Goal: Task Accomplishment & Management: Use online tool/utility

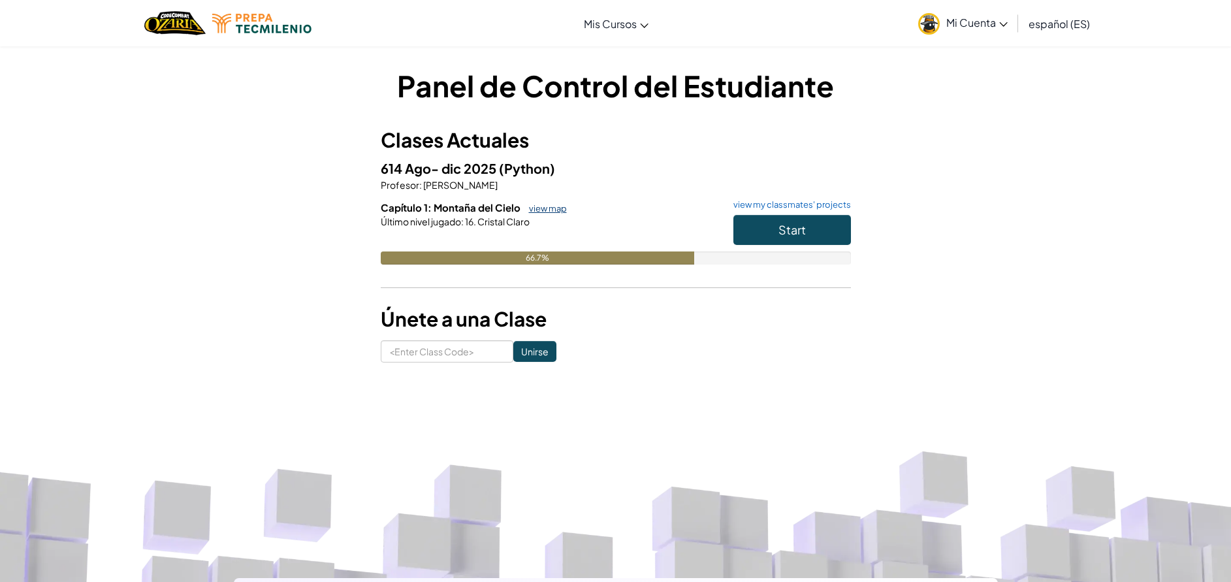
click at [542, 206] on link "view map" at bounding box center [545, 208] width 44 height 10
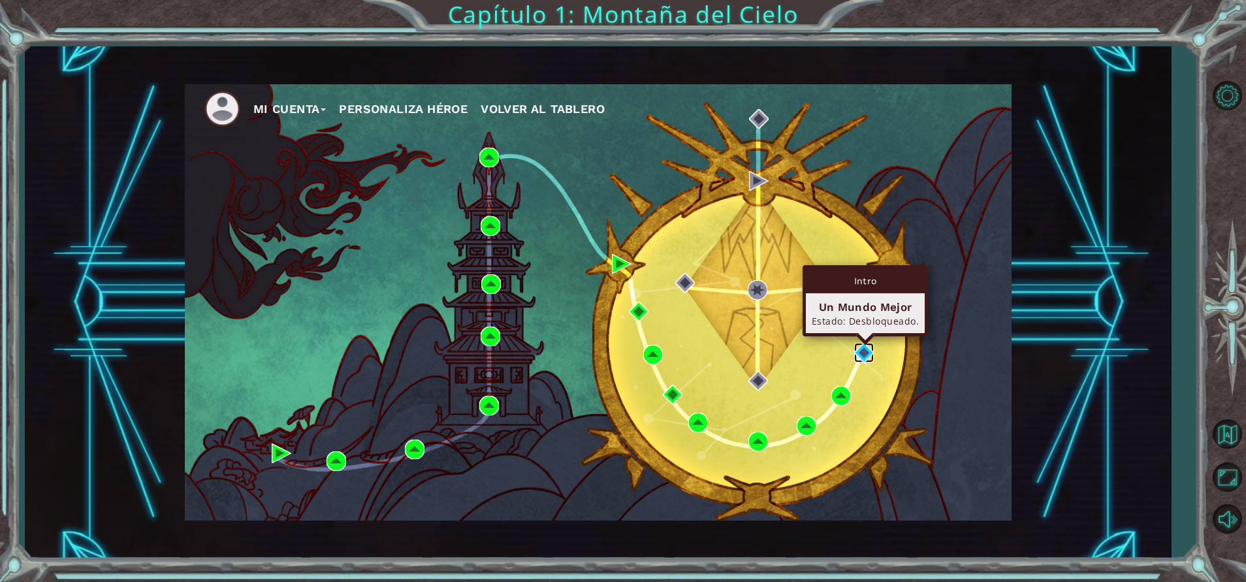
click at [863, 354] on img at bounding box center [864, 353] width 20 height 20
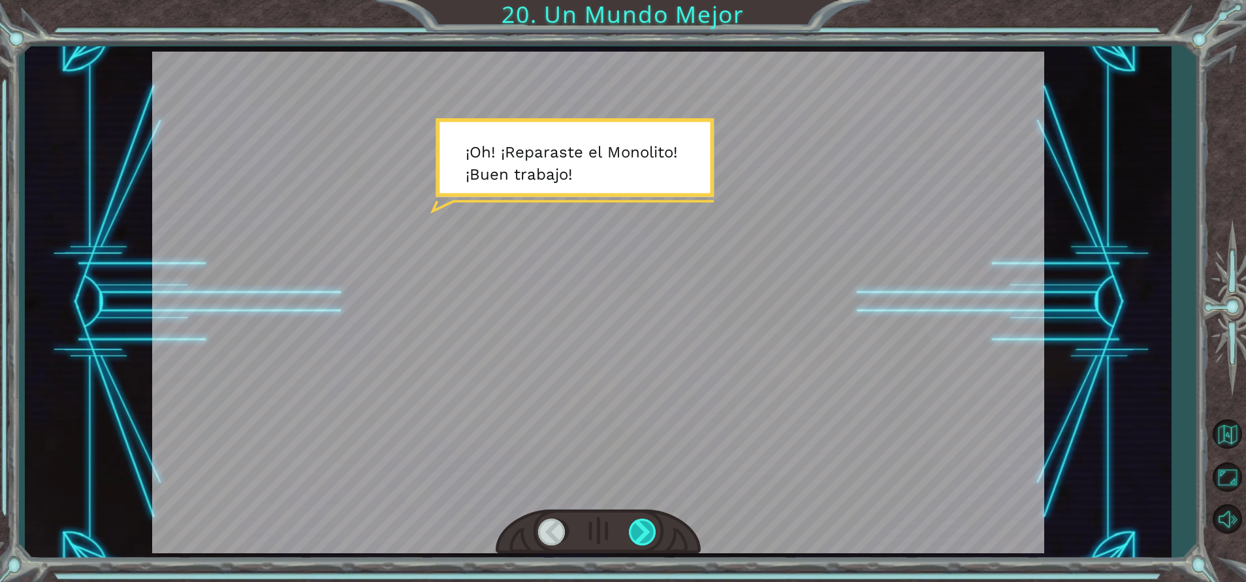
click at [641, 530] on div at bounding box center [643, 532] width 29 height 27
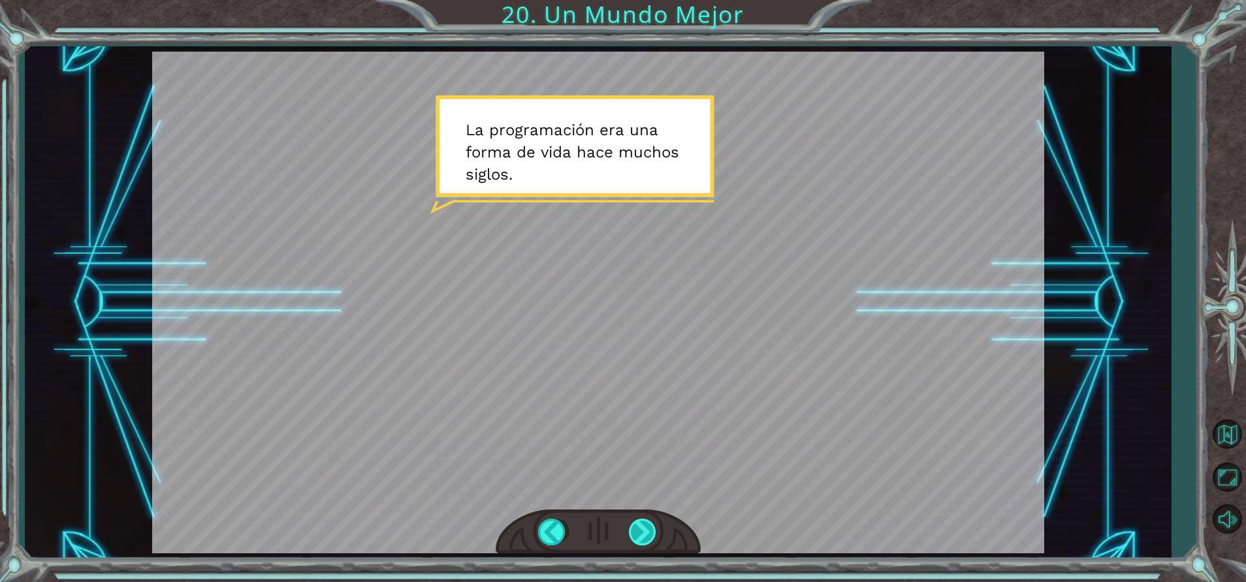
click at [641, 530] on div at bounding box center [643, 532] width 29 height 27
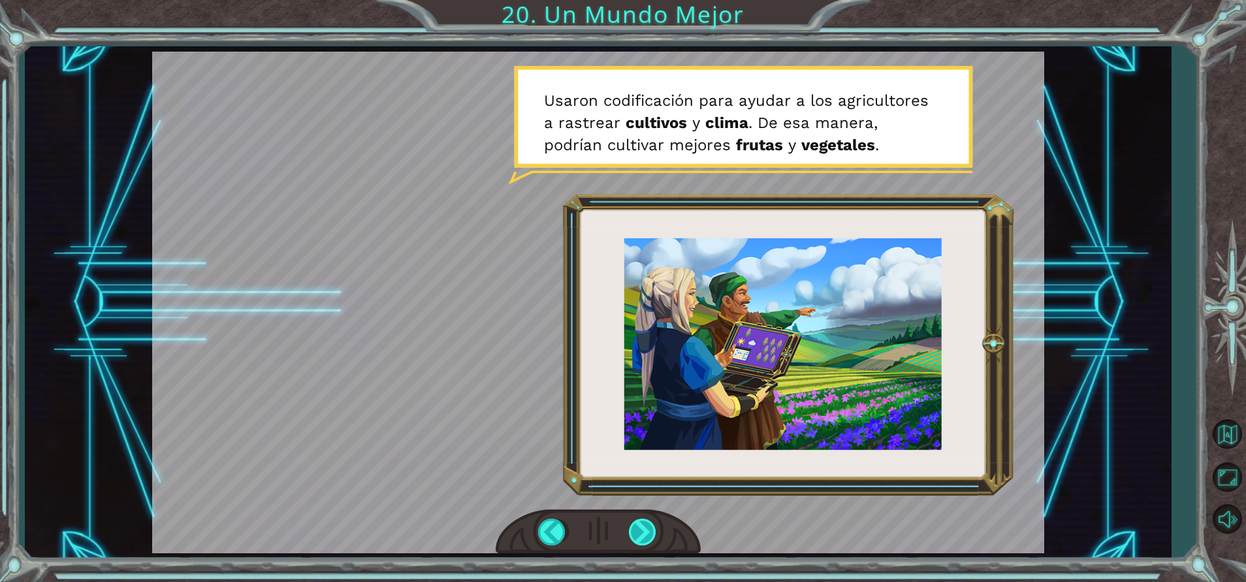
click at [641, 530] on div at bounding box center [643, 532] width 29 height 27
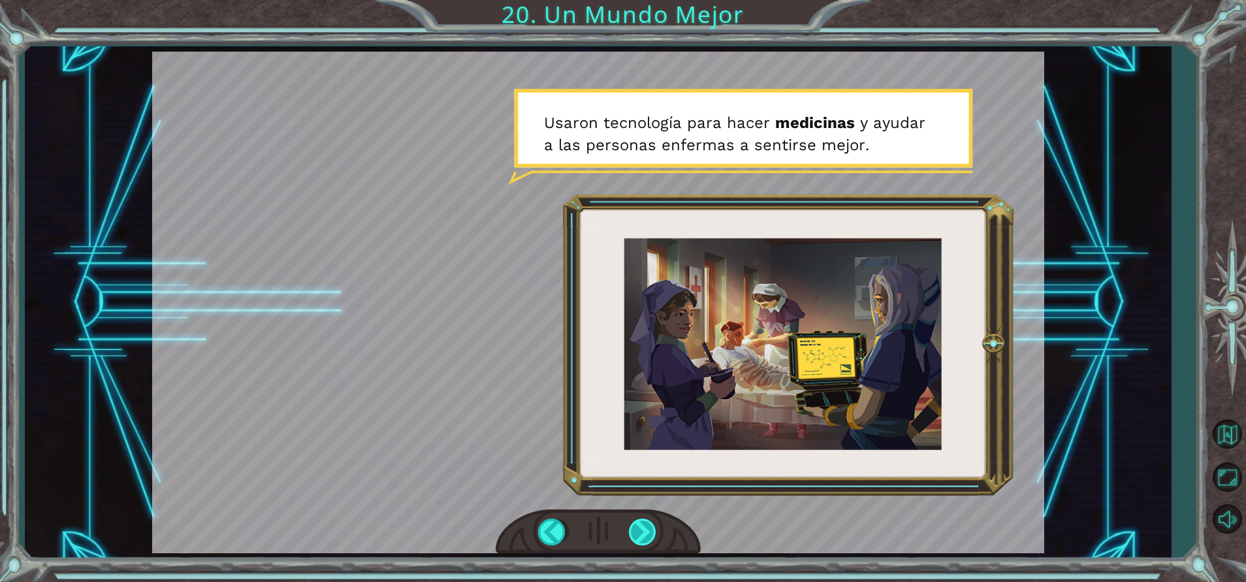
click at [641, 530] on div at bounding box center [643, 532] width 29 height 27
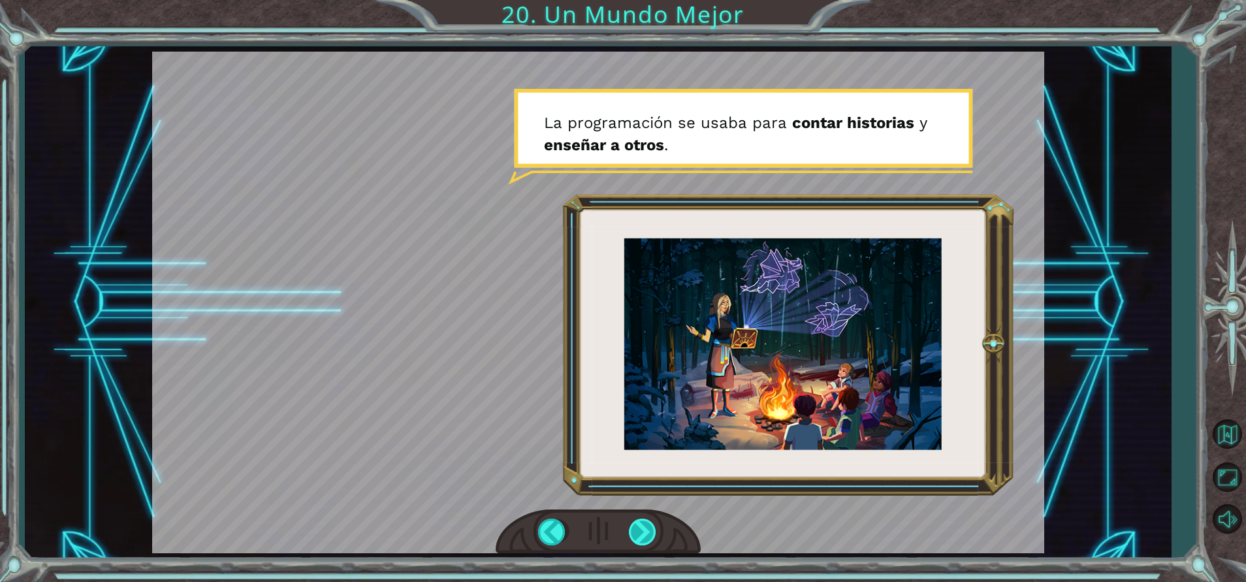
click at [641, 530] on div at bounding box center [643, 532] width 29 height 27
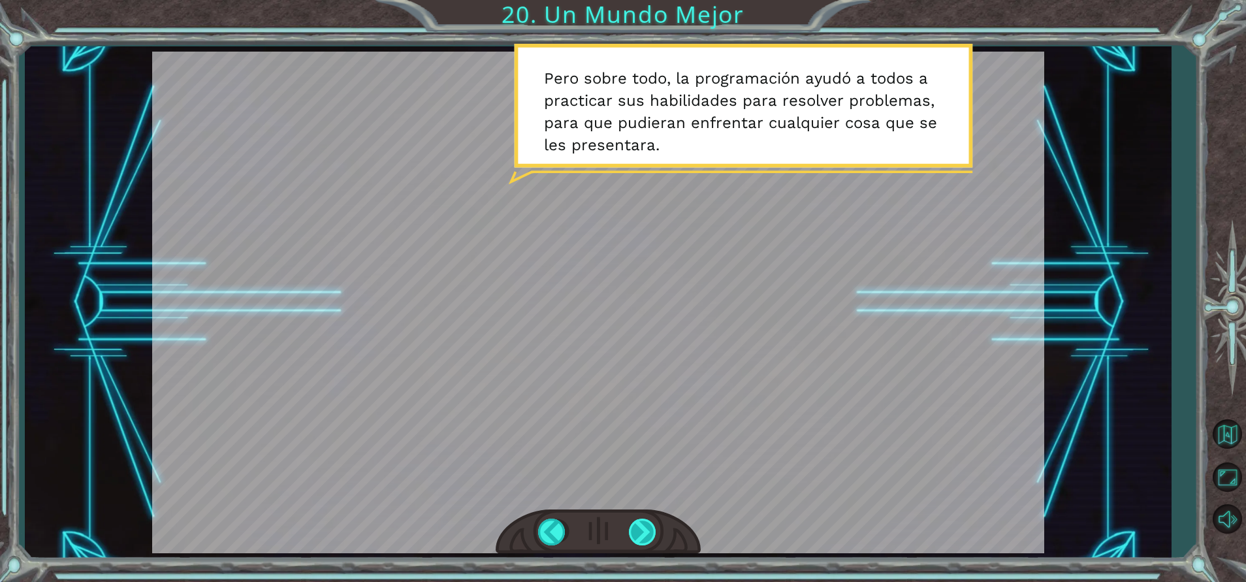
click at [641, 530] on div at bounding box center [643, 532] width 29 height 27
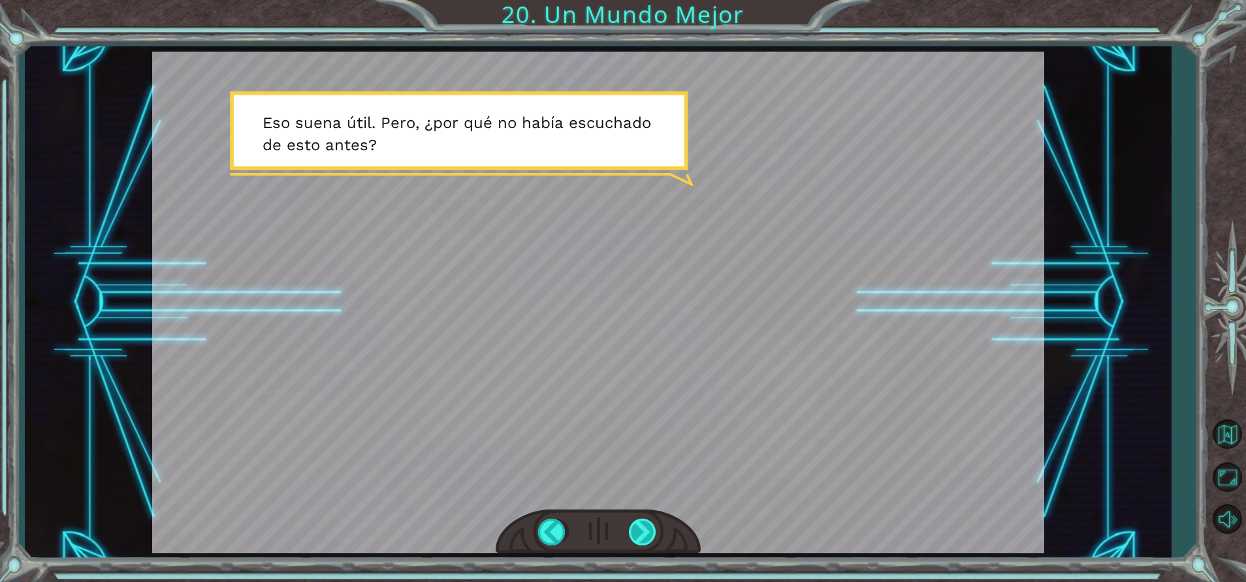
click at [649, 525] on div at bounding box center [643, 532] width 29 height 27
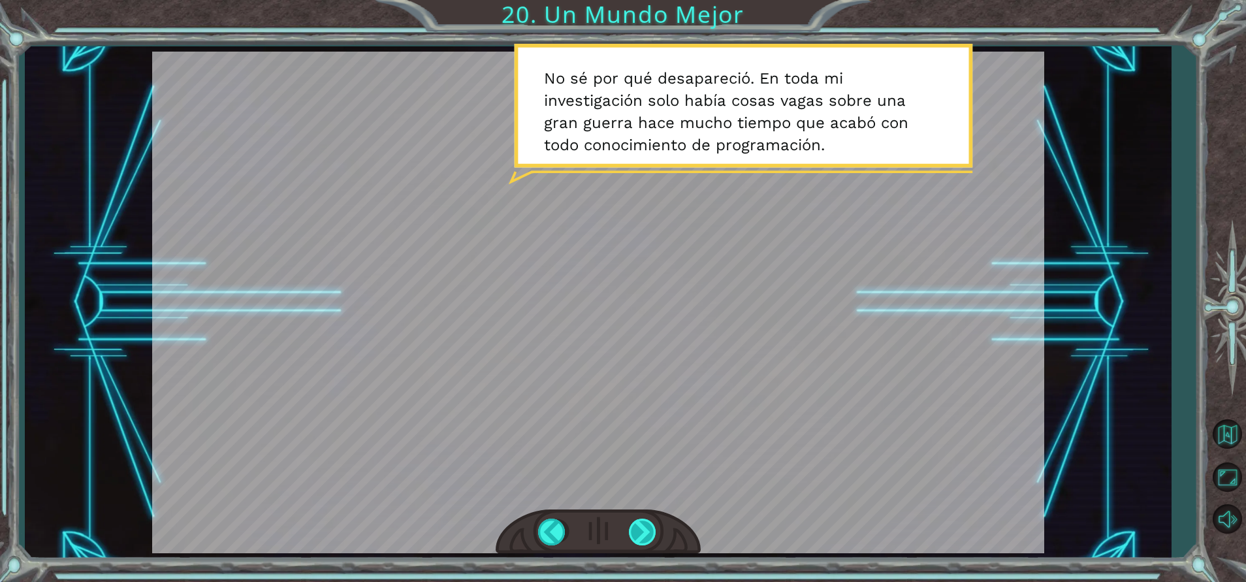
click at [649, 525] on div at bounding box center [643, 532] width 29 height 27
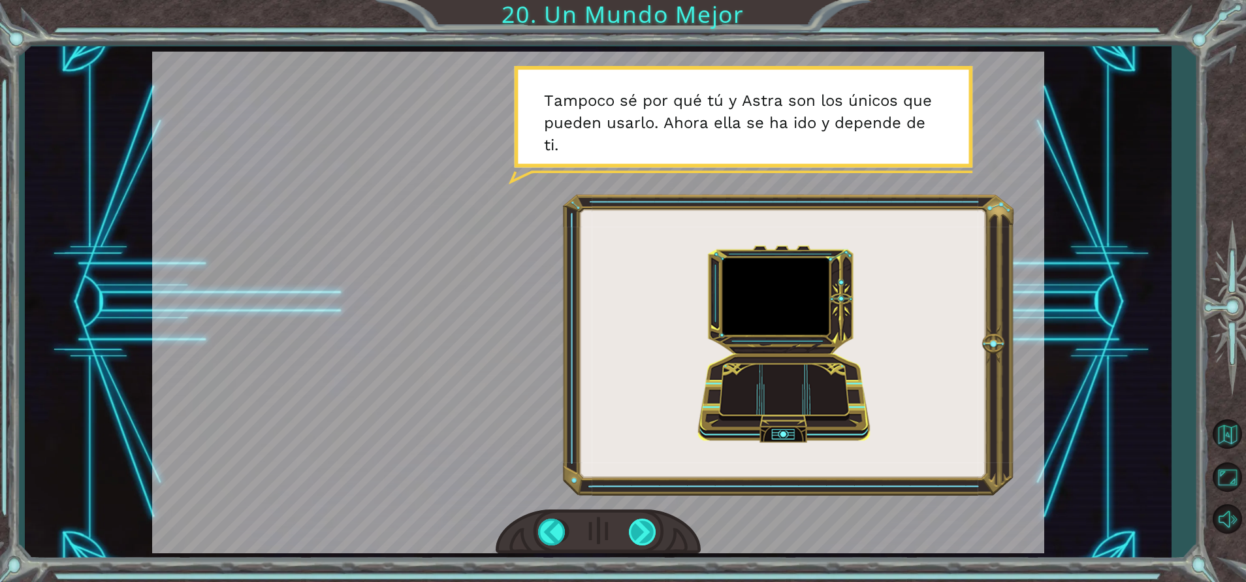
click at [642, 532] on div at bounding box center [643, 532] width 29 height 27
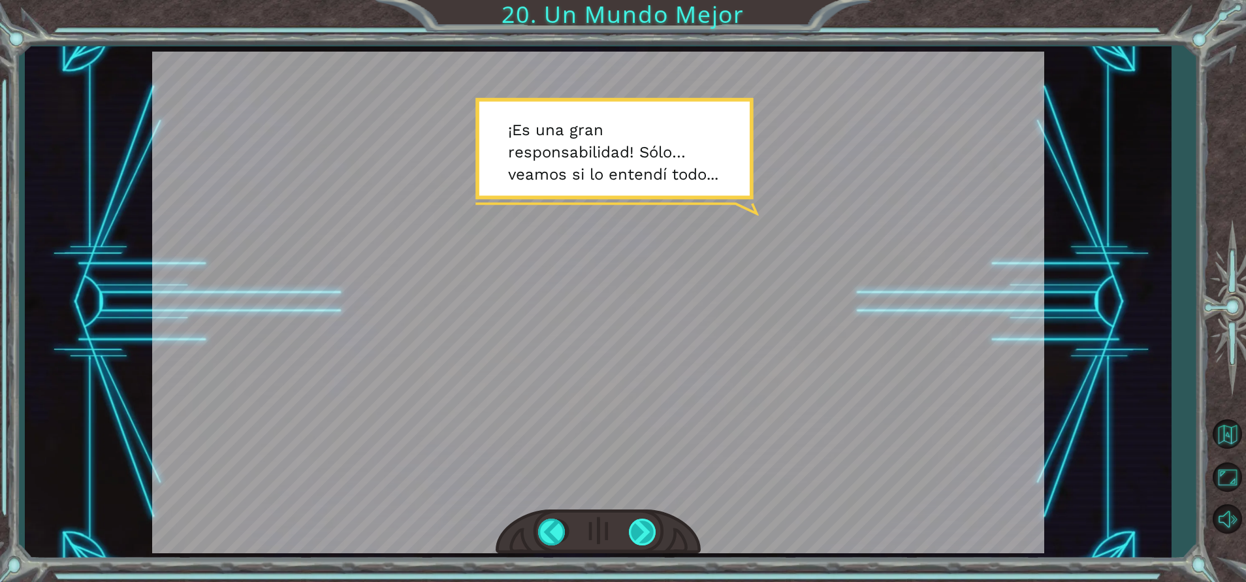
click at [642, 532] on div at bounding box center [643, 532] width 29 height 27
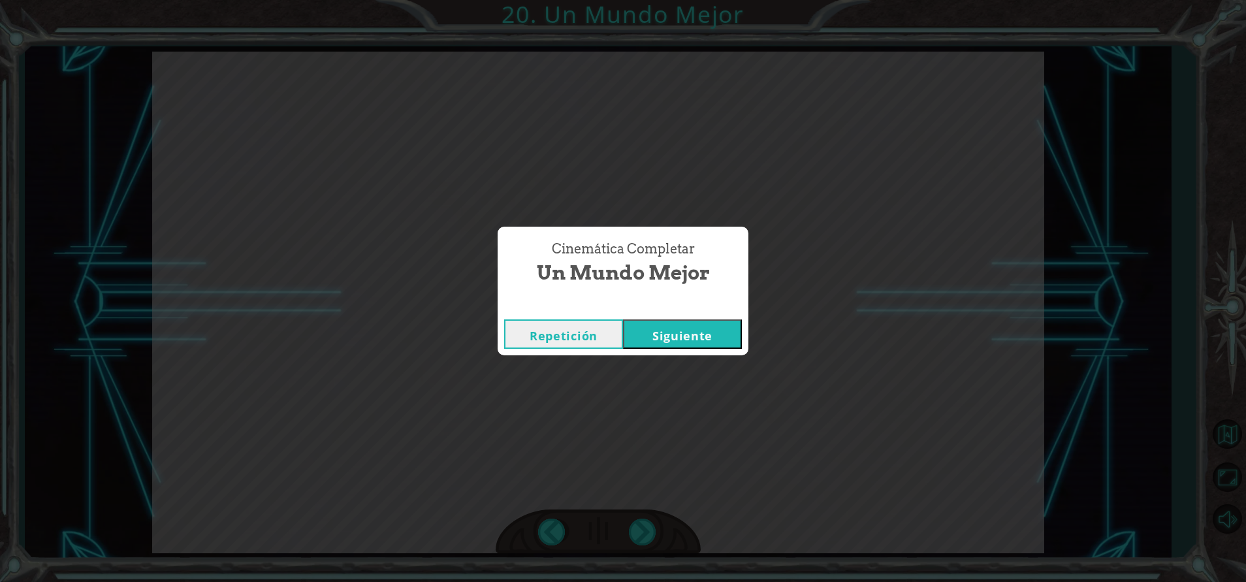
click at [667, 330] on button "Siguiente" at bounding box center [682, 333] width 119 height 29
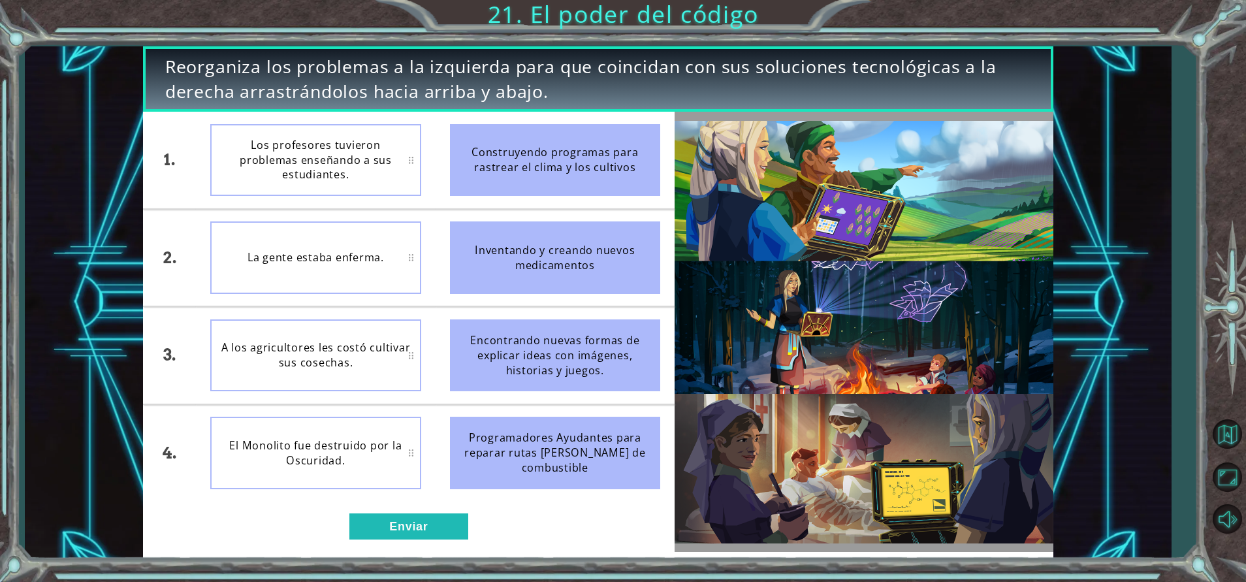
drag, startPoint x: 599, startPoint y: 257, endPoint x: 423, endPoint y: 240, distance: 176.5
click at [423, 240] on div "1. 2. 3. 4. Los profesores tuvieron problemas enseñando a sus estudiantes. La g…" at bounding box center [409, 306] width 532 height 389
drag, startPoint x: 523, startPoint y: 256, endPoint x: 429, endPoint y: 246, distance: 95.2
click at [429, 246] on div "1. 2. 3. 4. Los profesores tuvieron problemas enseñando a sus estudiantes. La g…" at bounding box center [409, 306] width 532 height 389
click at [413, 255] on div "La gente estaba enferma." at bounding box center [315, 257] width 210 height 73
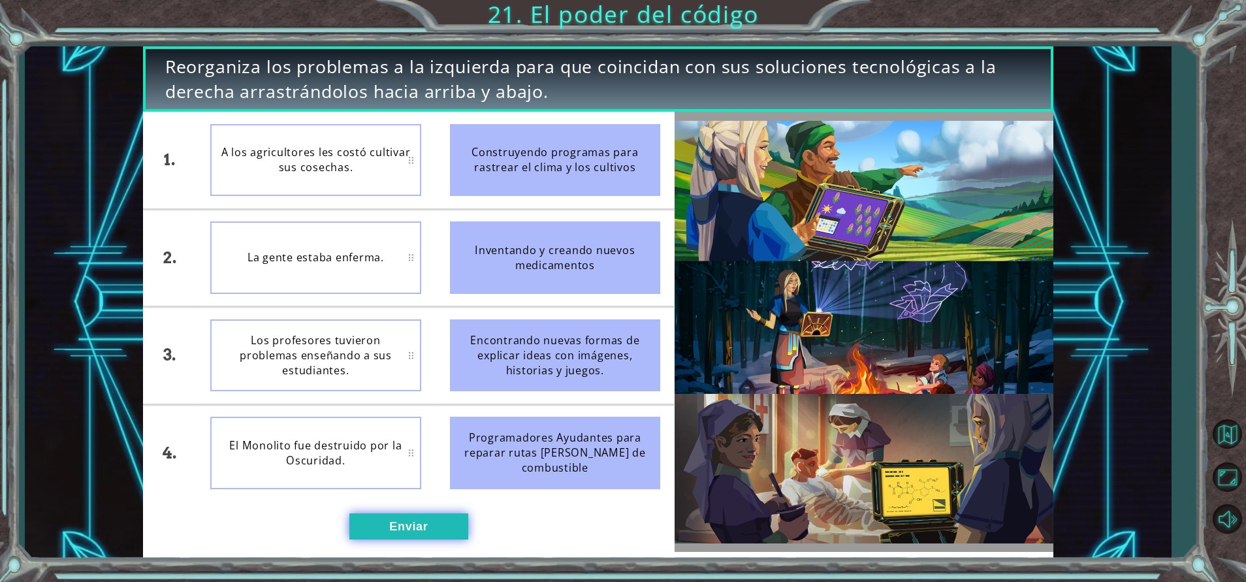
click at [427, 519] on button "Enviar" at bounding box center [408, 526] width 119 height 26
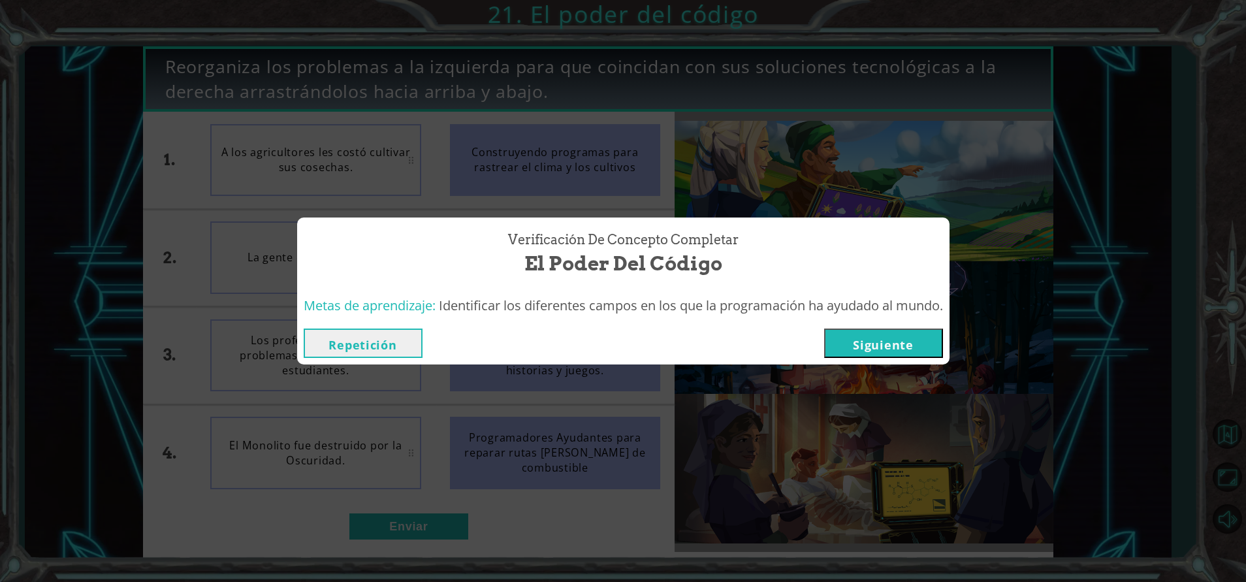
click at [904, 336] on button "Siguiente" at bounding box center [883, 343] width 119 height 29
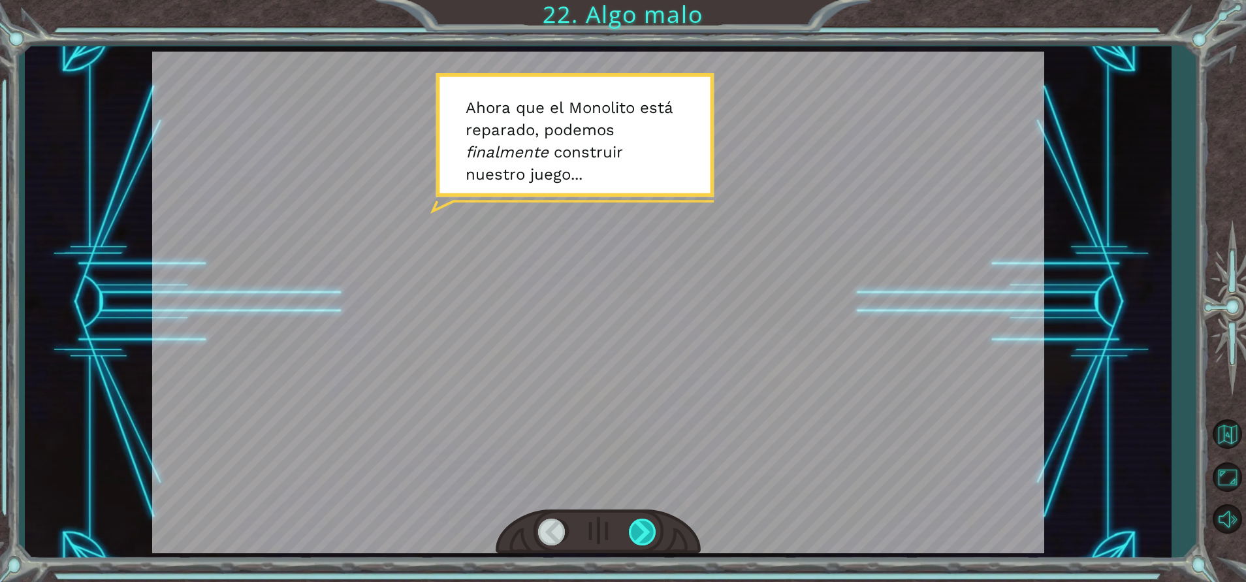
click at [633, 519] on div at bounding box center [643, 532] width 29 height 27
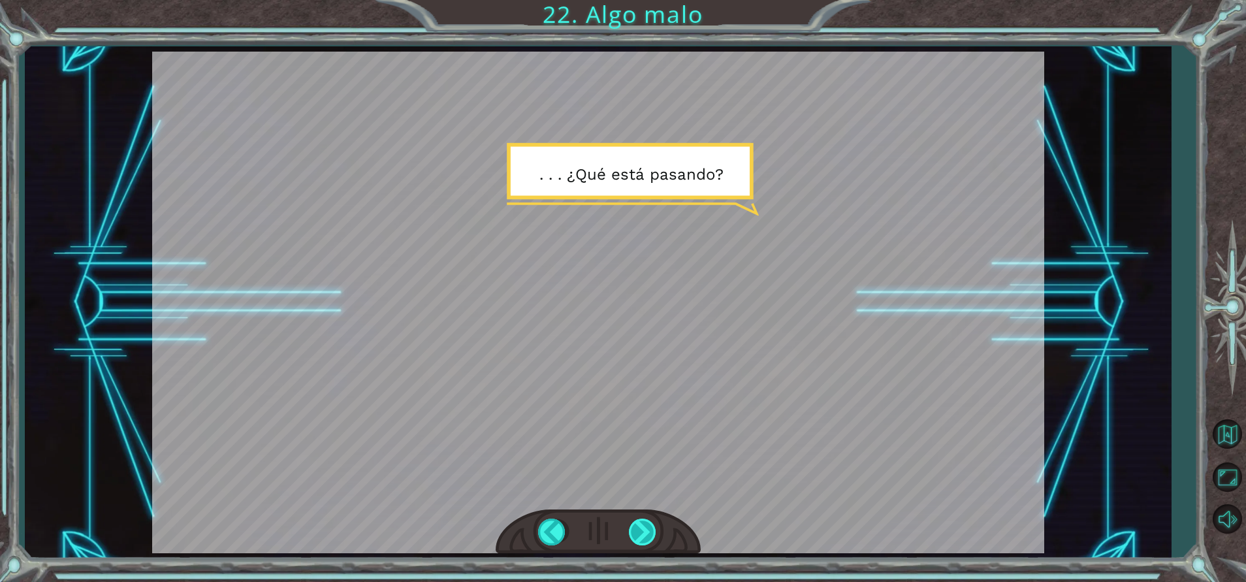
click at [636, 520] on div at bounding box center [643, 532] width 29 height 27
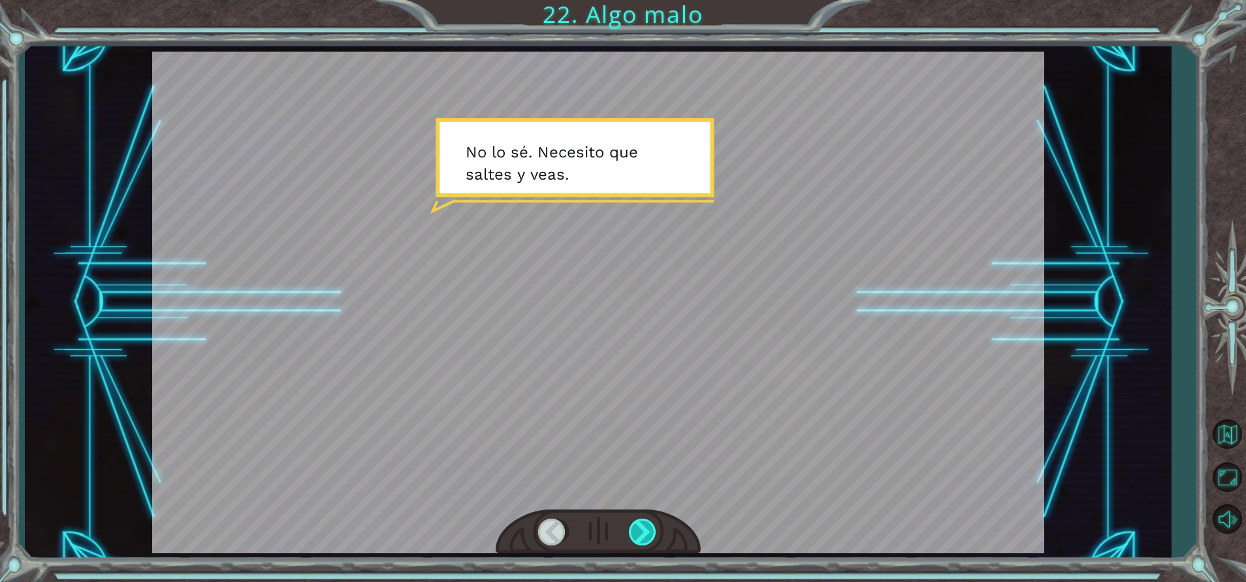
click at [644, 525] on div at bounding box center [643, 532] width 29 height 27
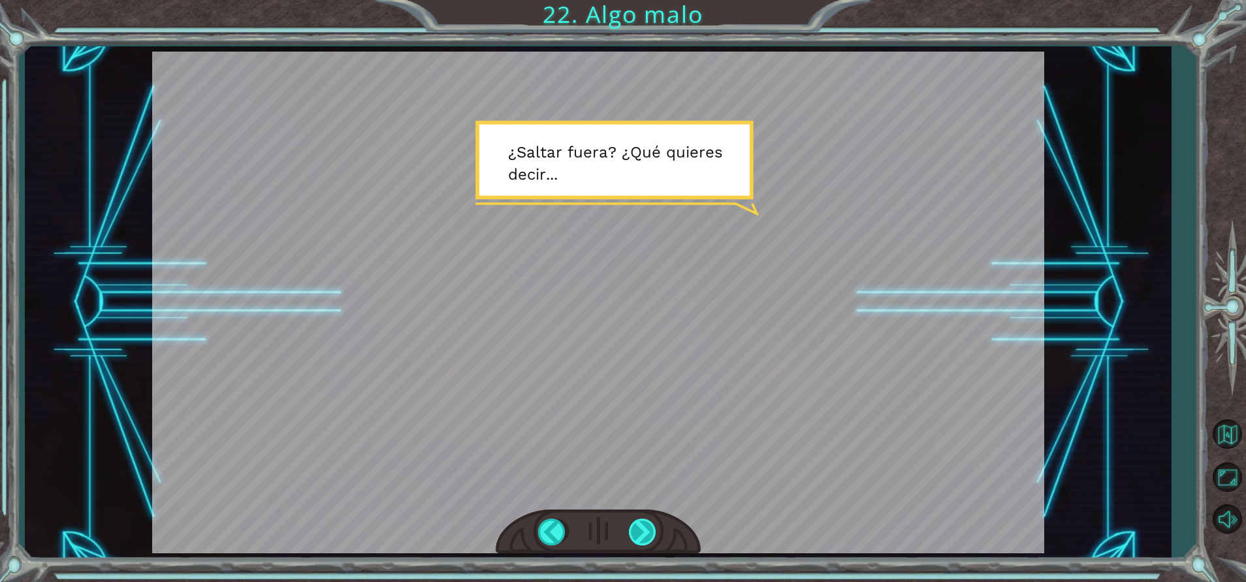
click at [646, 529] on div at bounding box center [643, 532] width 29 height 27
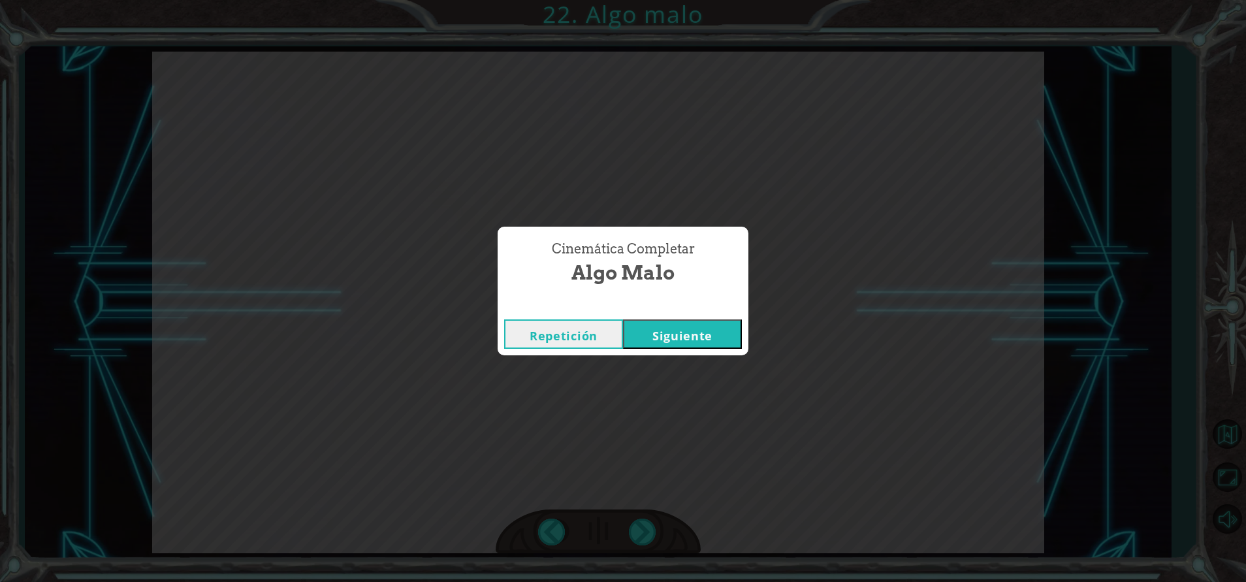
click at [694, 332] on button "Siguiente" at bounding box center [682, 333] width 119 height 29
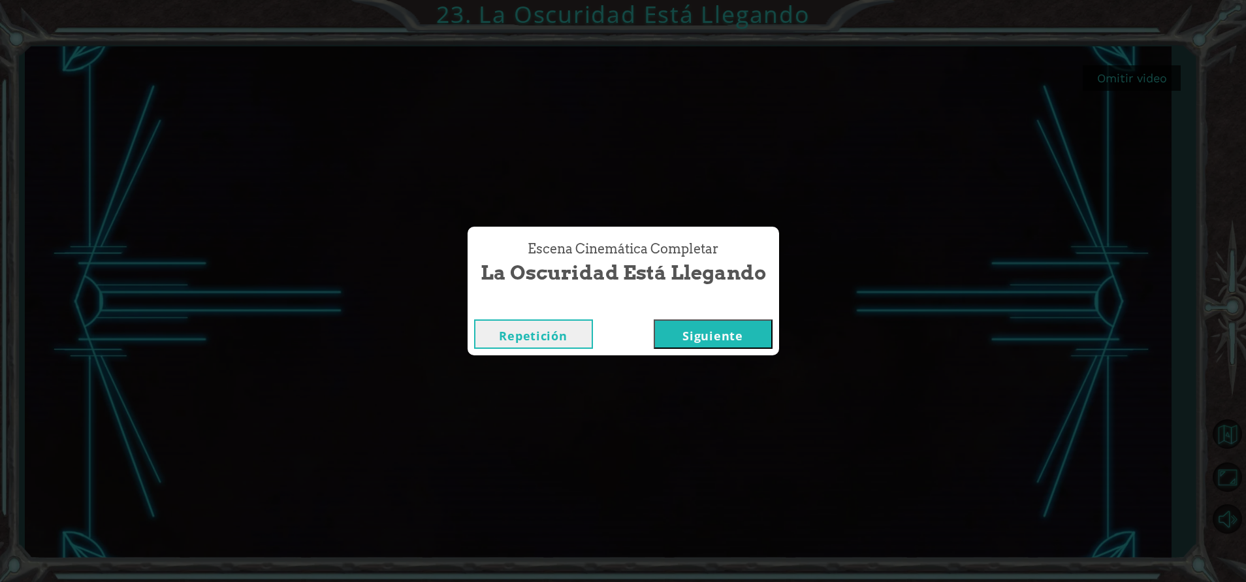
click at [703, 329] on button "Siguiente" at bounding box center [713, 333] width 119 height 29
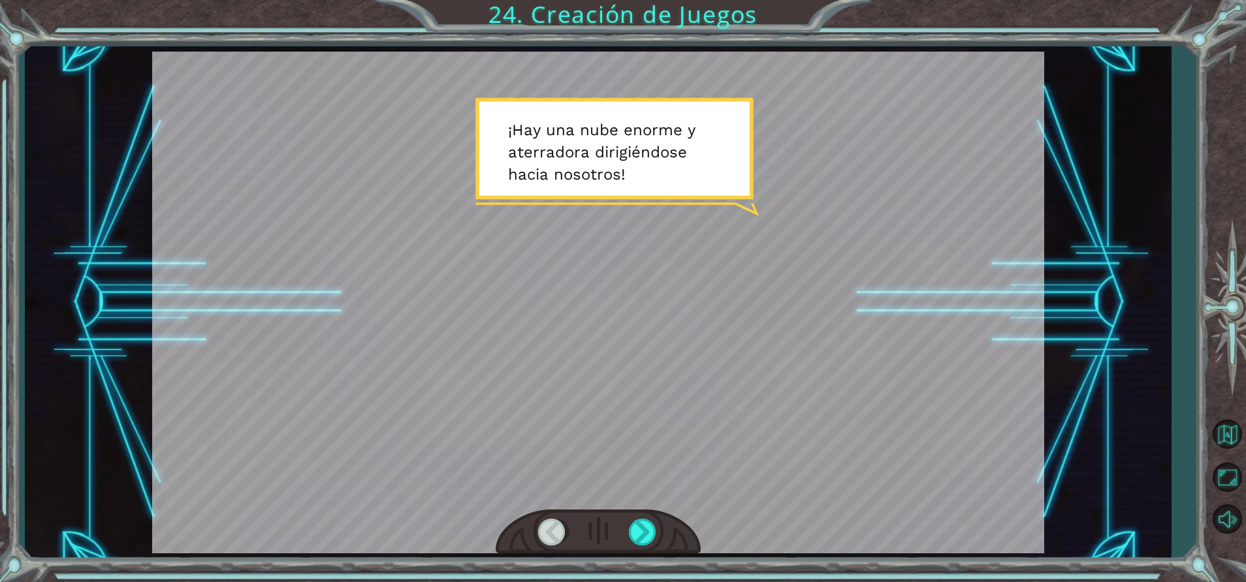
click at [642, 518] on div at bounding box center [598, 532] width 205 height 45
click at [640, 533] on div at bounding box center [643, 532] width 29 height 27
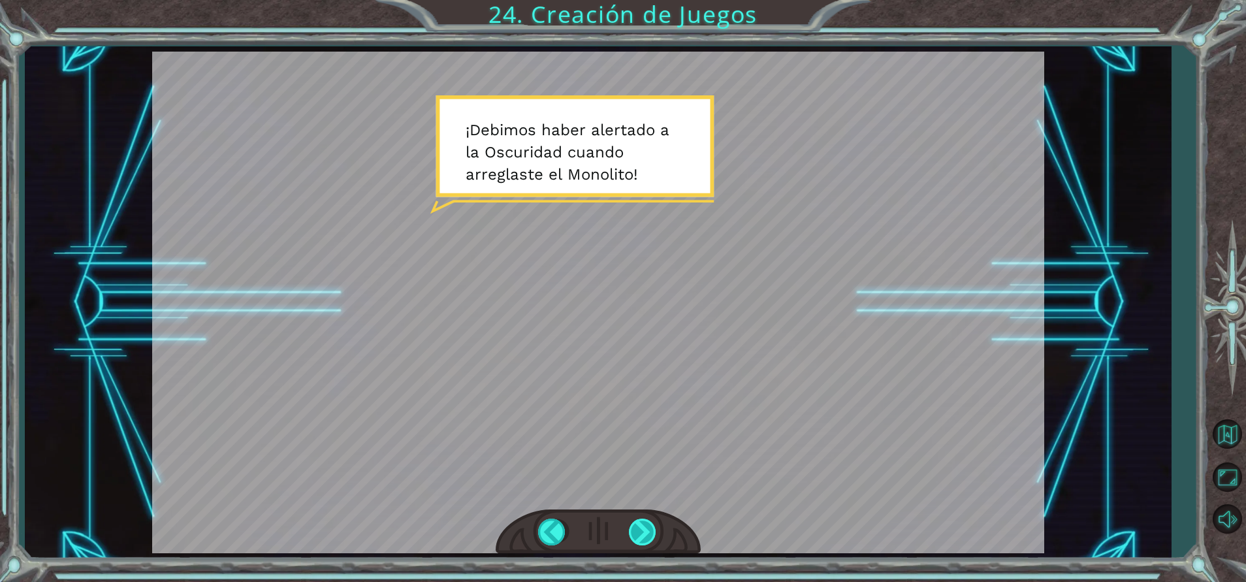
click at [640, 533] on div at bounding box center [643, 532] width 29 height 27
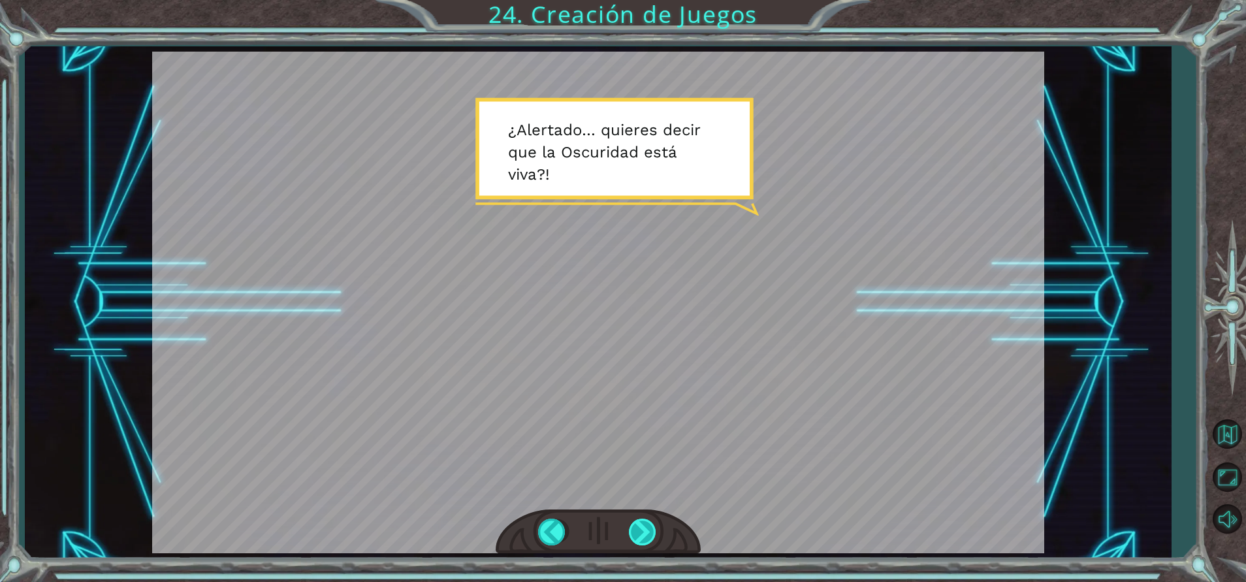
click at [640, 533] on div at bounding box center [643, 532] width 29 height 27
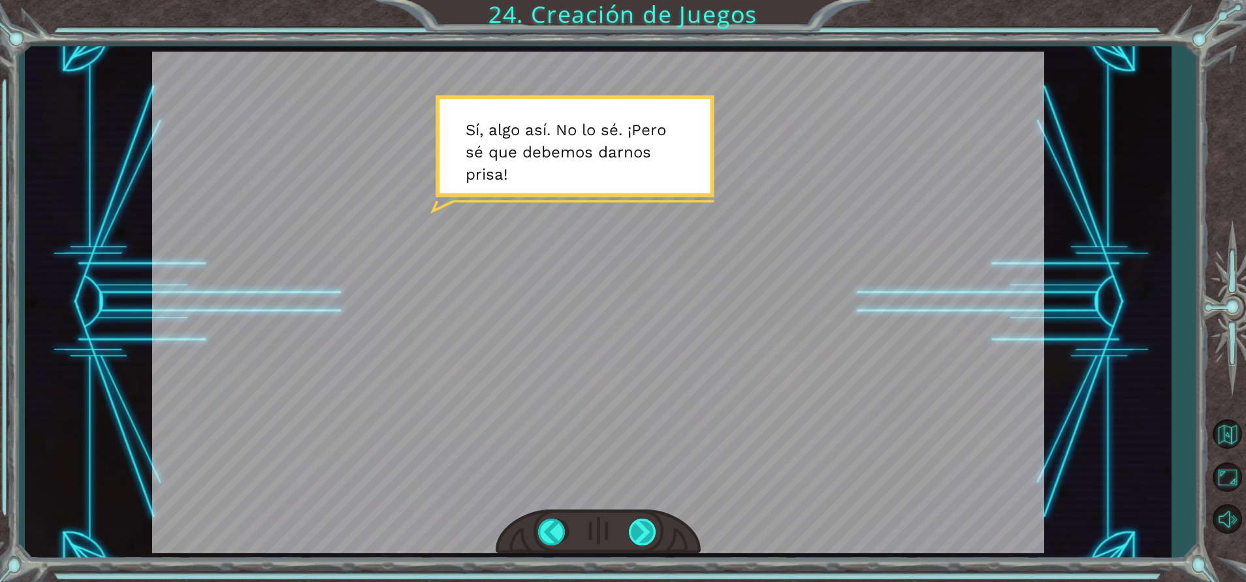
click at [640, 533] on div at bounding box center [643, 532] width 29 height 27
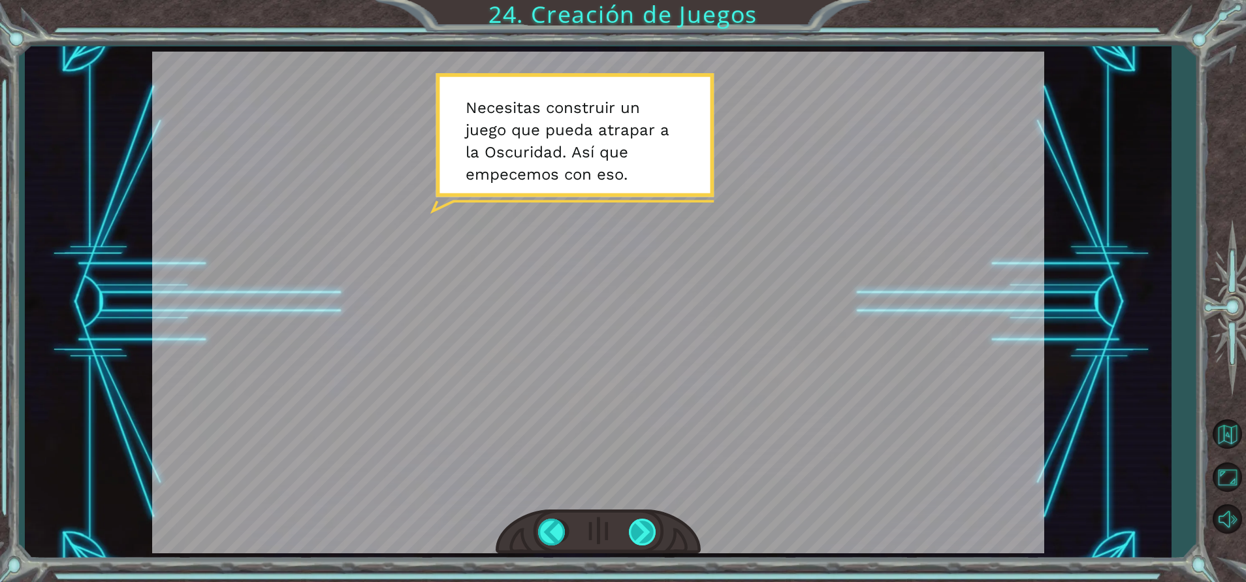
click at [640, 533] on div at bounding box center [643, 532] width 29 height 27
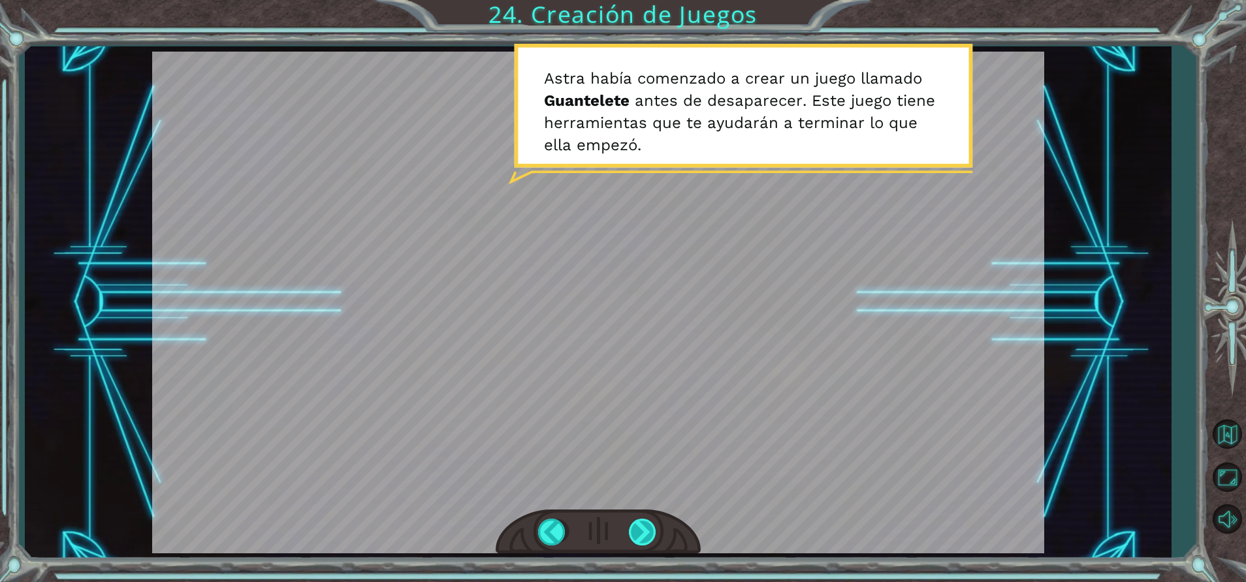
click at [640, 533] on div at bounding box center [643, 532] width 29 height 27
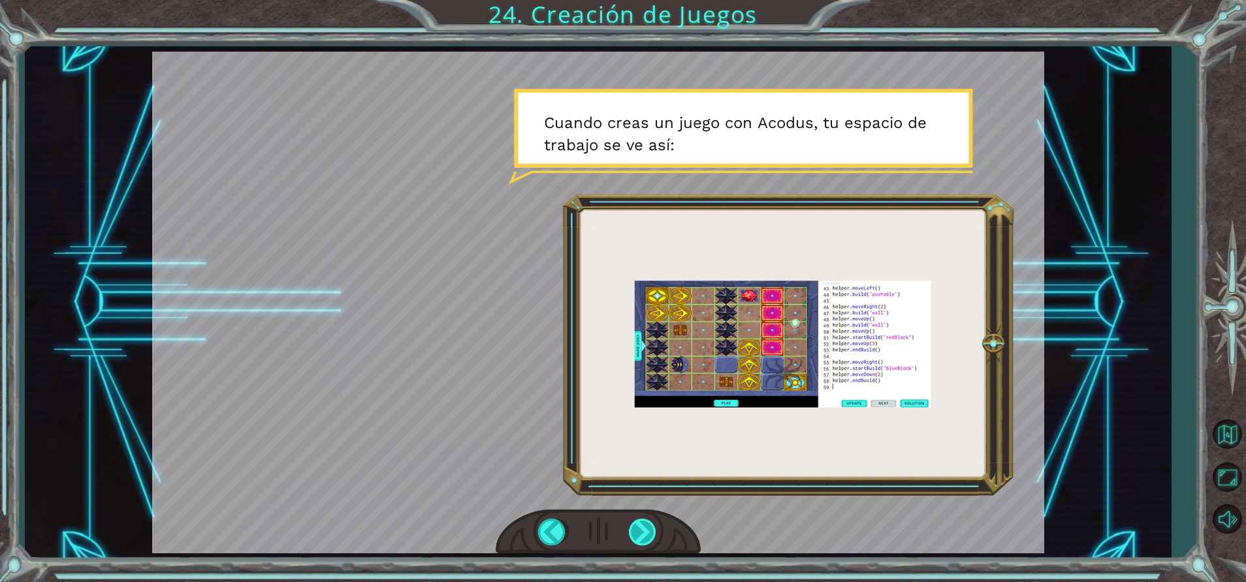
click at [640, 533] on div at bounding box center [643, 532] width 29 height 27
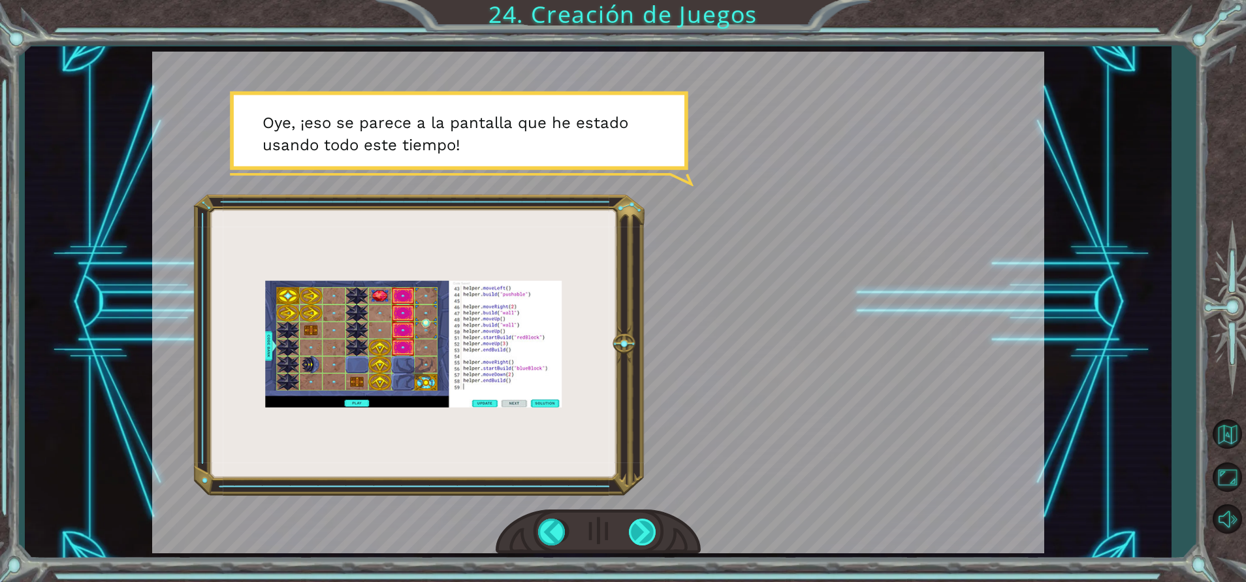
click at [640, 533] on div at bounding box center [643, 532] width 29 height 27
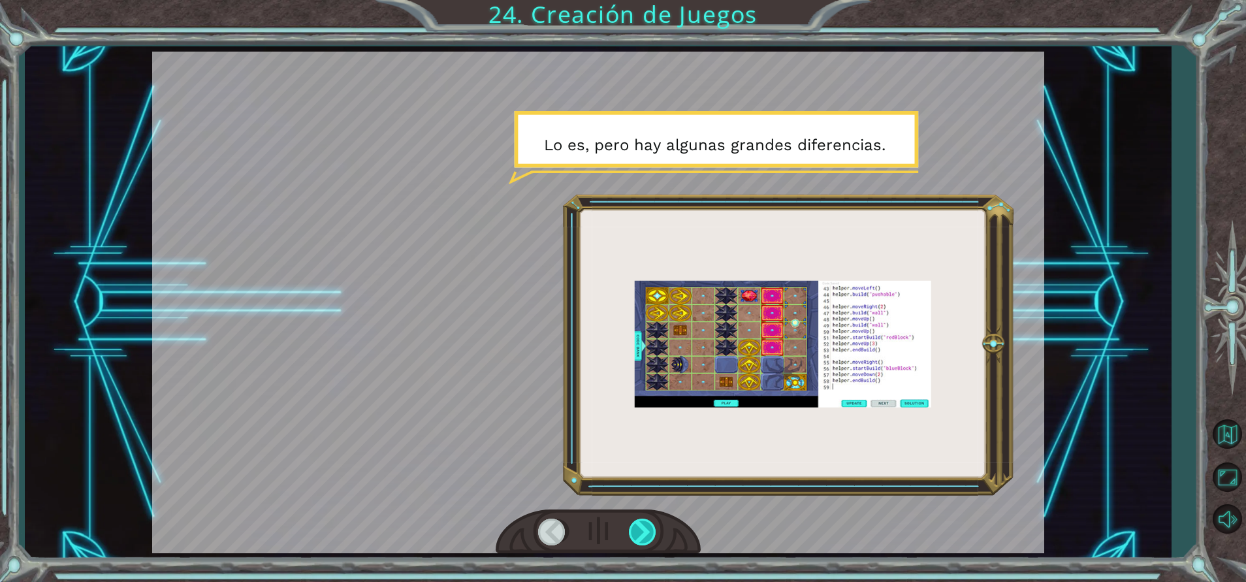
click at [640, 533] on div at bounding box center [643, 532] width 29 height 27
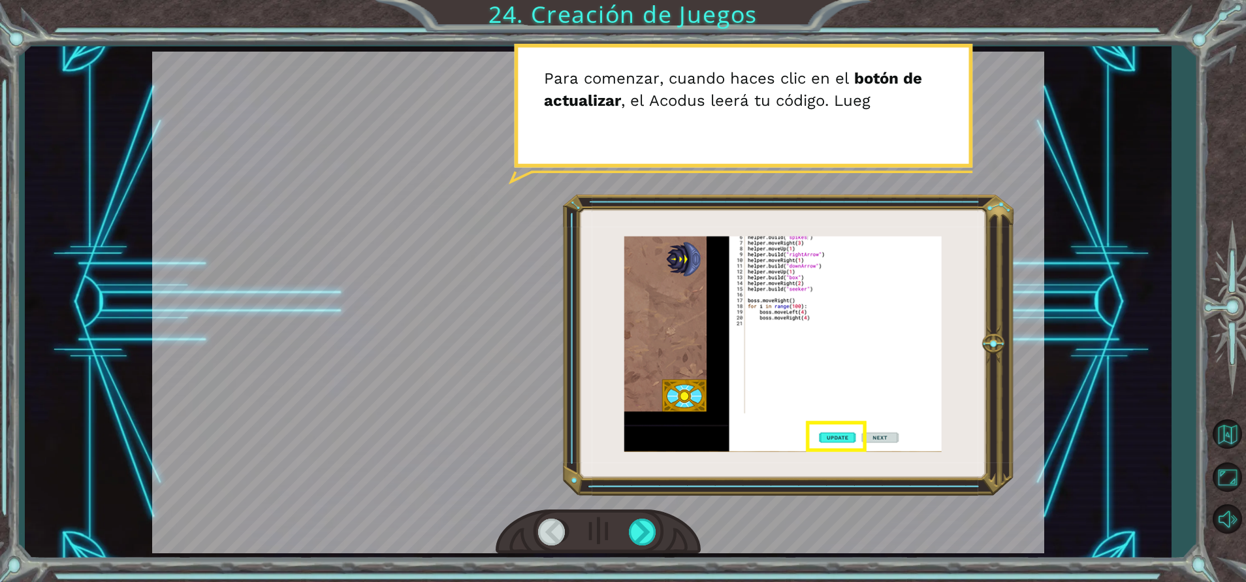
click at [551, 530] on div at bounding box center [552, 532] width 29 height 27
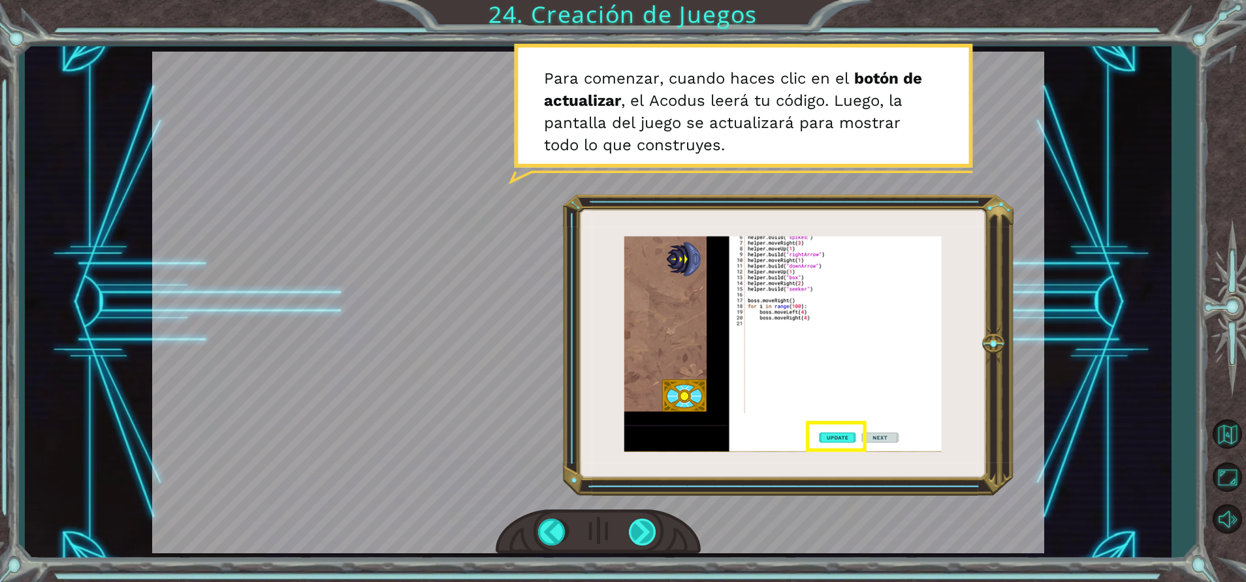
click at [633, 532] on div at bounding box center [643, 532] width 29 height 27
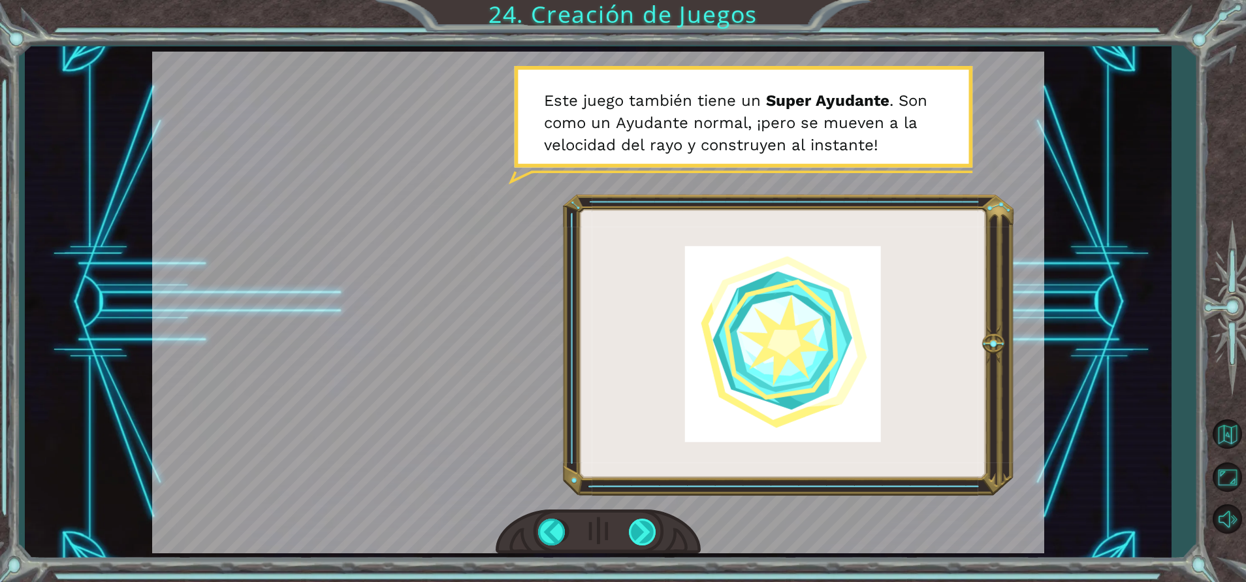
click at [633, 532] on div at bounding box center [643, 532] width 29 height 27
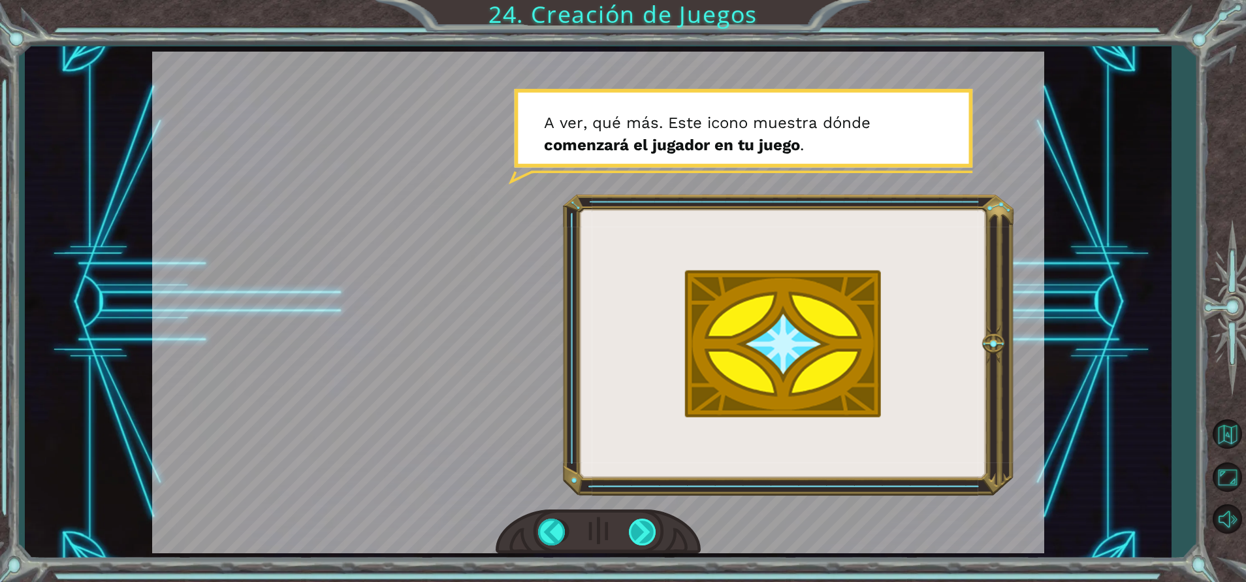
click at [633, 532] on div at bounding box center [643, 532] width 29 height 27
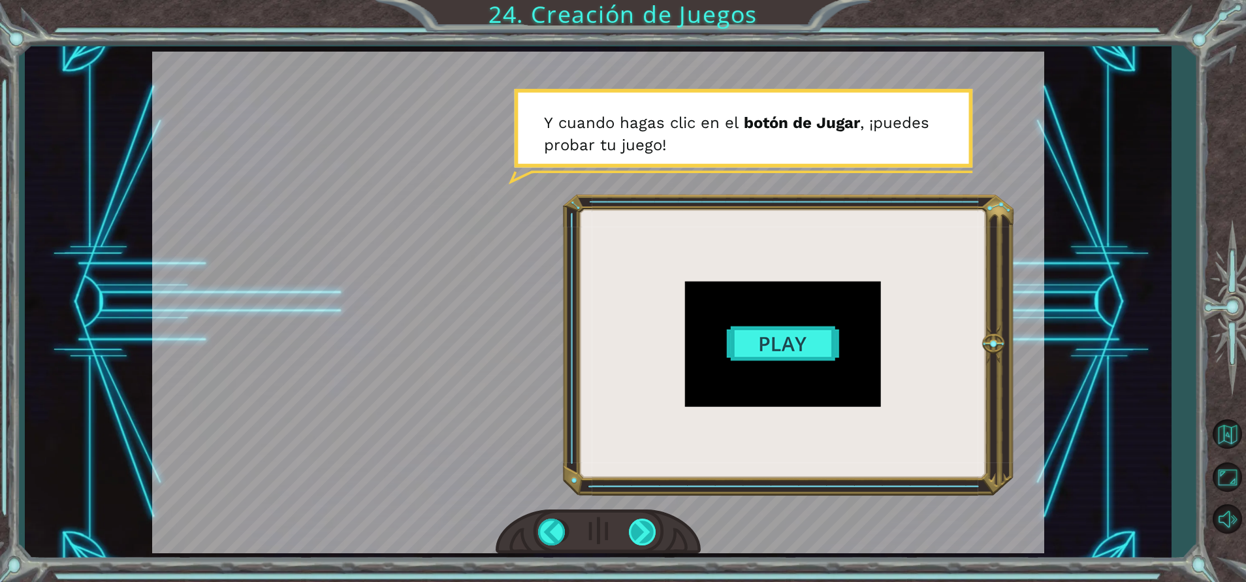
click at [633, 532] on div at bounding box center [643, 532] width 29 height 27
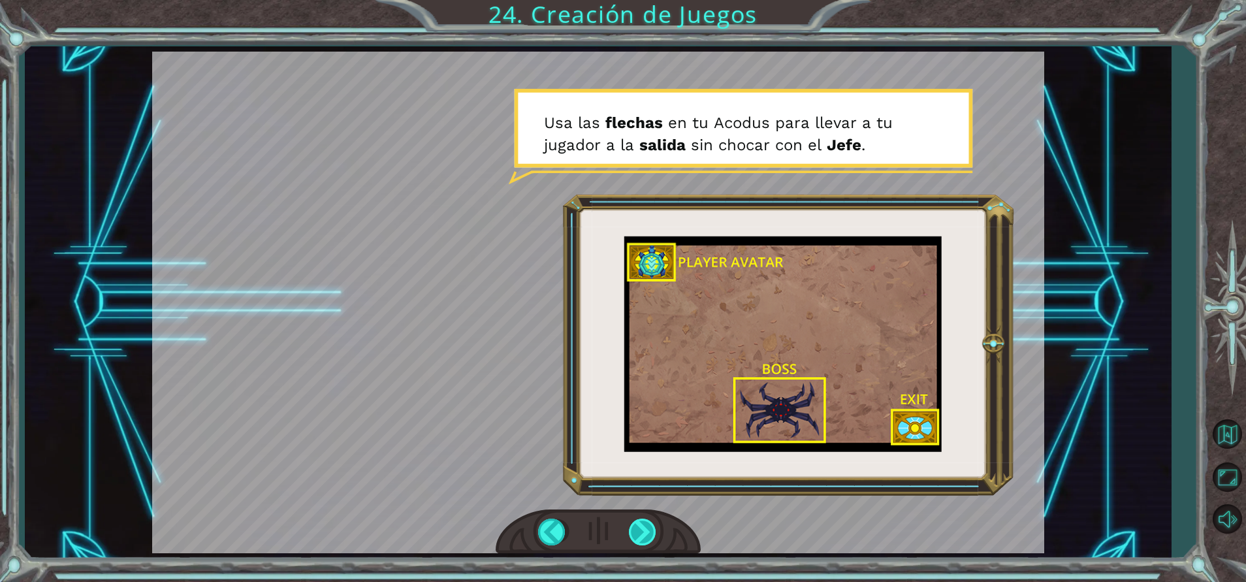
click at [633, 532] on div at bounding box center [643, 532] width 29 height 27
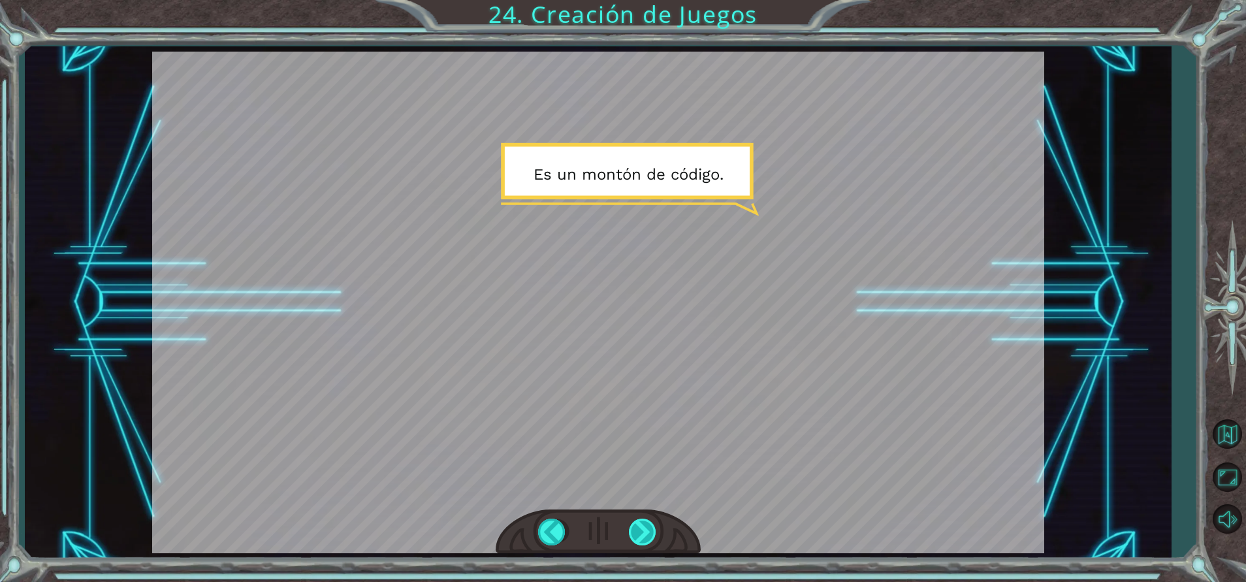
click at [633, 532] on div at bounding box center [643, 532] width 29 height 27
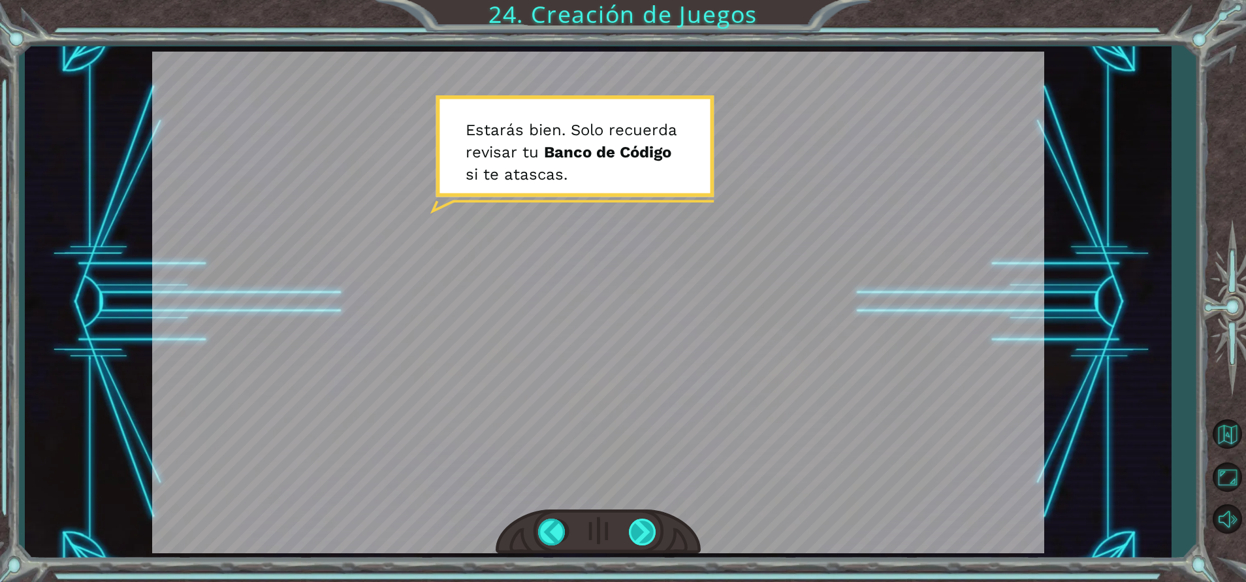
click at [633, 532] on div at bounding box center [643, 532] width 29 height 27
click at [638, 529] on div at bounding box center [643, 532] width 29 height 27
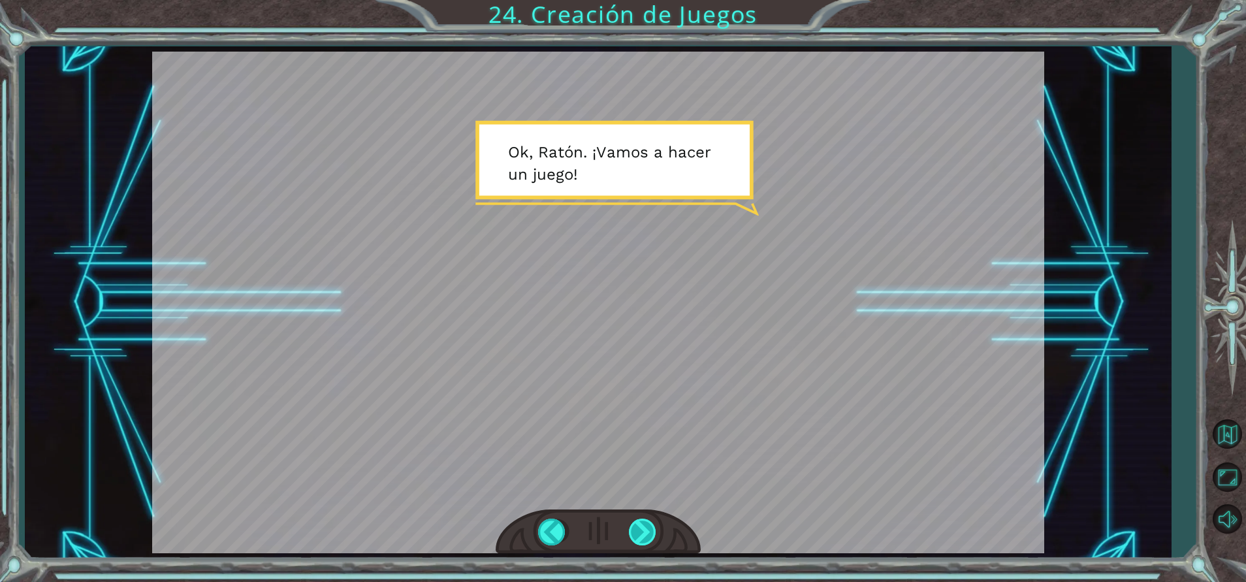
click at [638, 529] on div at bounding box center [643, 532] width 29 height 27
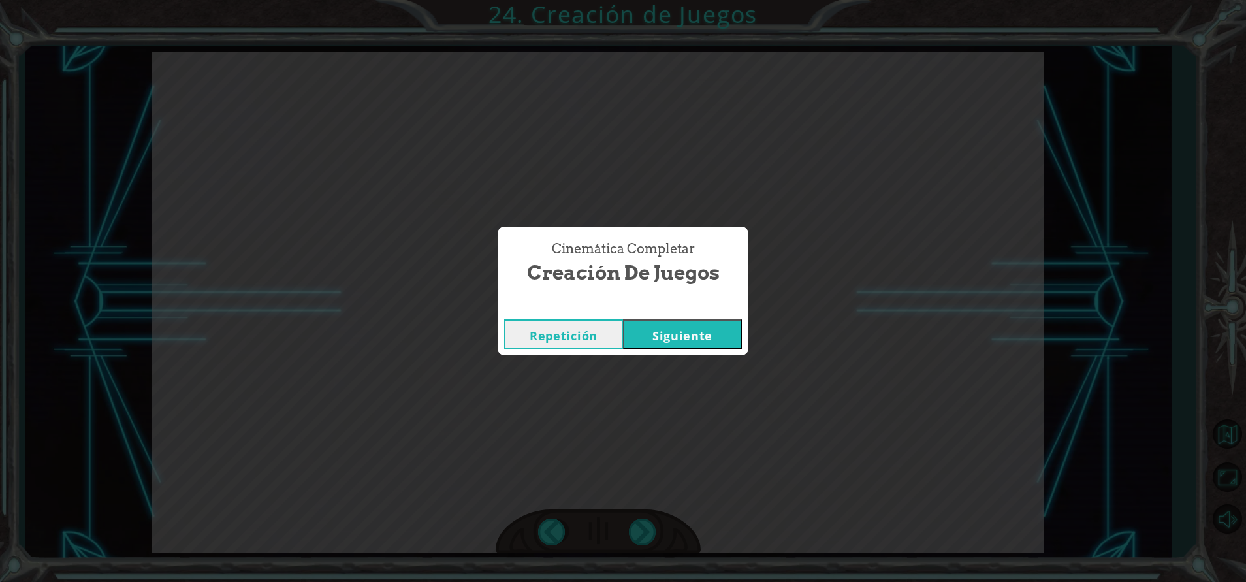
click at [687, 337] on button "Siguiente" at bounding box center [682, 333] width 119 height 29
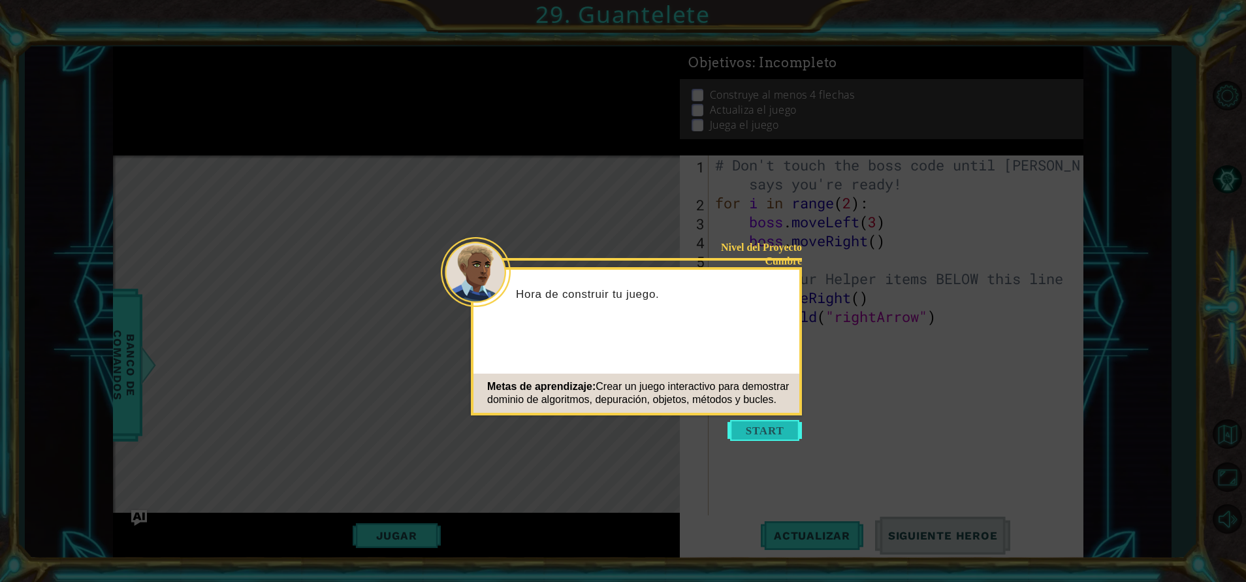
click at [753, 429] on button "Start" at bounding box center [765, 430] width 74 height 21
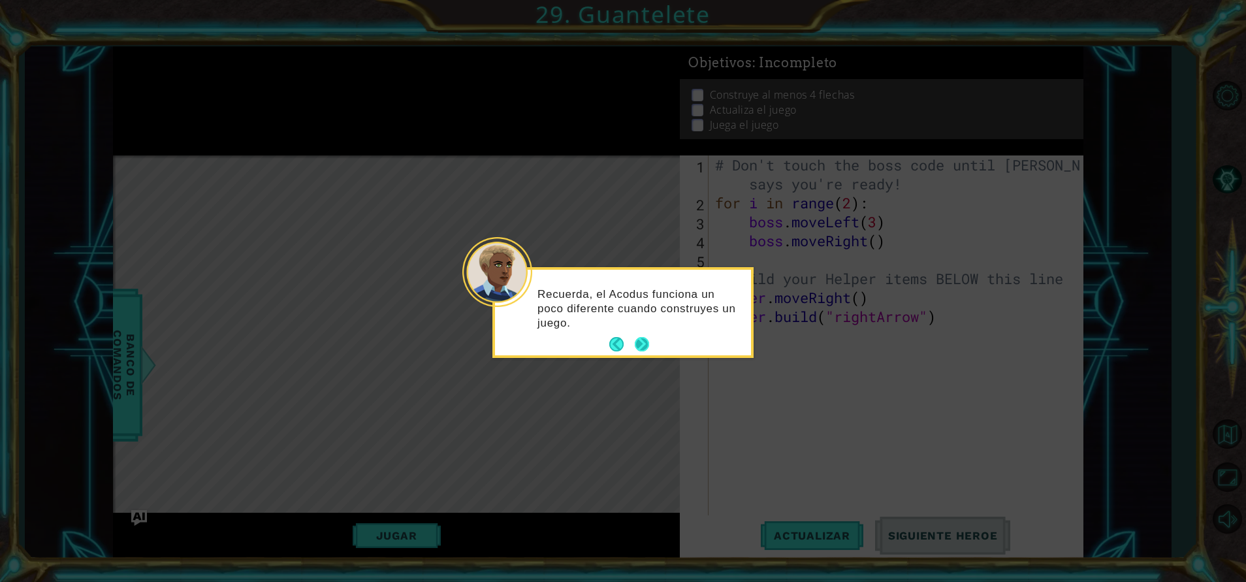
click at [643, 338] on button "Next" at bounding box center [642, 344] width 14 height 14
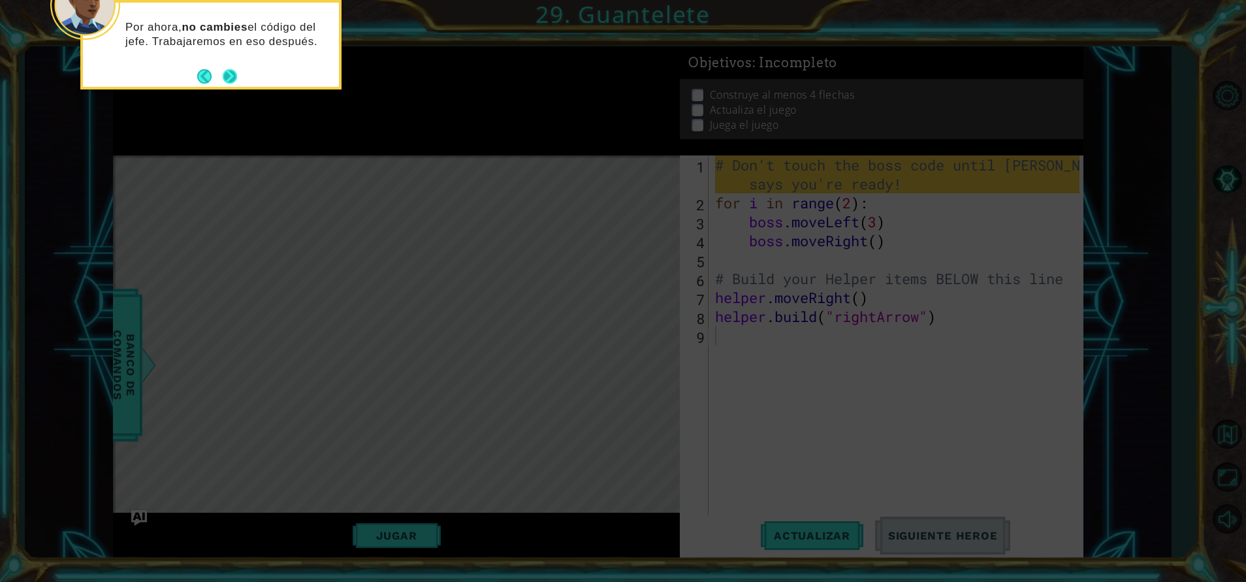
click at [230, 71] on button "Next" at bounding box center [230, 76] width 14 height 14
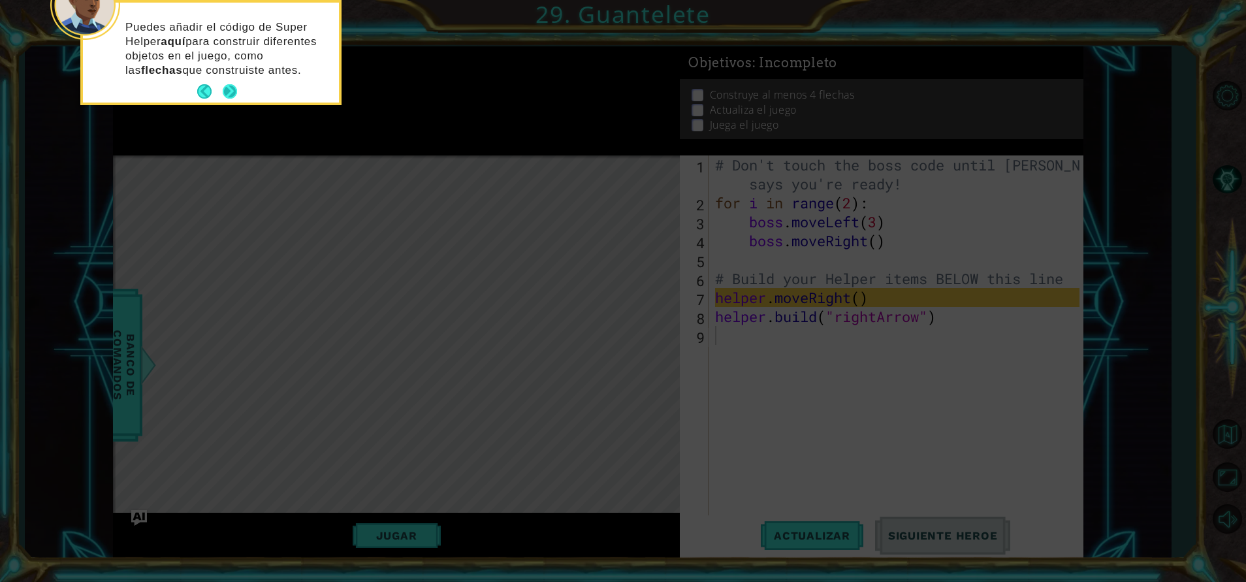
click at [231, 94] on button "Next" at bounding box center [230, 91] width 14 height 14
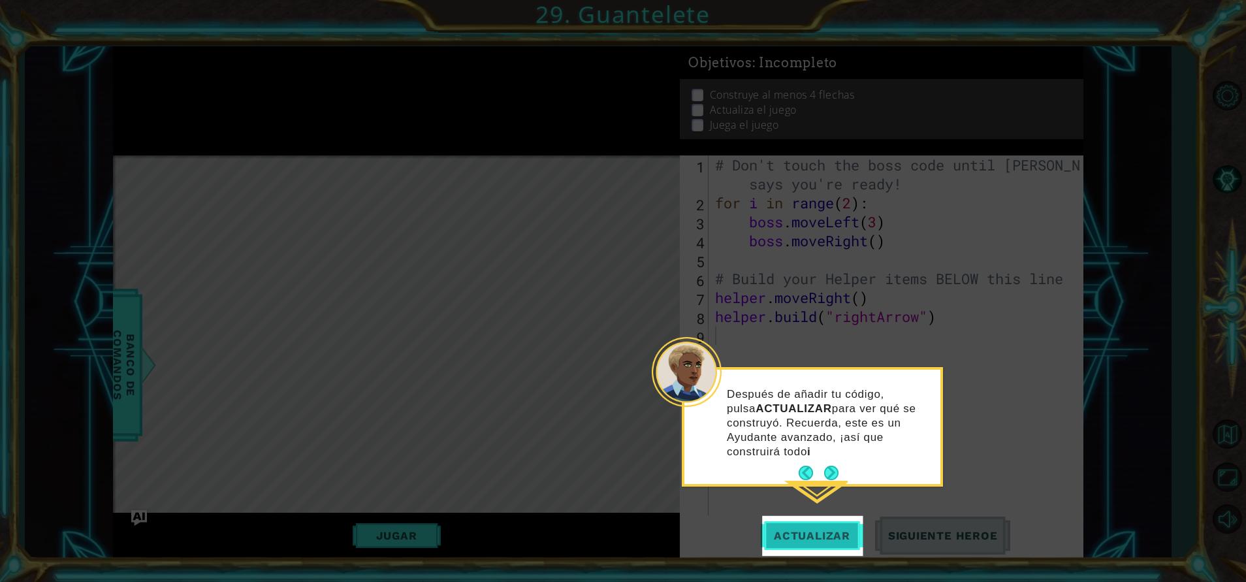
click at [815, 525] on button "Actualizar" at bounding box center [812, 536] width 103 height 41
click at [830, 468] on button "Next" at bounding box center [831, 473] width 14 height 14
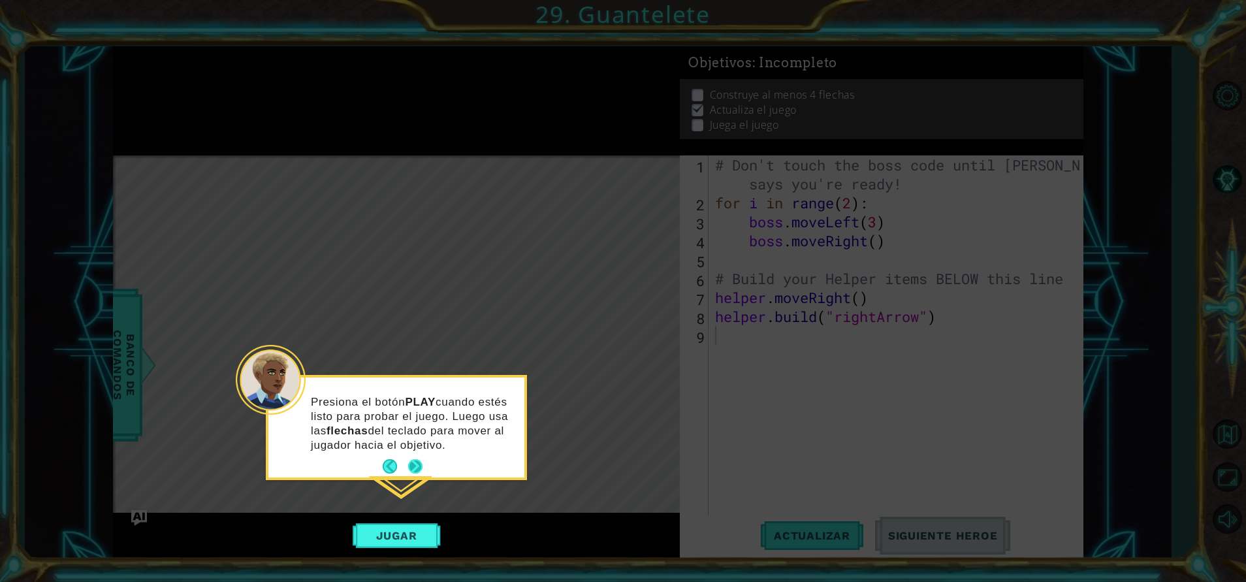
click at [417, 459] on button "Next" at bounding box center [415, 466] width 14 height 14
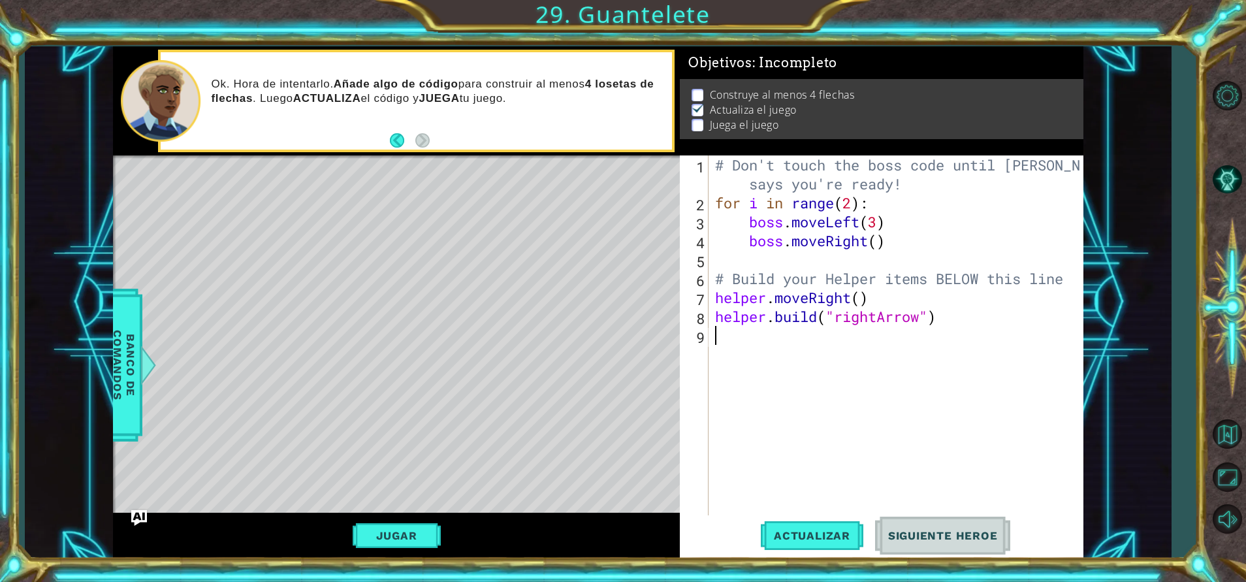
click at [572, 446] on div "Level Map" at bounding box center [415, 347] width 604 height 385
click at [773, 175] on div "# Don't touch the boss code until [PERSON_NAME] says you're ready! for i in ran…" at bounding box center [899, 363] width 373 height 417
click at [871, 224] on div "# Don't touch the boss code until [PERSON_NAME] says you're ready! for i in ran…" at bounding box center [899, 363] width 373 height 417
type textarea "boss.moveLeft(3)"
click at [828, 527] on button "Actualizar" at bounding box center [812, 536] width 103 height 41
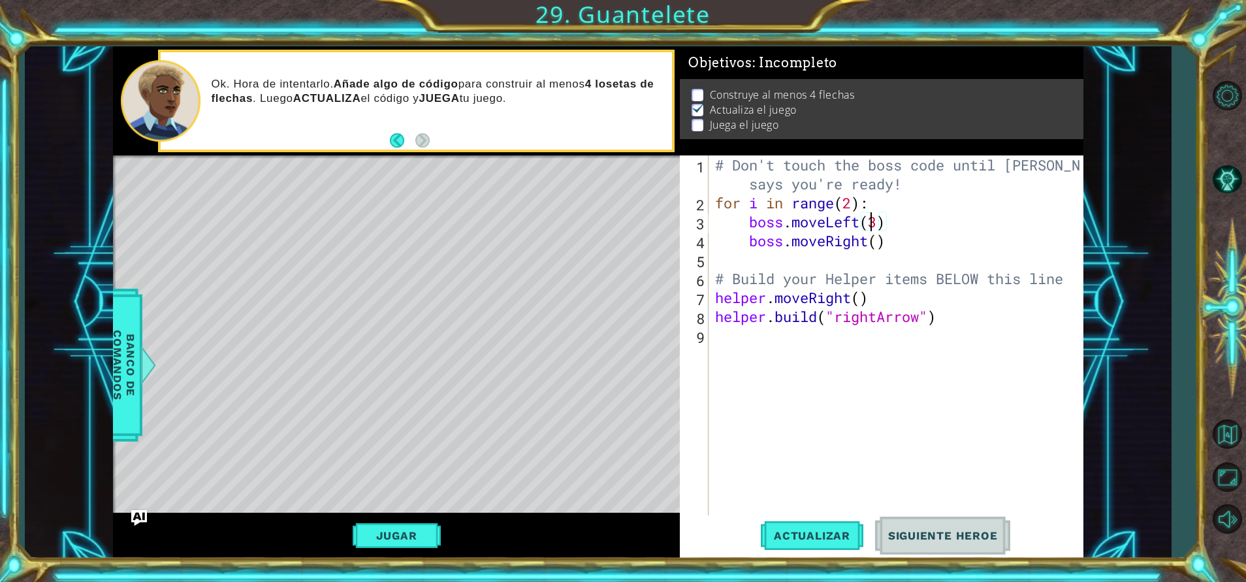
click at [992, 361] on div "# Don't touch the boss code until [PERSON_NAME] says you're ready! for i in ran…" at bounding box center [899, 363] width 373 height 417
click at [722, 338] on div "# Don't touch the boss code until [PERSON_NAME] says you're ready! for i in ran…" at bounding box center [899, 363] width 373 height 417
click at [449, 287] on div "Level Map" at bounding box center [415, 347] width 604 height 385
click at [149, 359] on div at bounding box center [148, 365] width 16 height 39
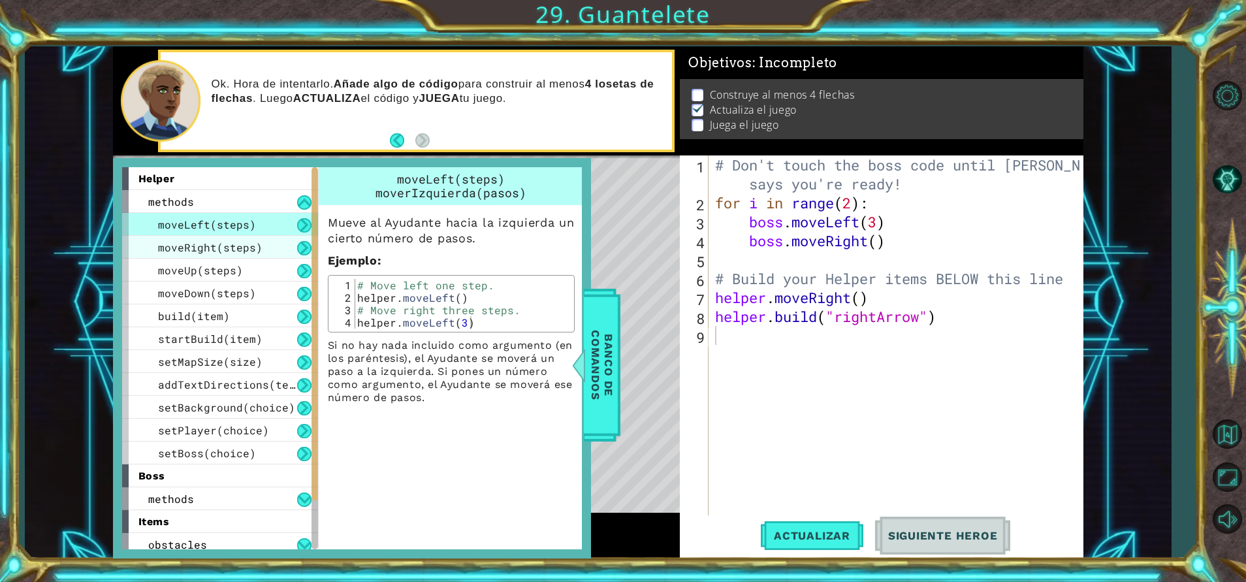
click at [217, 240] on div "moveRight(steps)" at bounding box center [220, 247] width 196 height 23
click at [218, 251] on span "moveRight(steps)" at bounding box center [210, 247] width 105 height 14
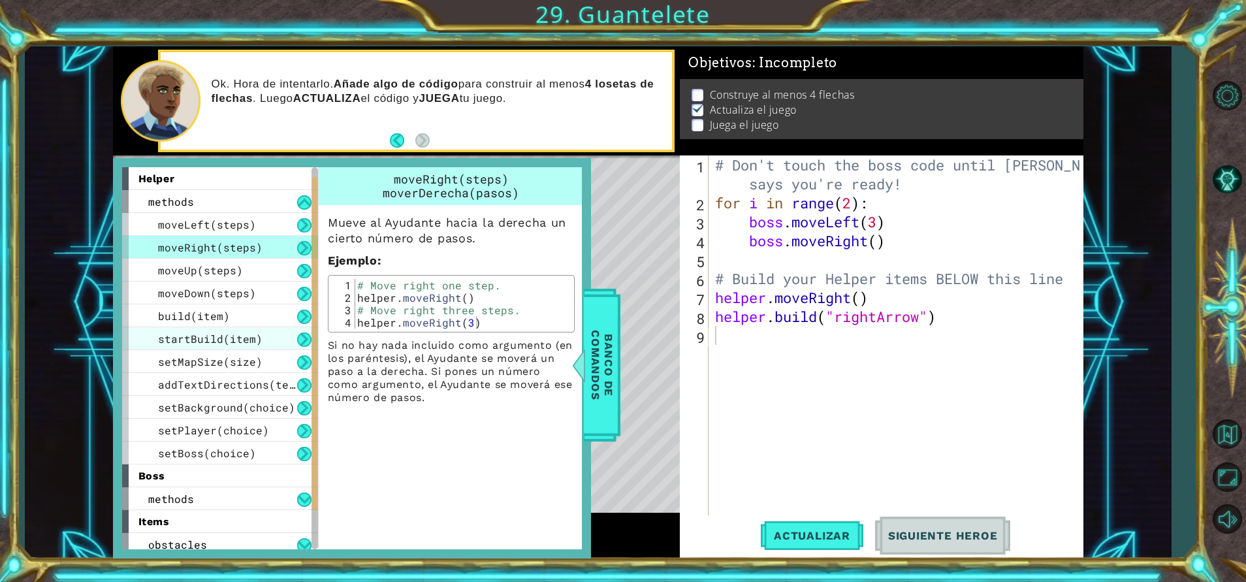
scroll to position [75, 0]
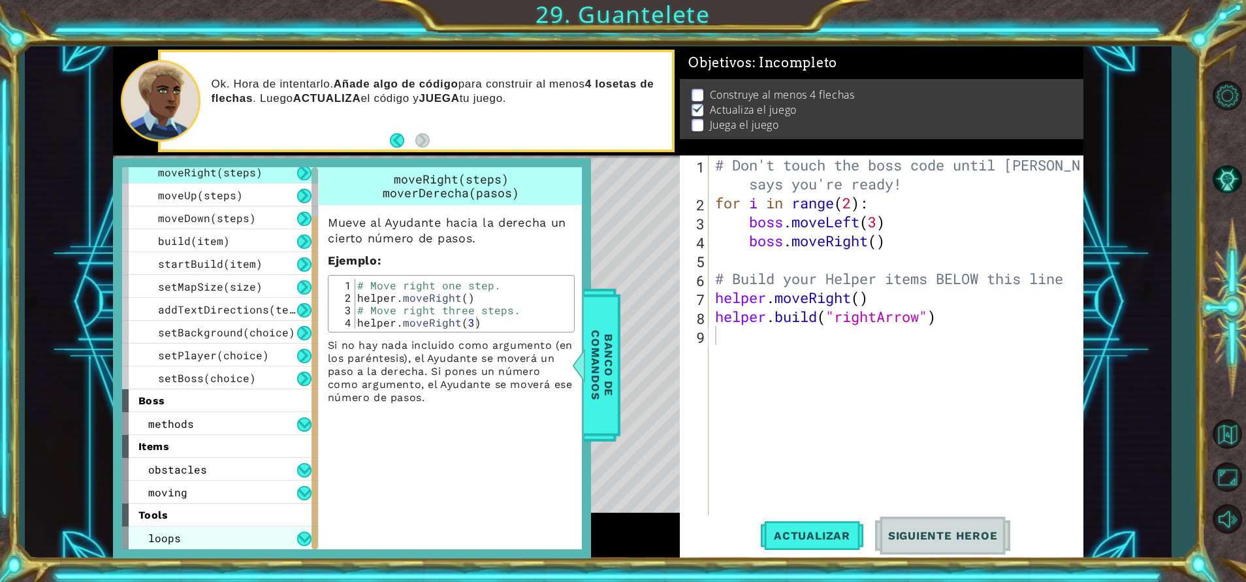
click at [222, 536] on div "loops" at bounding box center [220, 538] width 196 height 23
click at [206, 489] on div "moving" at bounding box center [220, 492] width 196 height 23
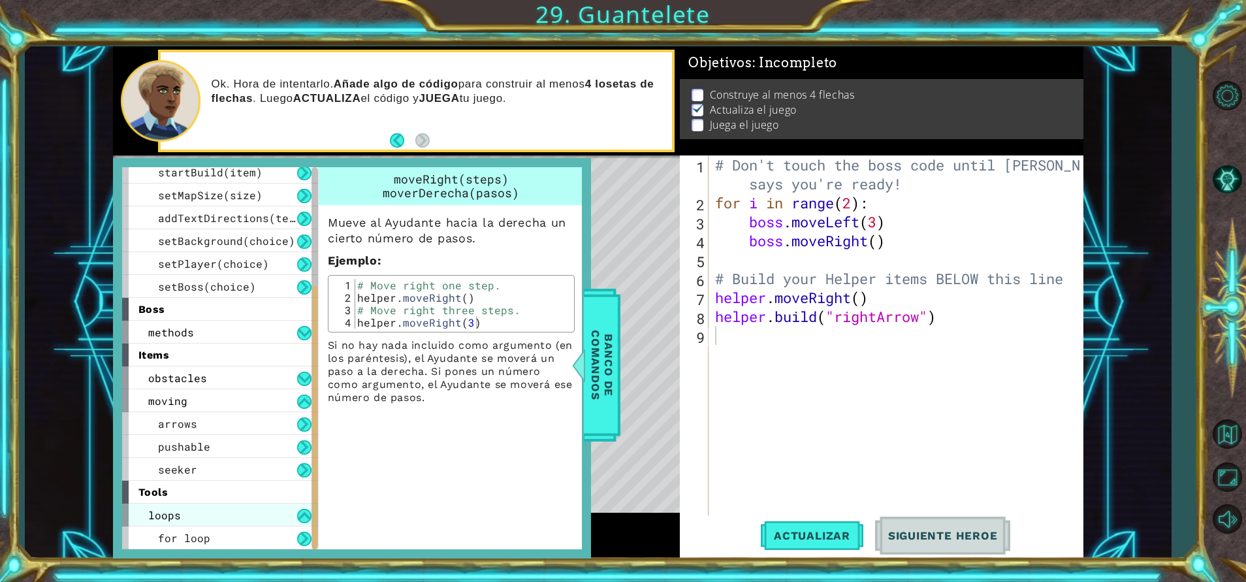
click at [244, 525] on div "loops" at bounding box center [220, 515] width 196 height 23
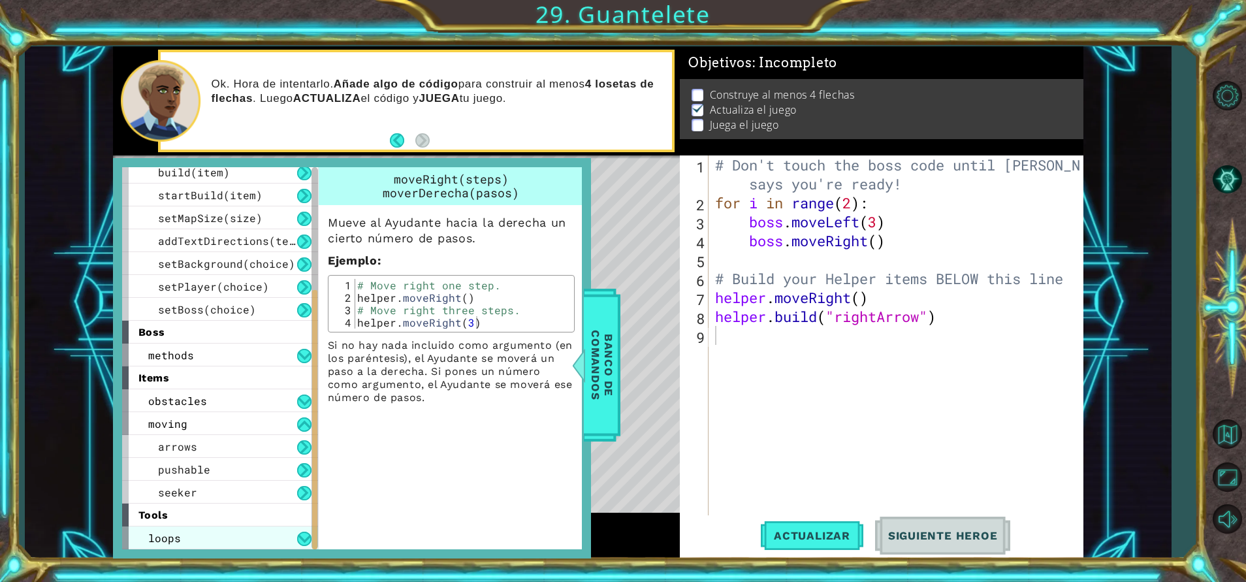
click at [267, 534] on div "loops" at bounding box center [220, 538] width 196 height 23
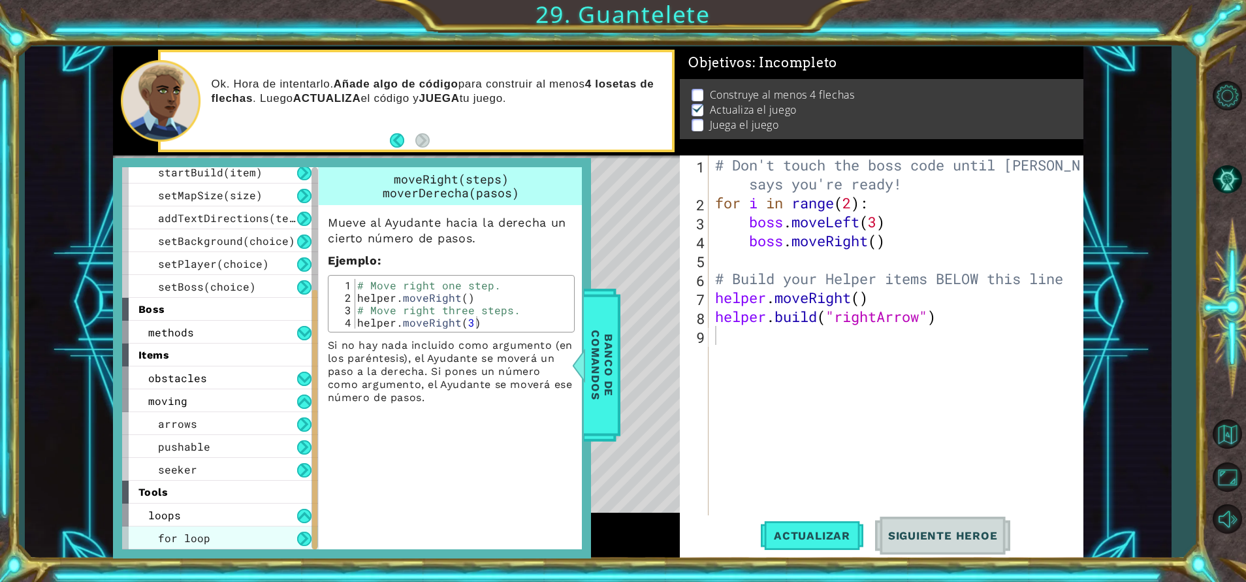
click at [254, 537] on div "for loop" at bounding box center [220, 538] width 196 height 23
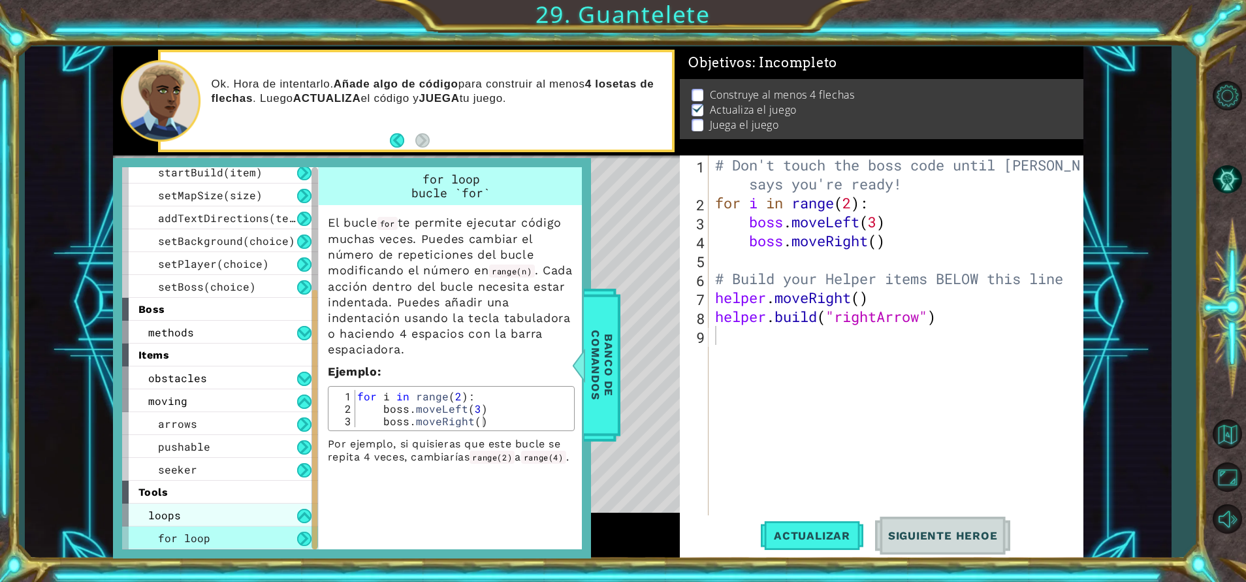
click at [242, 515] on div "loops" at bounding box center [220, 515] width 196 height 23
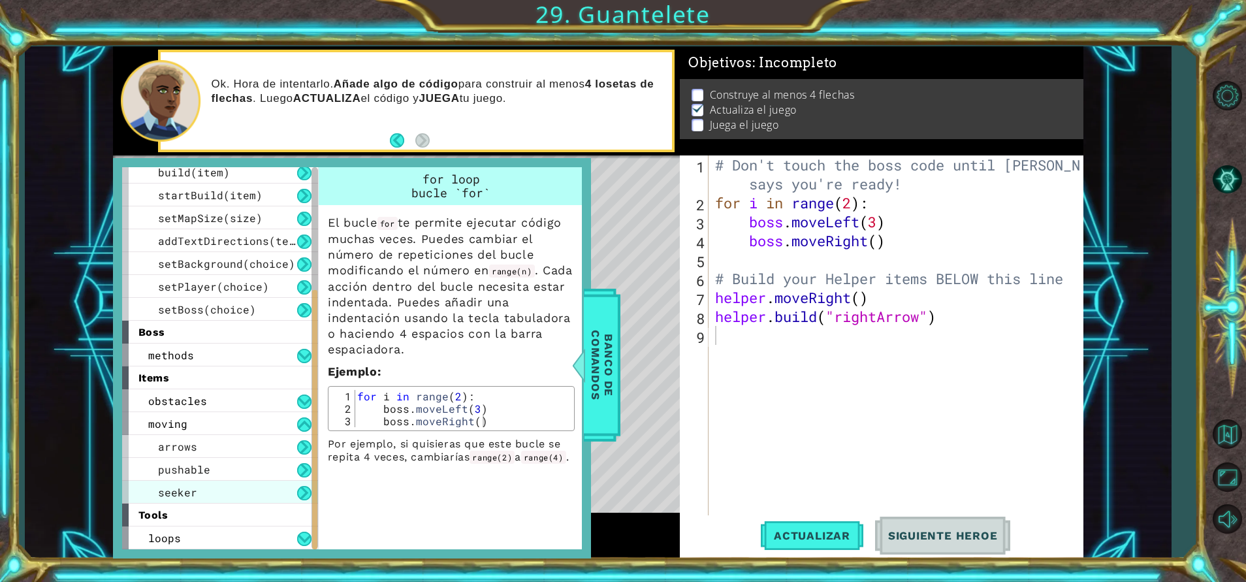
click at [253, 494] on div "seeker" at bounding box center [220, 492] width 196 height 23
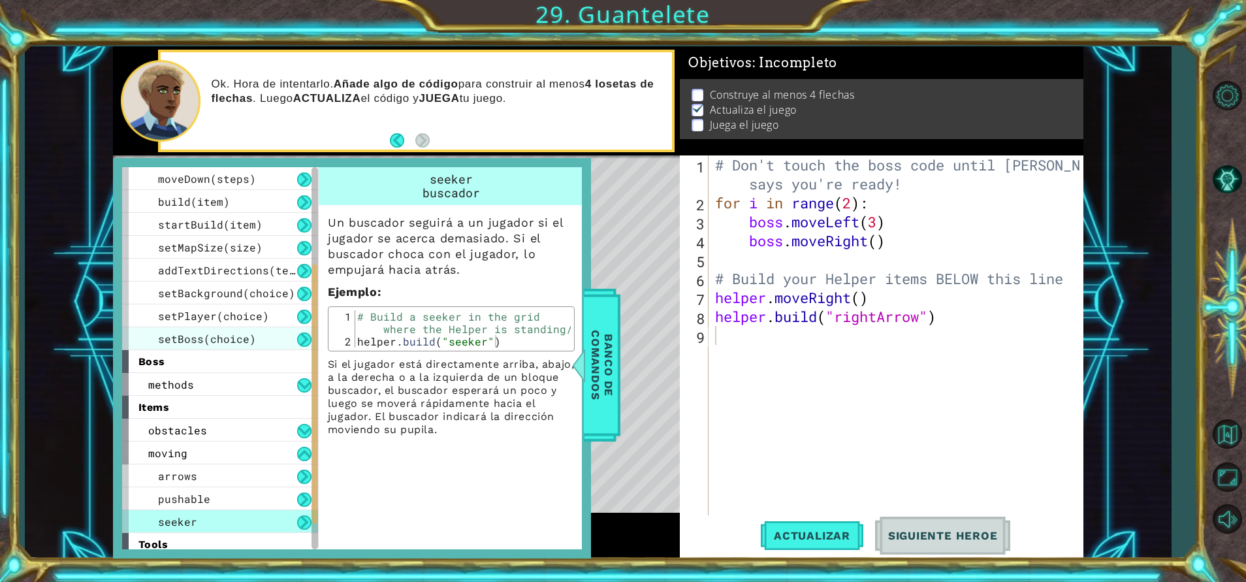
scroll to position [114, 0]
click at [220, 339] on span "setBoss(choice)" at bounding box center [207, 339] width 98 height 14
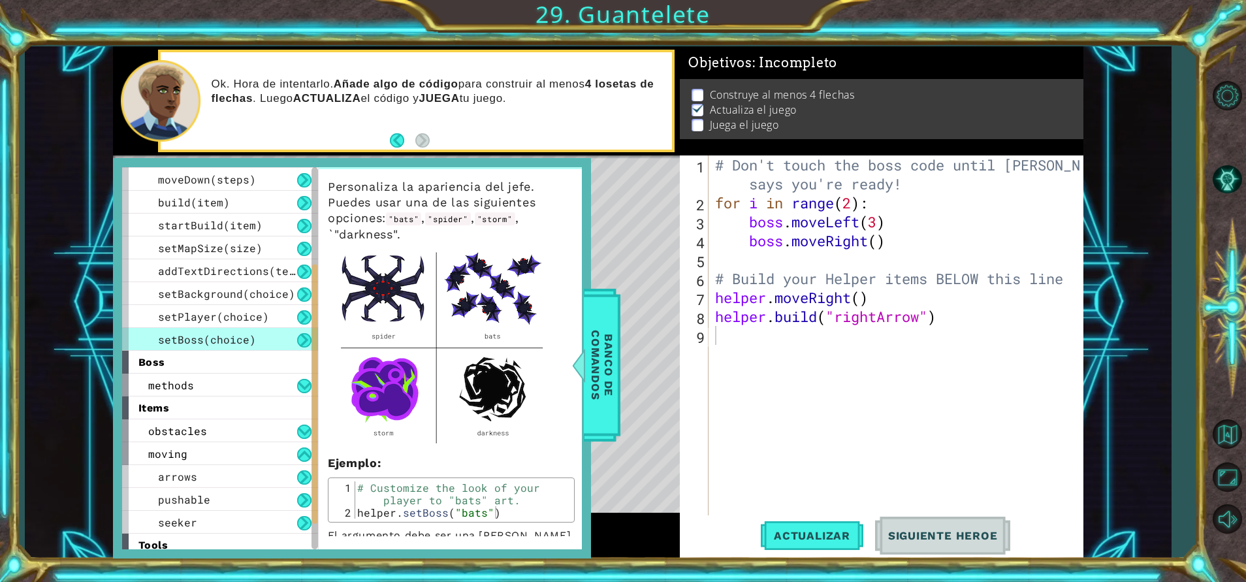
scroll to position [0, 0]
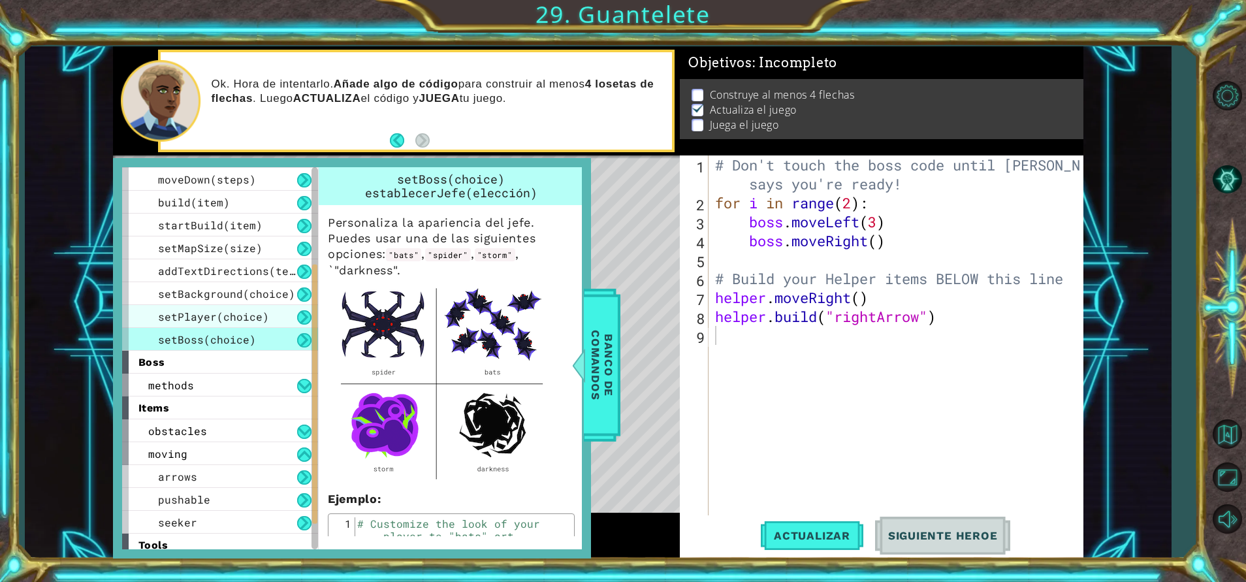
click at [253, 313] on span "setPlayer(choice)" at bounding box center [213, 317] width 111 height 14
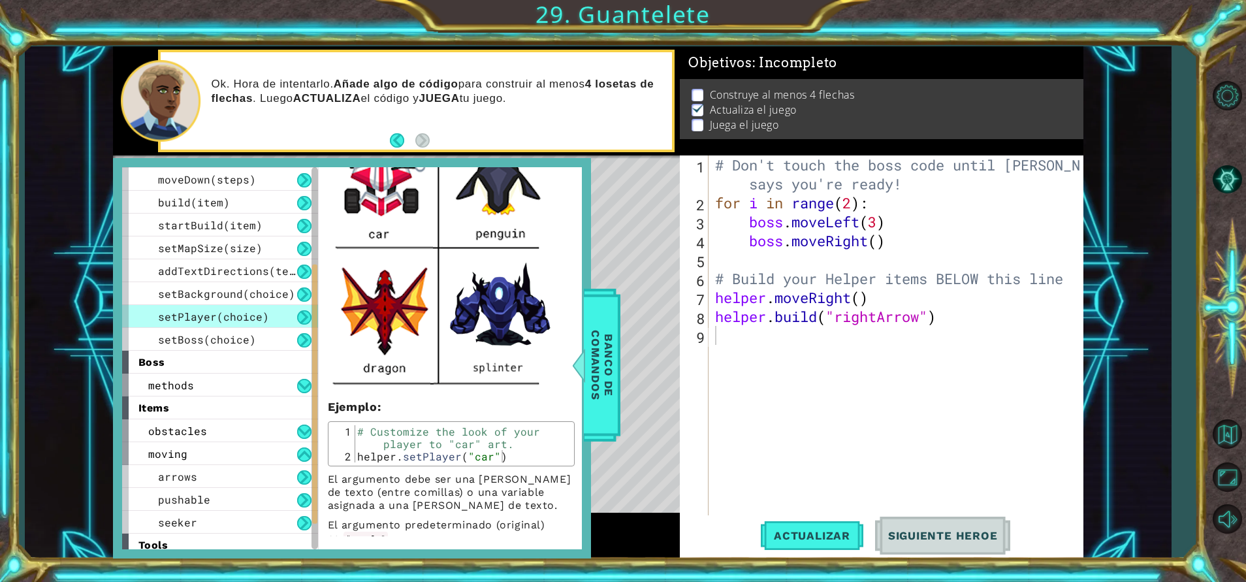
scroll to position [469, 0]
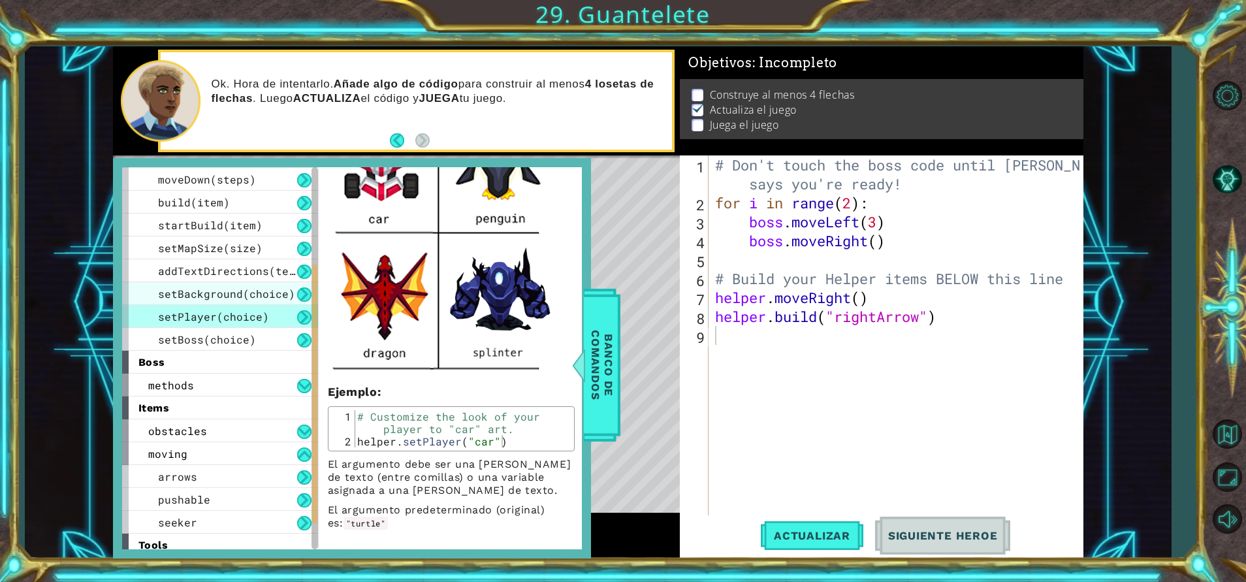
click at [242, 290] on span "setBackground(choice)" at bounding box center [226, 294] width 137 height 14
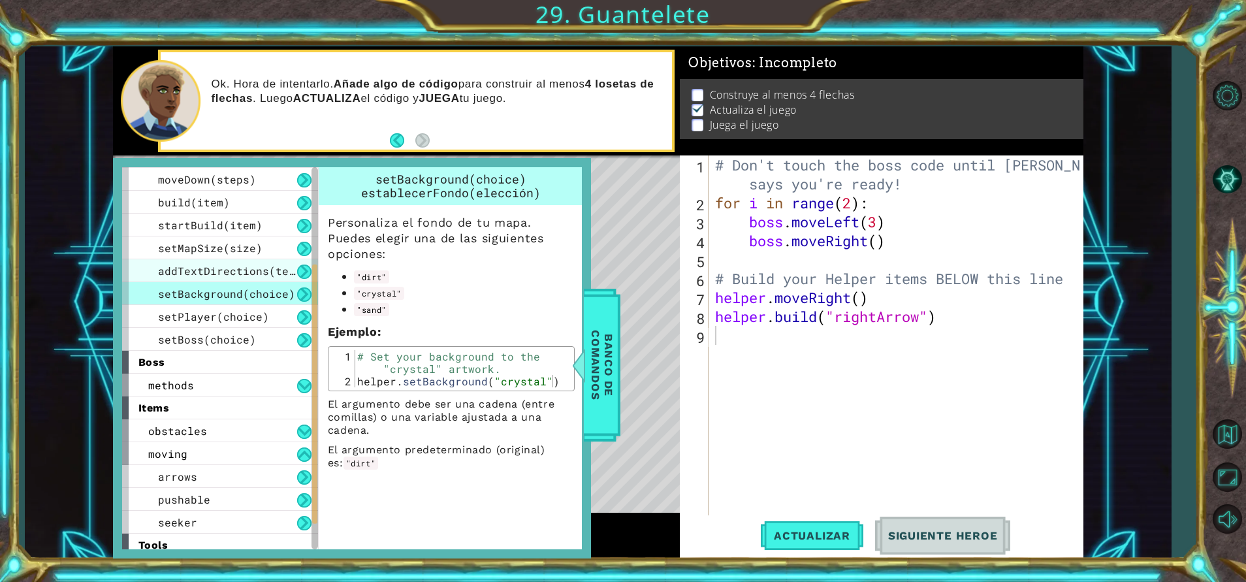
click at [233, 270] on span "addTextDirections(text)" at bounding box center [233, 271] width 150 height 14
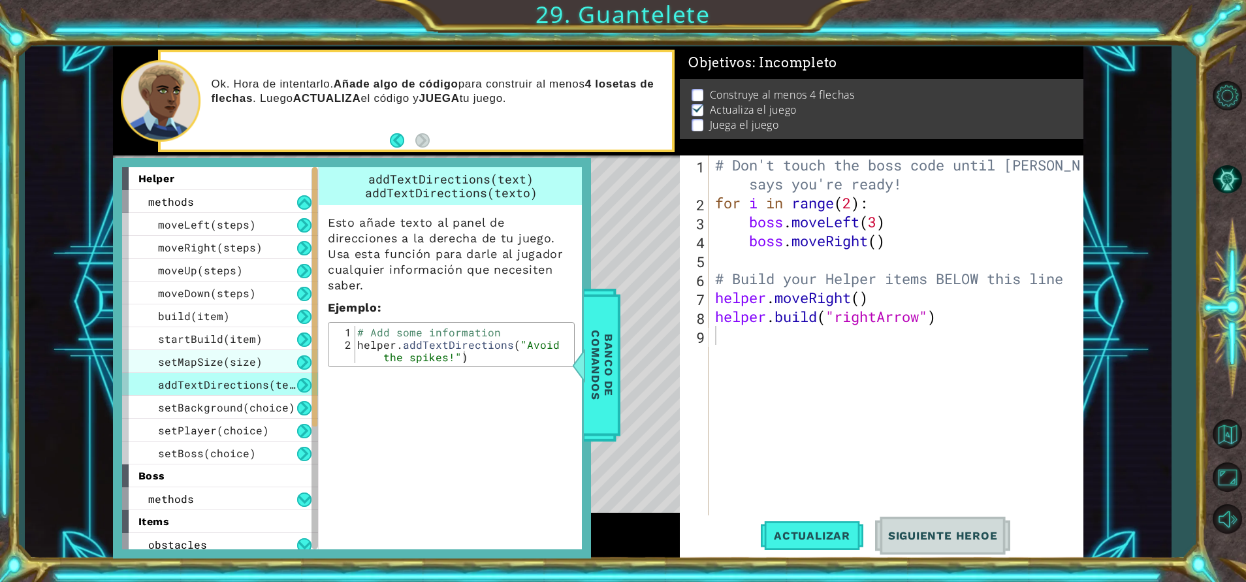
click at [227, 357] on span "setMapSize(size)" at bounding box center [210, 362] width 105 height 14
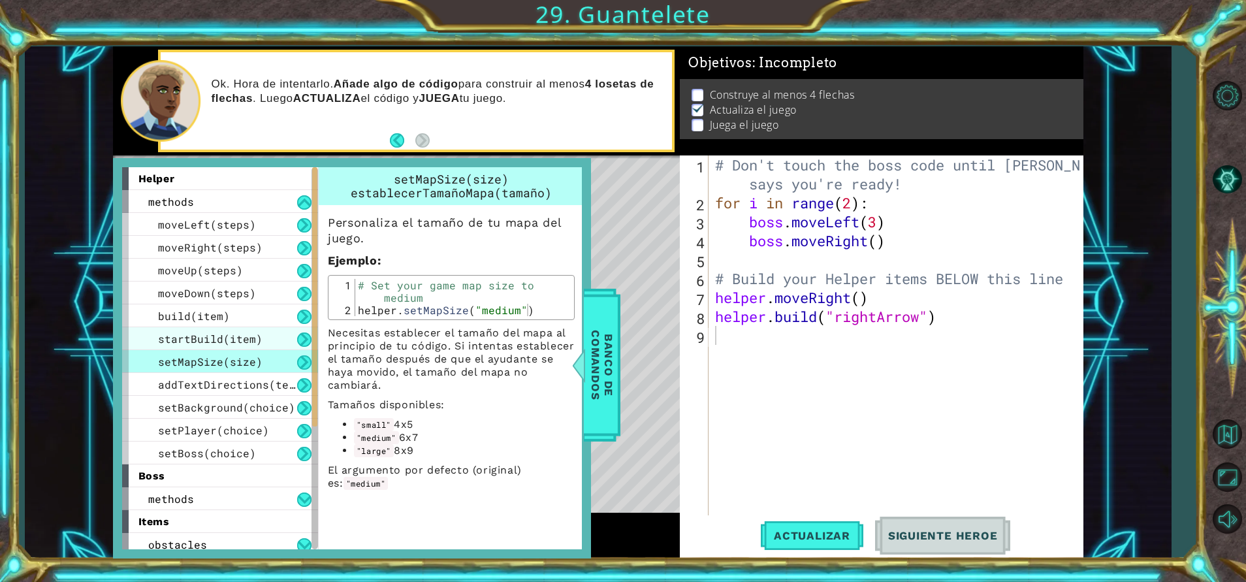
click at [225, 338] on span "startBuild(item)" at bounding box center [210, 339] width 105 height 14
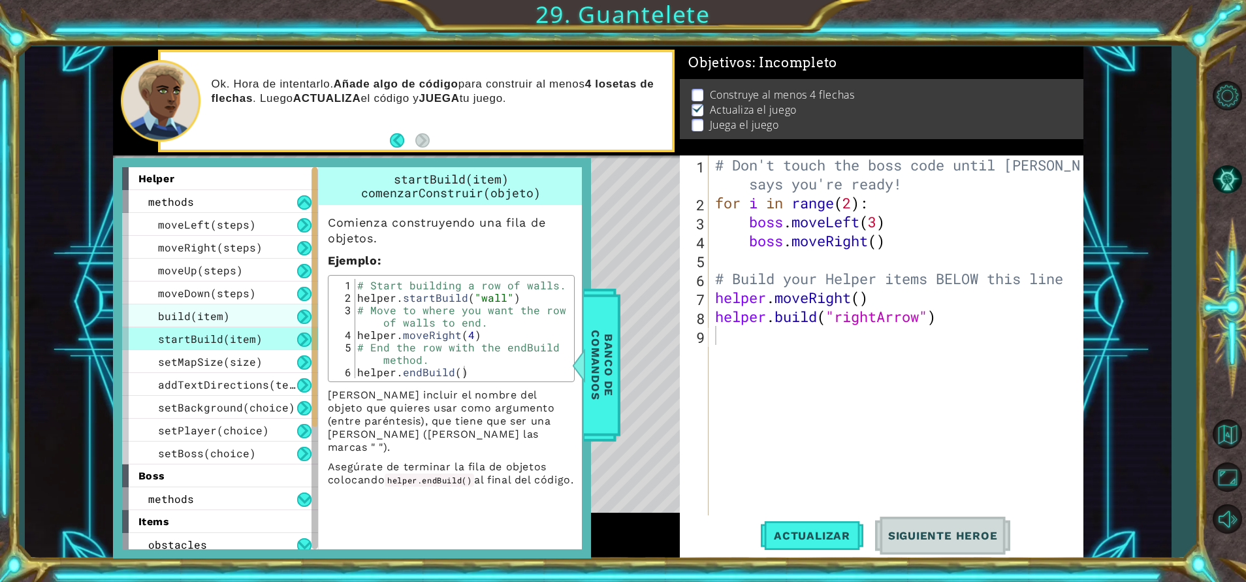
click at [221, 322] on span "build(item)" at bounding box center [194, 316] width 72 height 14
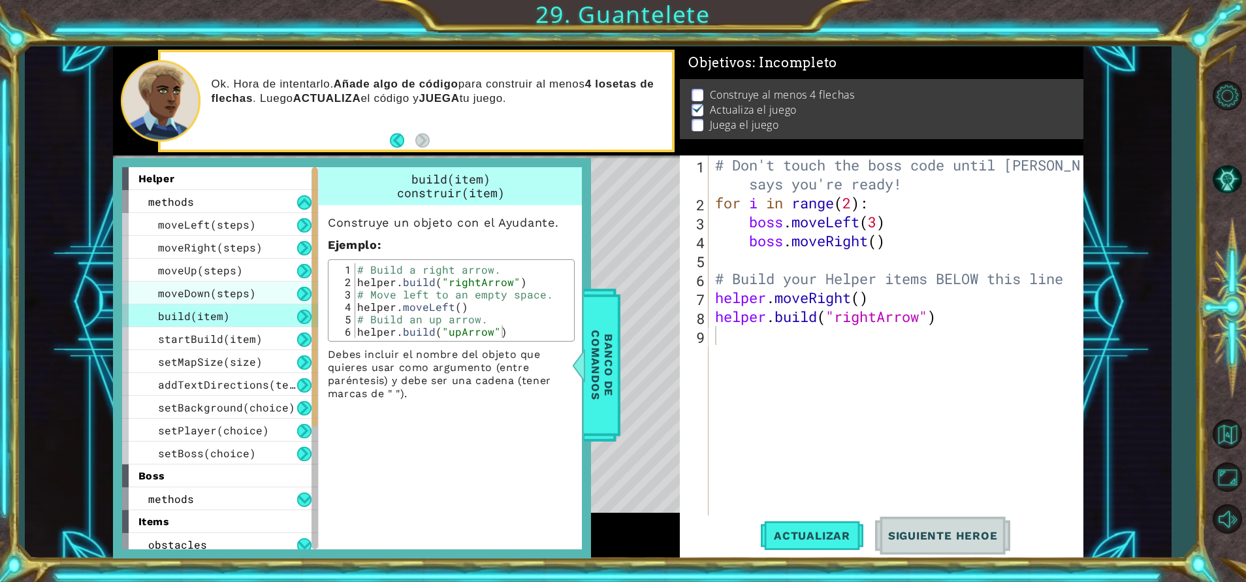
click at [210, 298] on span "moveDown(steps)" at bounding box center [207, 293] width 98 height 14
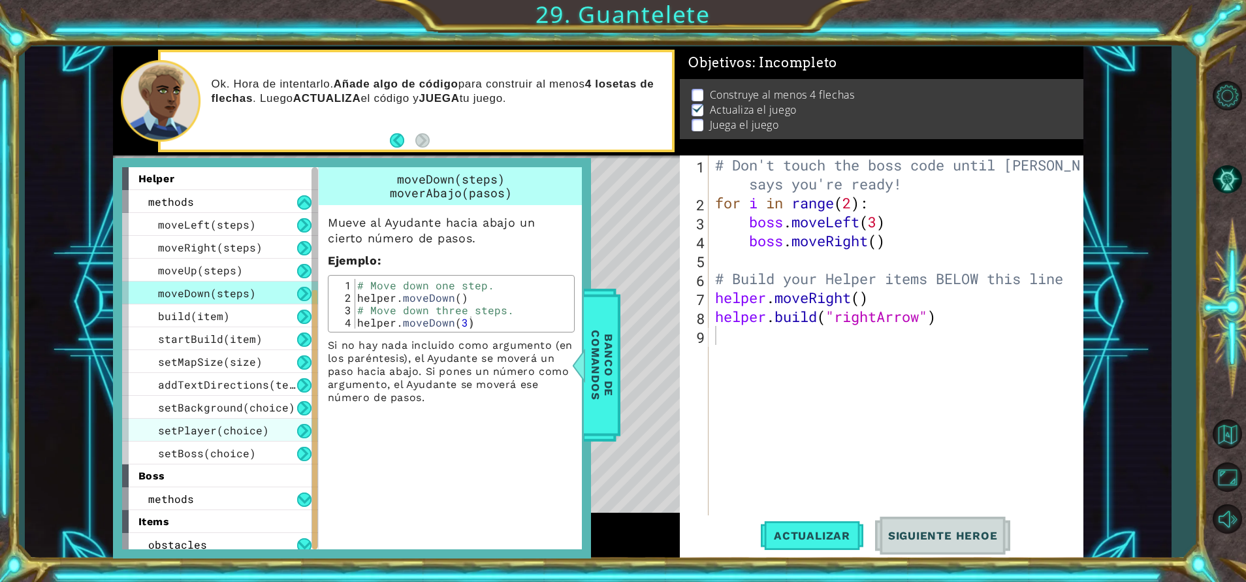
scroll to position [144, 0]
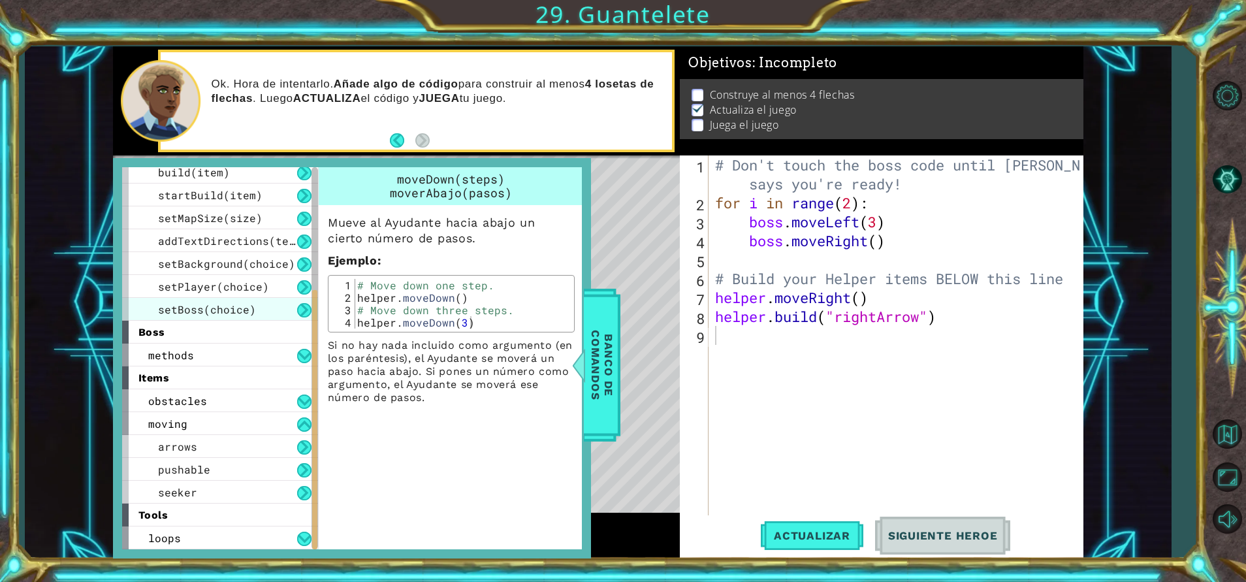
click at [218, 309] on span "setBoss(choice)" at bounding box center [207, 309] width 98 height 14
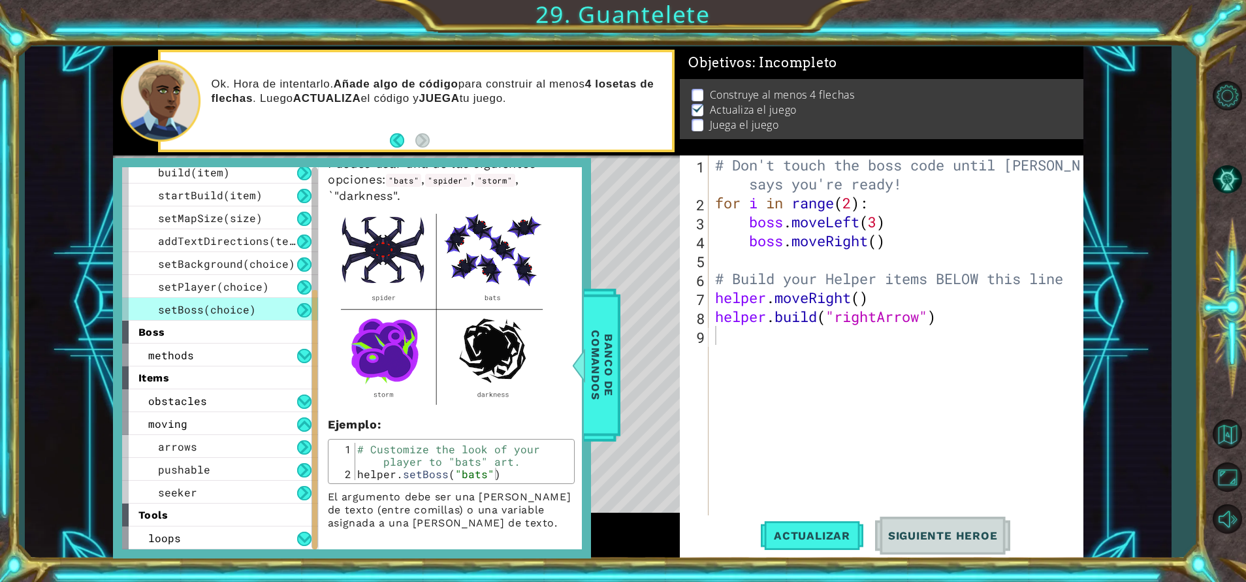
scroll to position [0, 0]
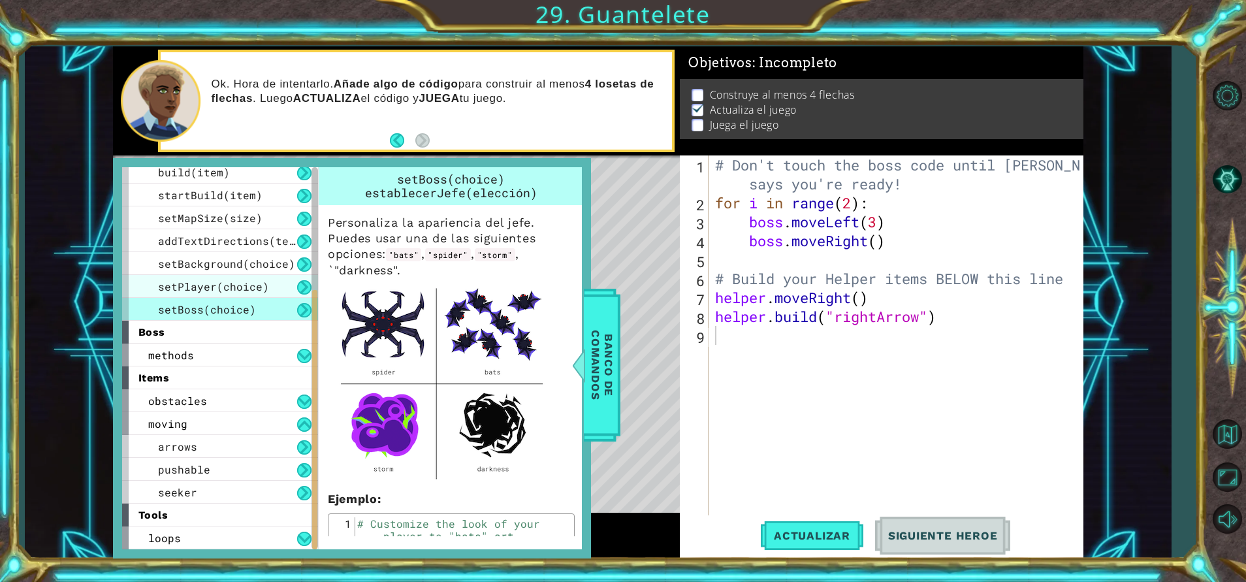
click at [251, 284] on span "setPlayer(choice)" at bounding box center [213, 287] width 111 height 14
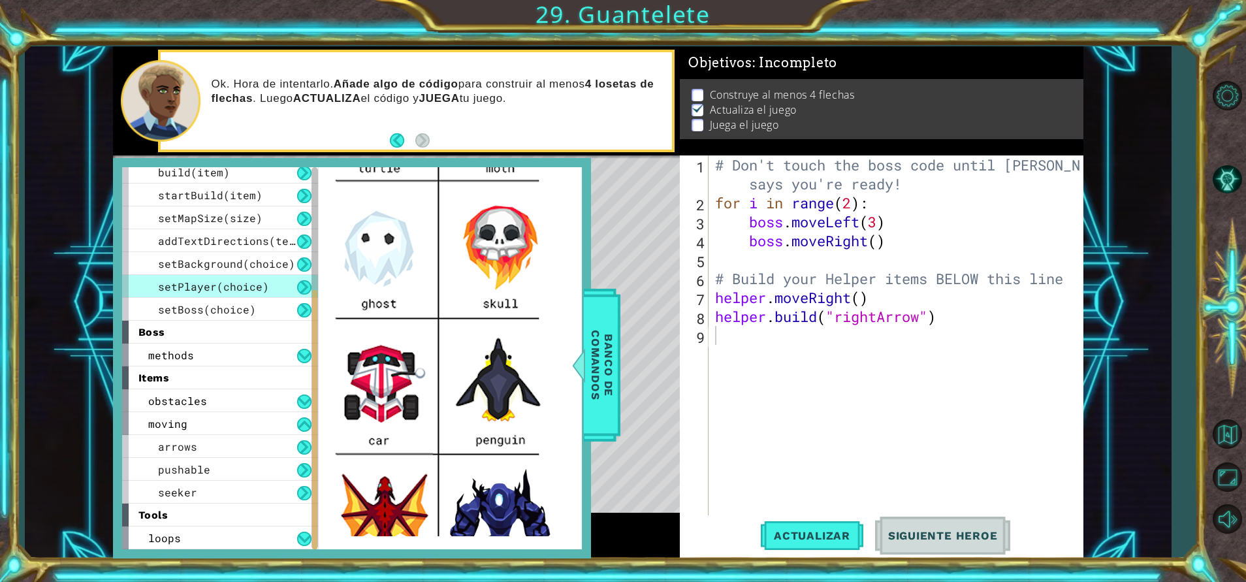
scroll to position [215, 0]
click at [630, 231] on div "Level Map" at bounding box center [415, 347] width 604 height 385
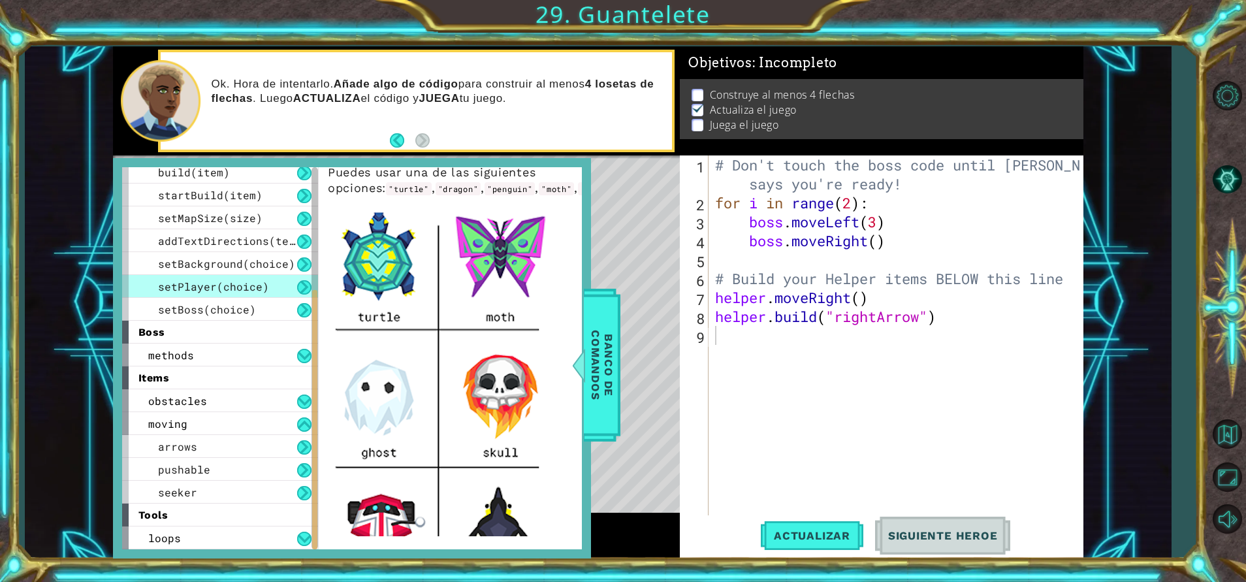
scroll to position [51, 0]
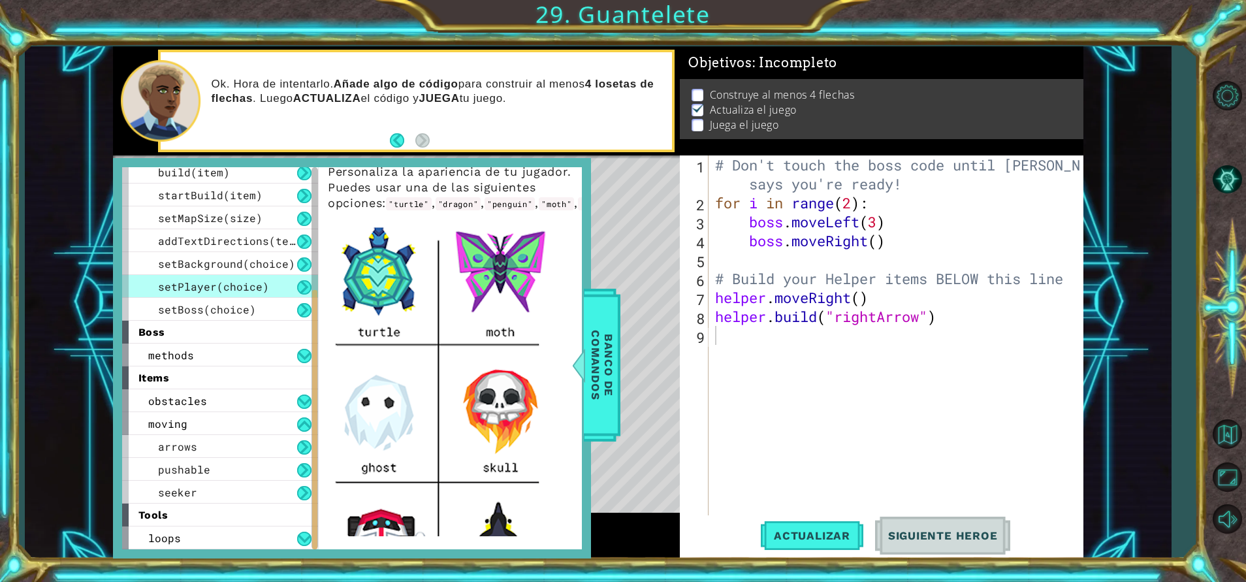
type textarea "[DOMAIN_NAME]("rightArrow")"
click at [727, 323] on div "# Don't touch the boss code until [PERSON_NAME] says you're ready! for i in ran…" at bounding box center [899, 363] width 373 height 417
click at [775, 342] on div "# Don't touch the boss code until [PERSON_NAME] says you're ready! for i in ran…" at bounding box center [899, 363] width 373 height 417
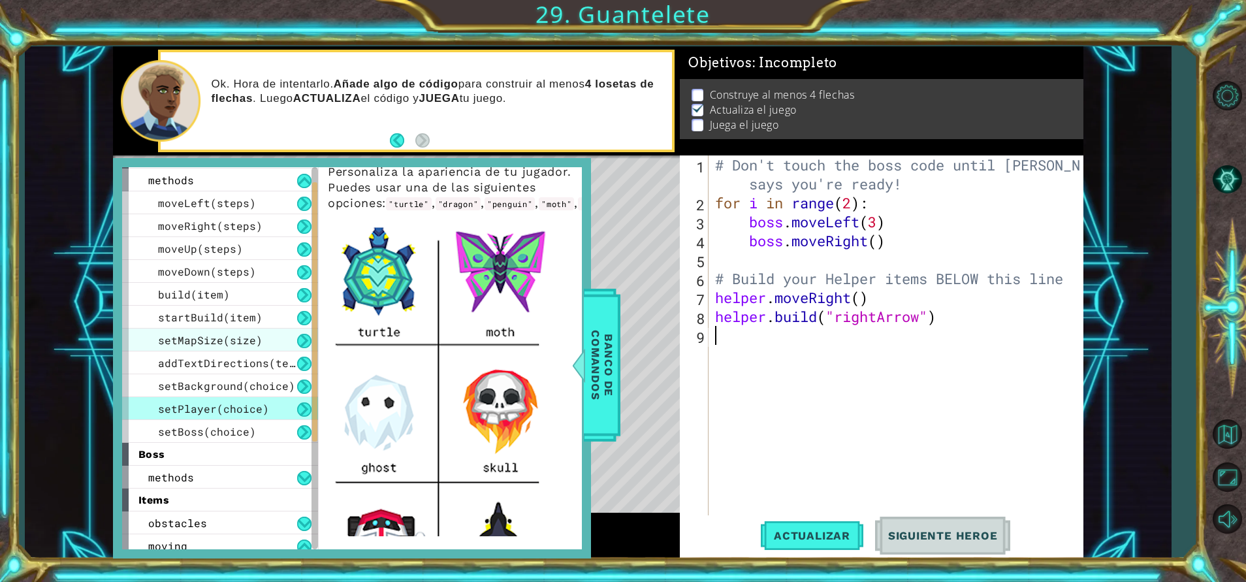
scroll to position [16, 0]
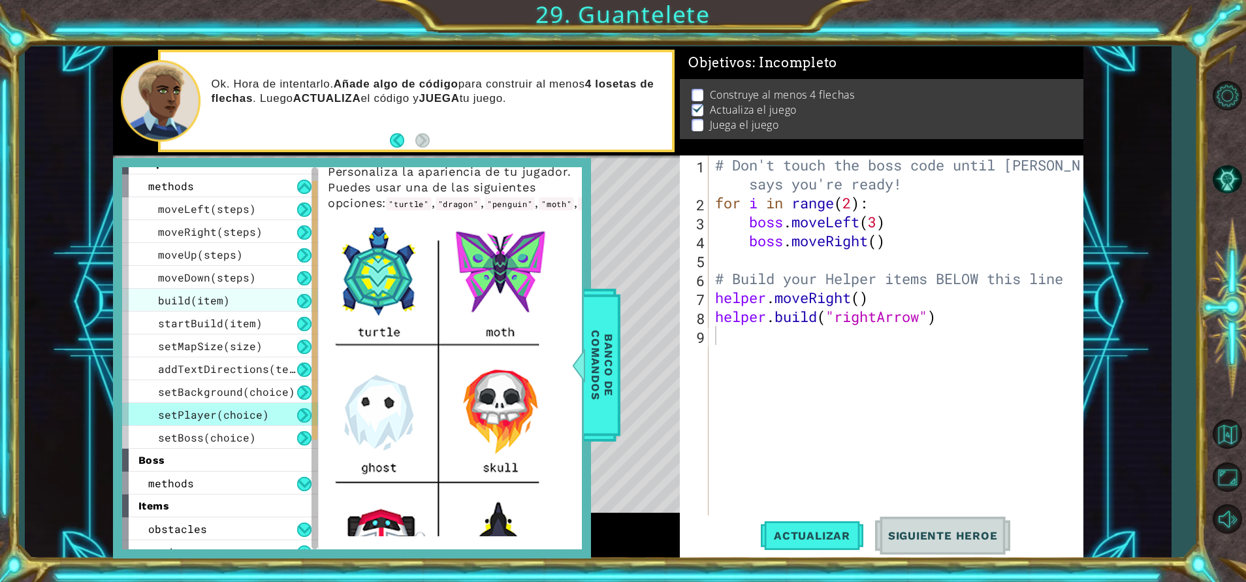
click at [187, 306] on span "build(item)" at bounding box center [194, 300] width 72 height 14
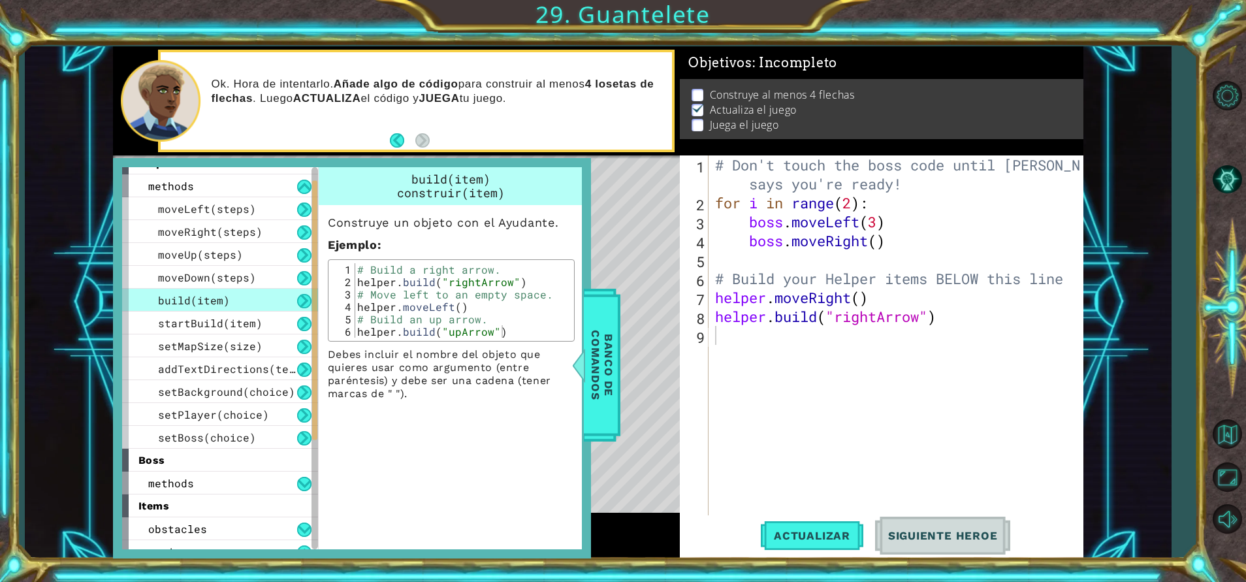
scroll to position [0, 0]
click at [232, 321] on span "startBuild(item)" at bounding box center [210, 323] width 105 height 14
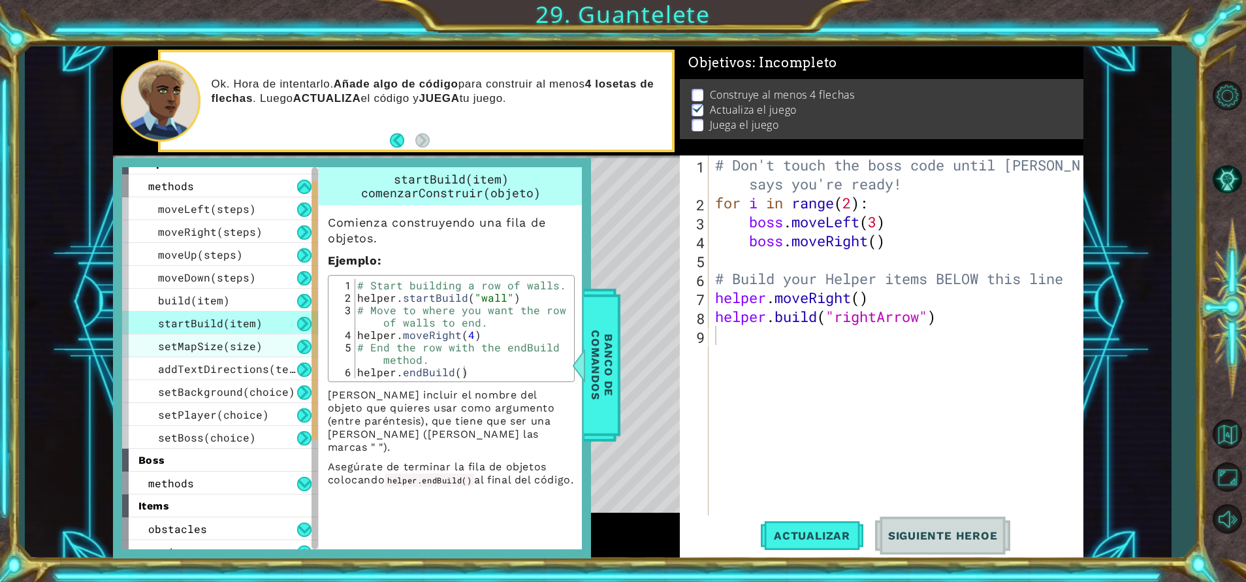
click at [230, 345] on span "setMapSize(size)" at bounding box center [210, 346] width 105 height 14
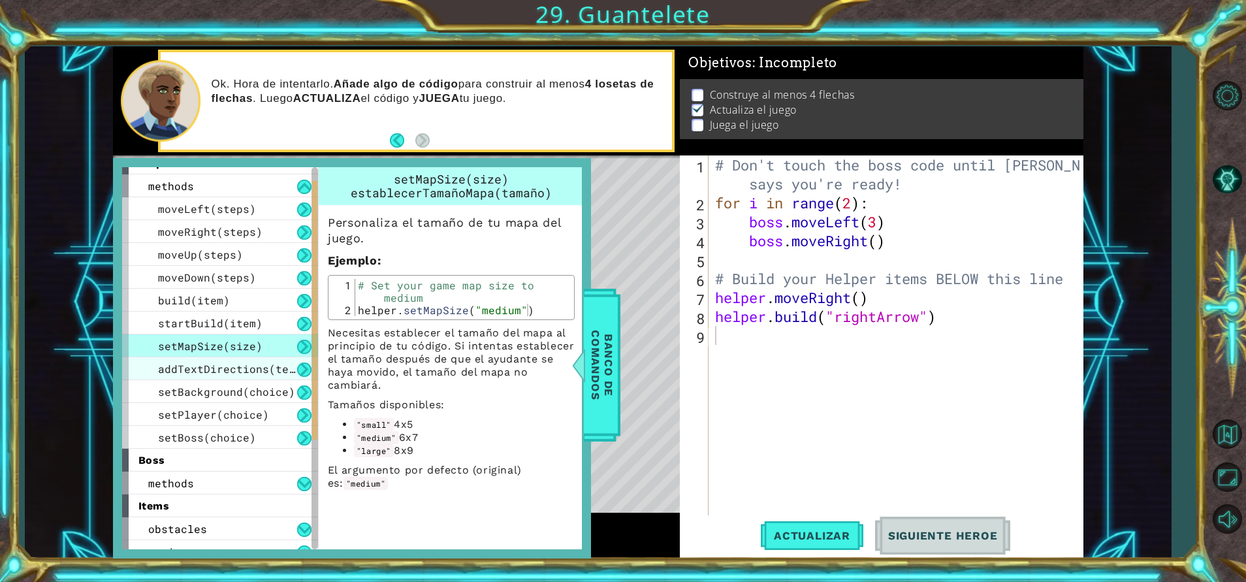
click at [234, 361] on div "addTextDirections(text)" at bounding box center [220, 368] width 196 height 23
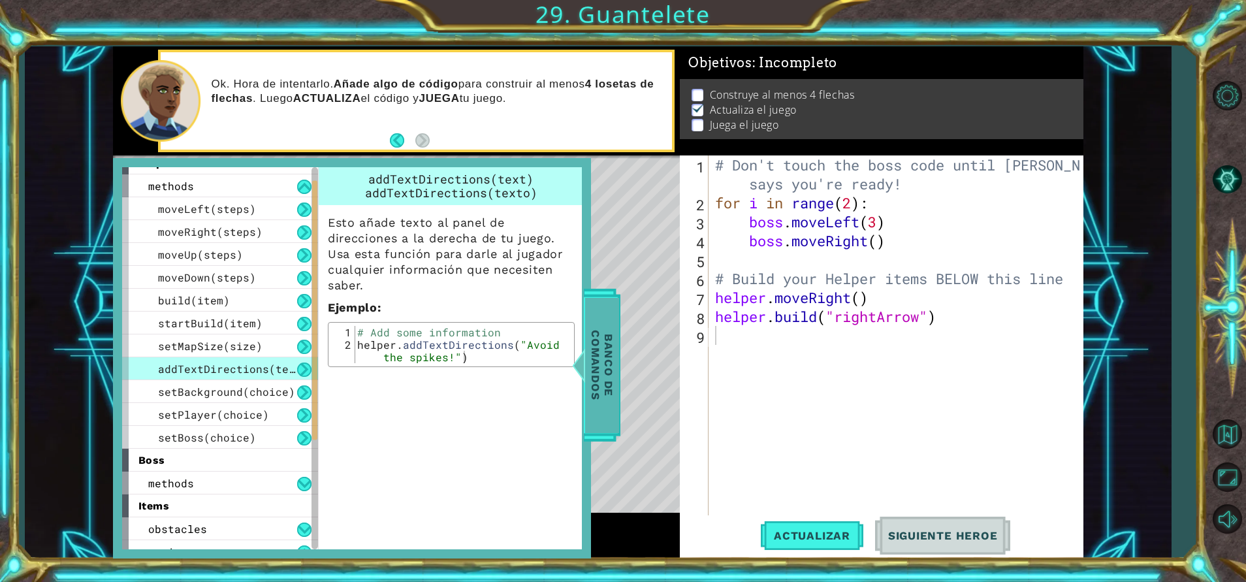
click at [586, 359] on div at bounding box center [578, 365] width 16 height 39
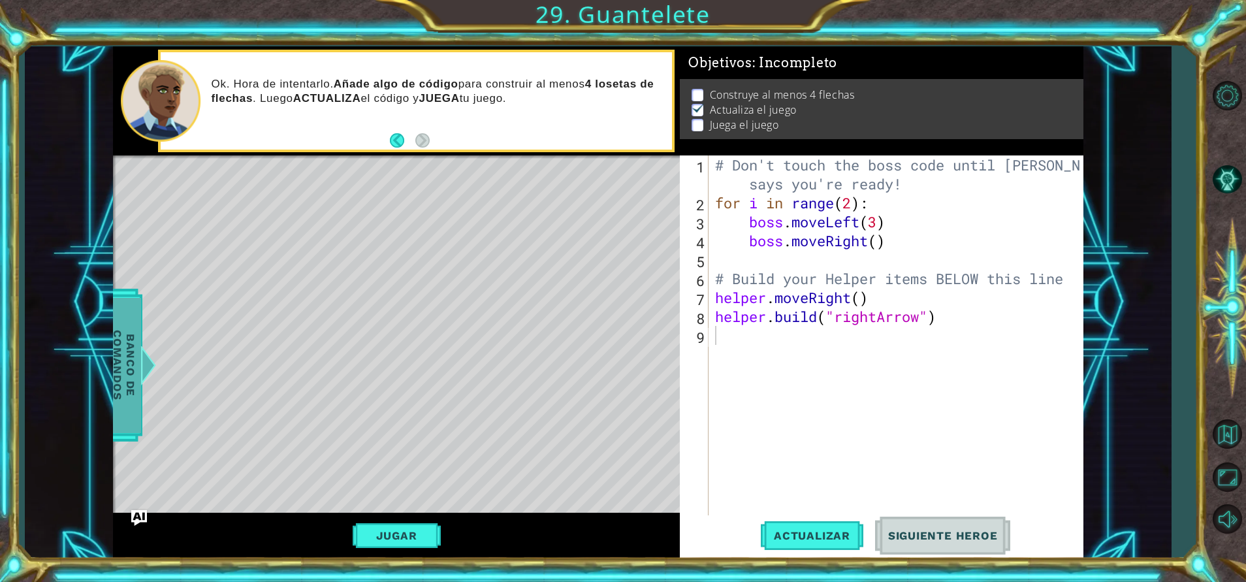
click at [147, 369] on div at bounding box center [148, 365] width 16 height 39
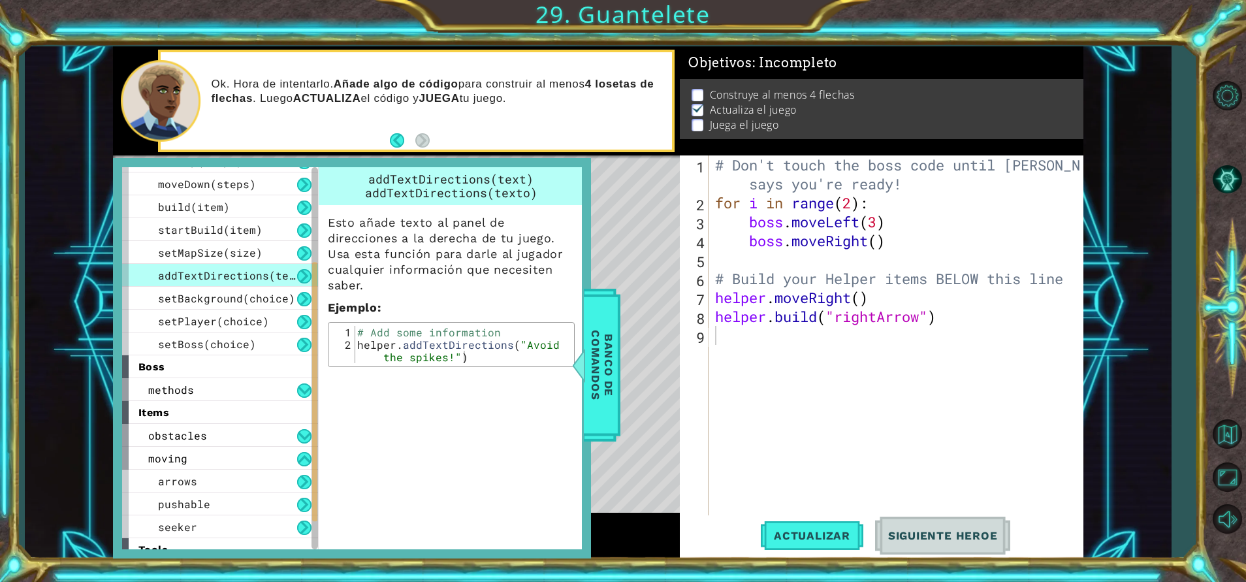
scroll to position [112, 0]
click at [163, 416] on span "items" at bounding box center [153, 410] width 31 height 12
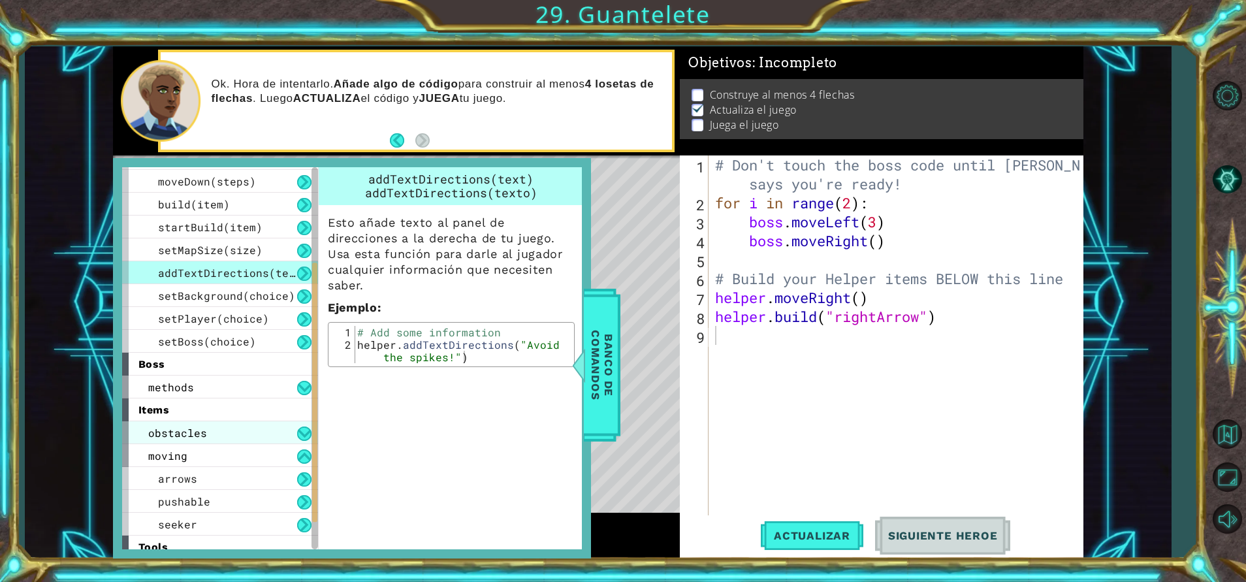
click at [170, 427] on span "obstacles" at bounding box center [177, 433] width 59 height 14
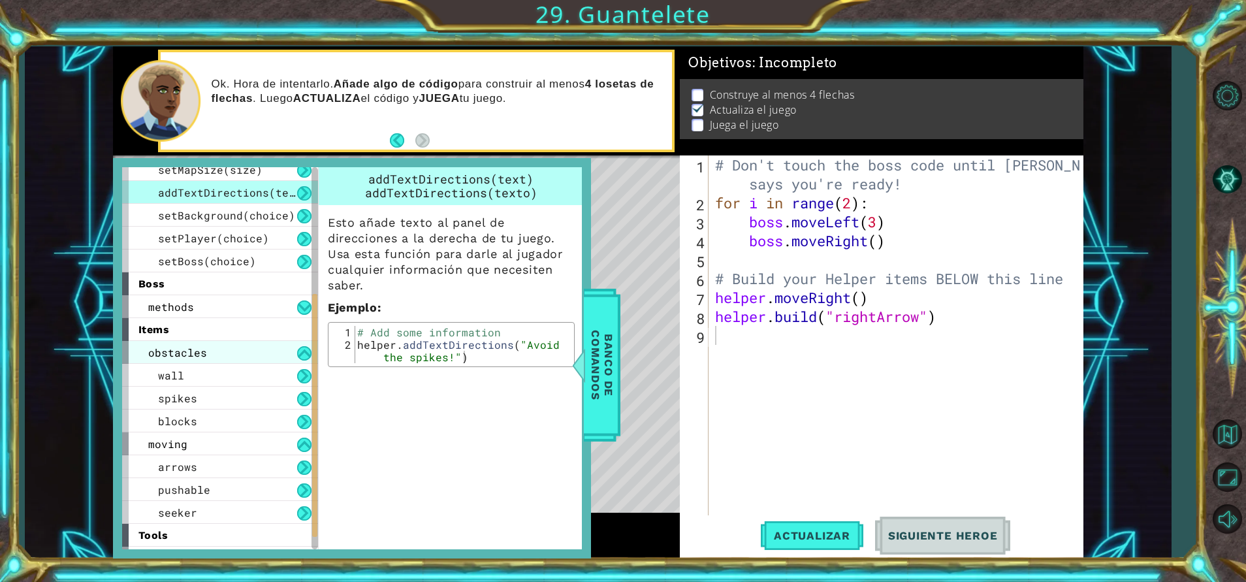
scroll to position [196, 0]
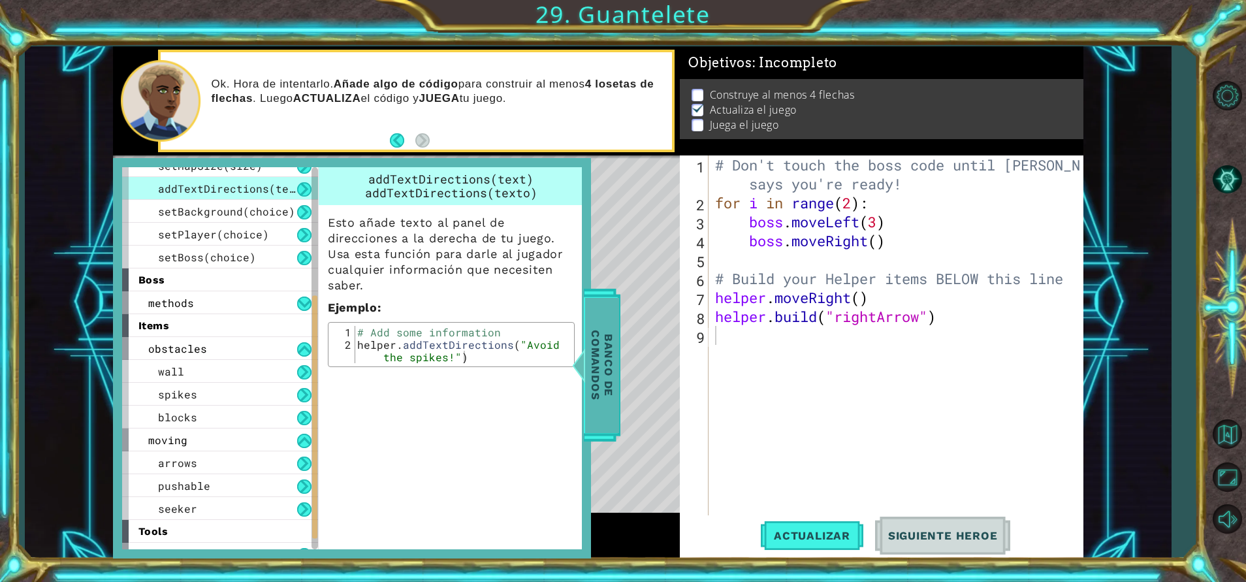
click at [609, 357] on span "Banco de comandos" at bounding box center [602, 364] width 34 height 135
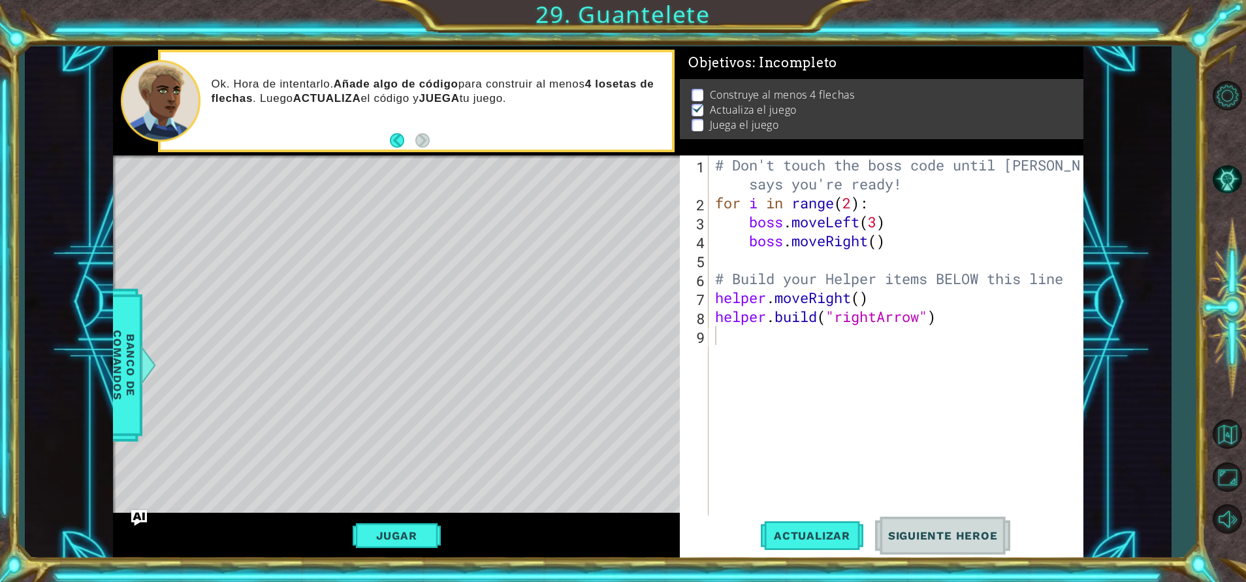
type textarea "helper.moveRight()"
click at [729, 293] on div "# Don't touch the boss code until [PERSON_NAME] says you're ready! for i in ran…" at bounding box center [899, 363] width 373 height 417
click at [716, 295] on div "# Don't touch the boss code until [PERSON_NAME] says you're ready! for i in ran…" at bounding box center [899, 363] width 373 height 417
click at [894, 424] on div "# Don't touch the boss code until [PERSON_NAME] says you're ready! for i in ran…" at bounding box center [899, 363] width 373 height 417
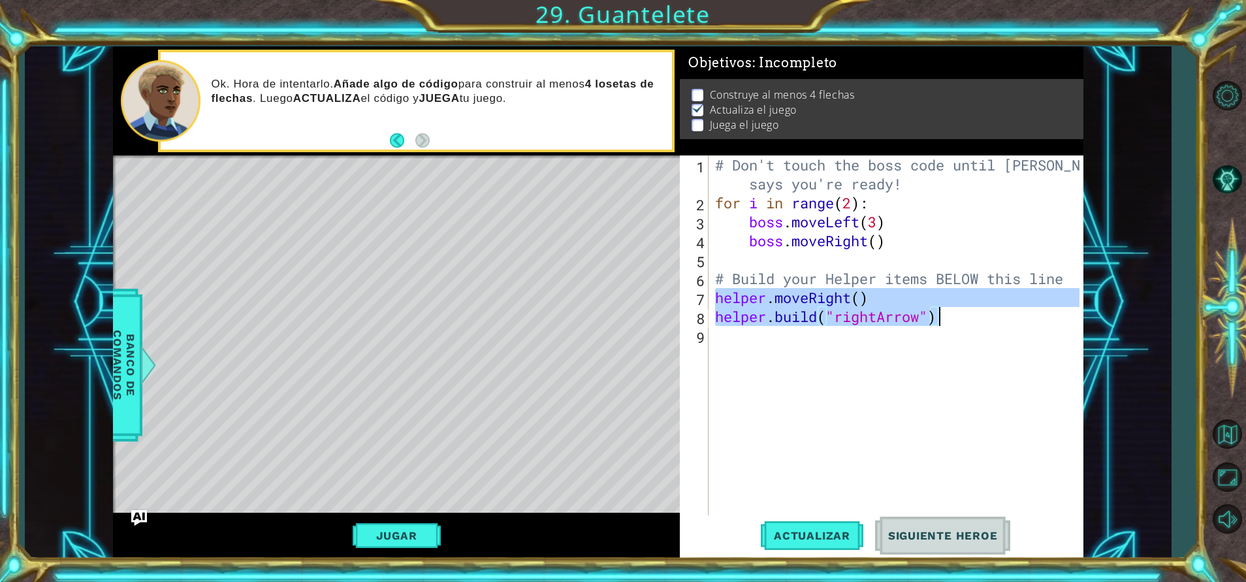
drag, startPoint x: 714, startPoint y: 300, endPoint x: 947, endPoint y: 319, distance: 233.3
click at [947, 319] on div "# Don't touch the boss code until [PERSON_NAME] says you're ready! for i in ran…" at bounding box center [899, 363] width 373 height 417
type textarea "helper.moveRight() [DOMAIN_NAME]("rightArrow")"
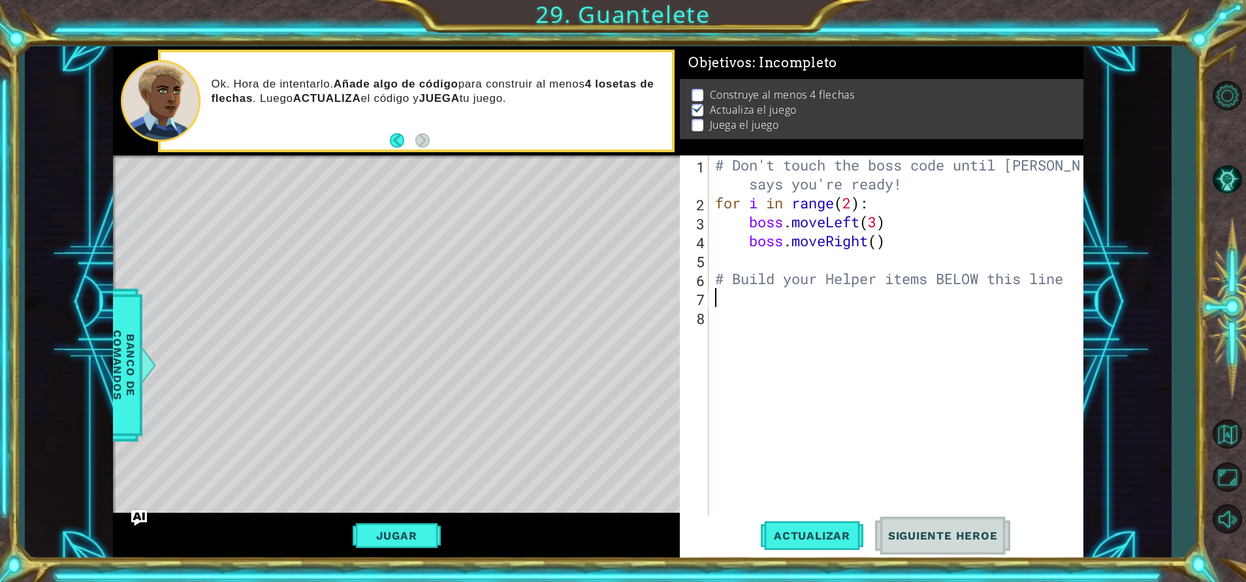
type textarea "helper.moveRight() [DOMAIN_NAME]("rightArrow")"
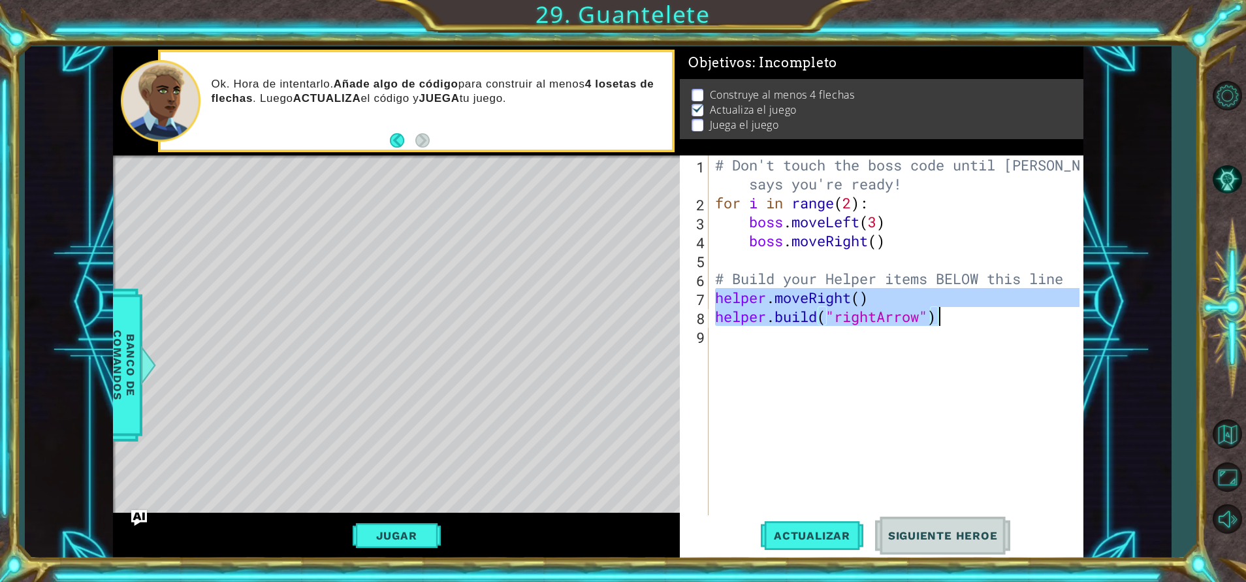
click at [722, 344] on div "# Don't touch the boss code until [PERSON_NAME] says you're ready! for i in ran…" at bounding box center [899, 363] width 373 height 417
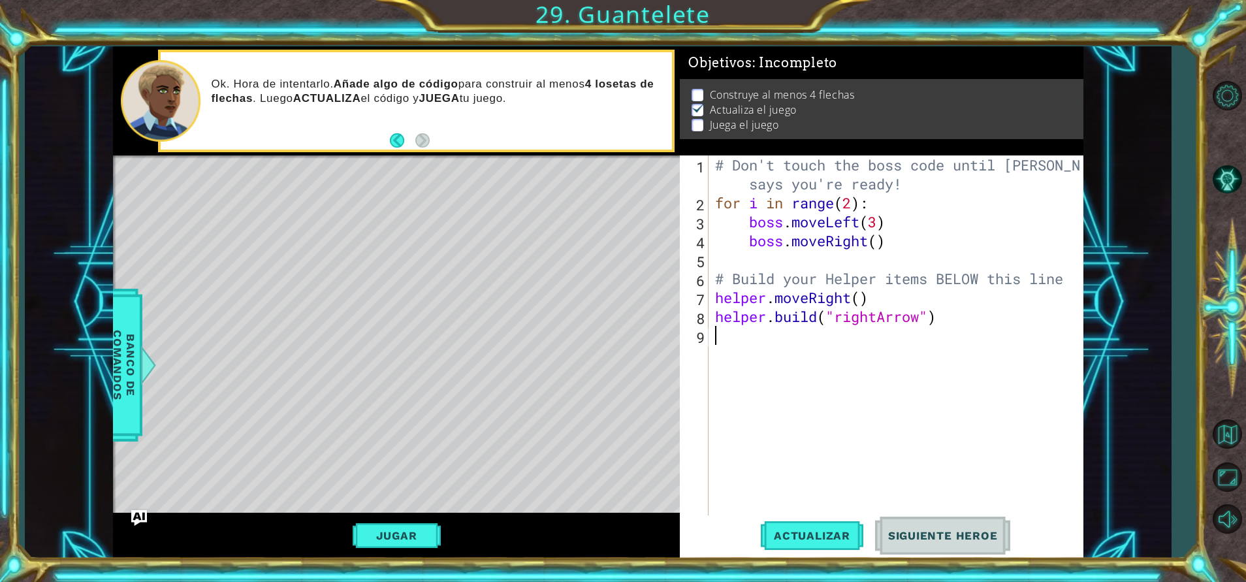
paste textarea "[DOMAIN_NAME]("rightArrow")"
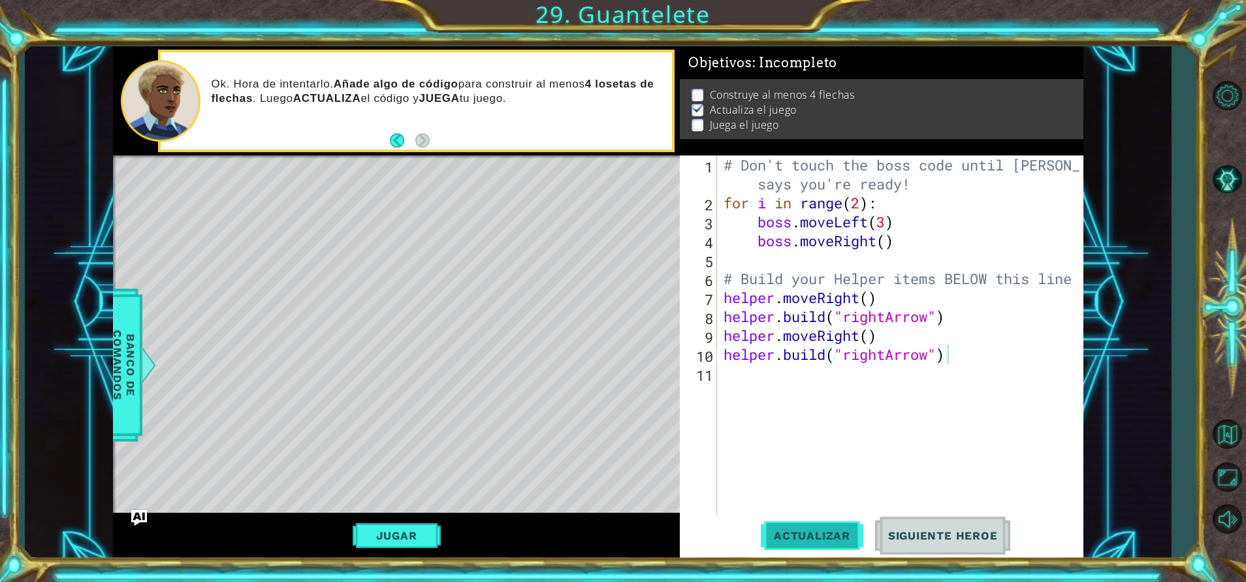
click at [817, 535] on span "Actualizar" at bounding box center [812, 535] width 103 height 13
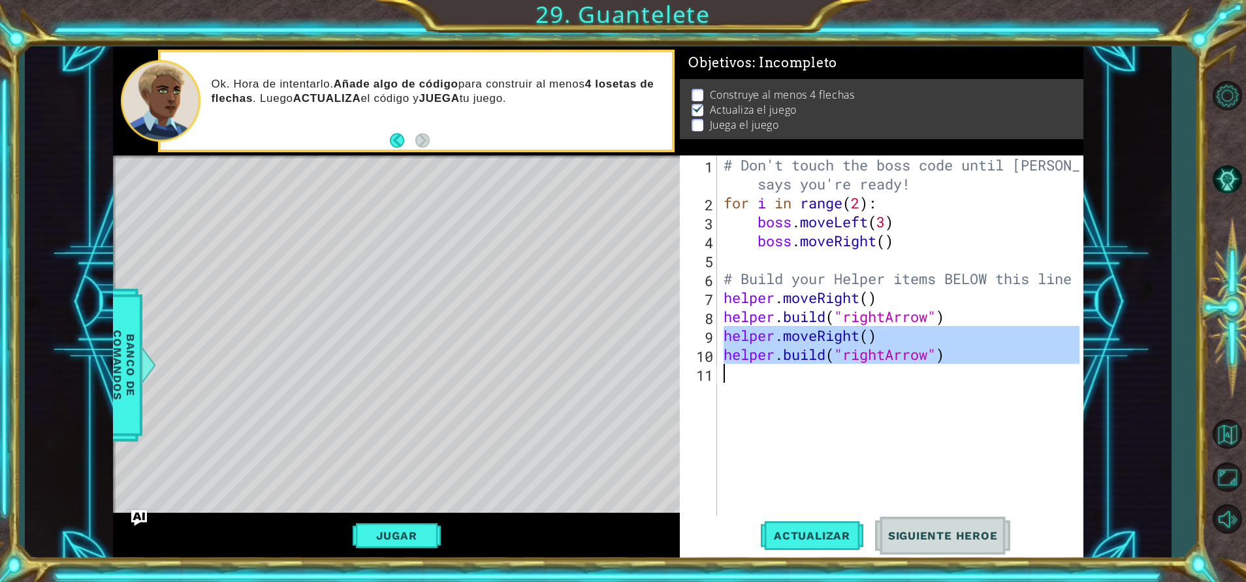
drag, startPoint x: 722, startPoint y: 336, endPoint x: 934, endPoint y: 374, distance: 215.1
click at [934, 374] on div "# Don't touch the boss code until [PERSON_NAME] says you're ready! for i in ran…" at bounding box center [903, 363] width 365 height 417
paste textarea "Code Area"
type textarea "[DOMAIN_NAME]("rightArrow")"
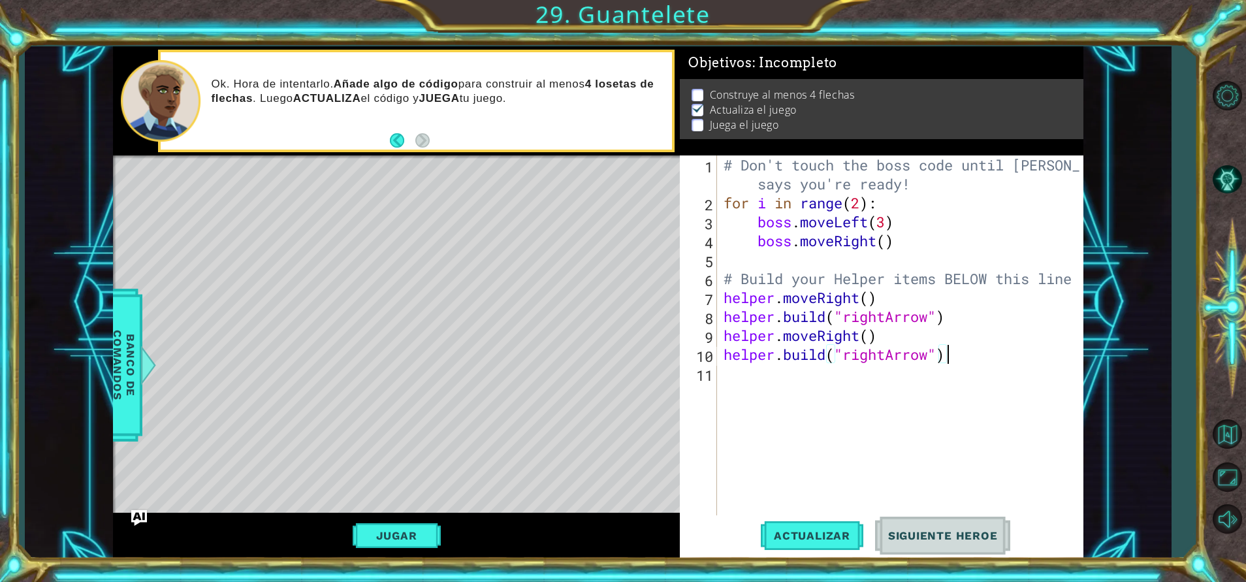
click at [741, 382] on div "# Don't touch the boss code until [PERSON_NAME] says you're ready! for i in ran…" at bounding box center [903, 363] width 365 height 417
paste textarea "[DOMAIN_NAME]("rightArrow")"
type textarea "[DOMAIN_NAME]("rightArrow")"
click at [726, 416] on div "# Don't touch the boss code until [PERSON_NAME] says you're ready! for i in ran…" at bounding box center [903, 363] width 365 height 417
paste textarea "[DOMAIN_NAME]("rightArrow")"
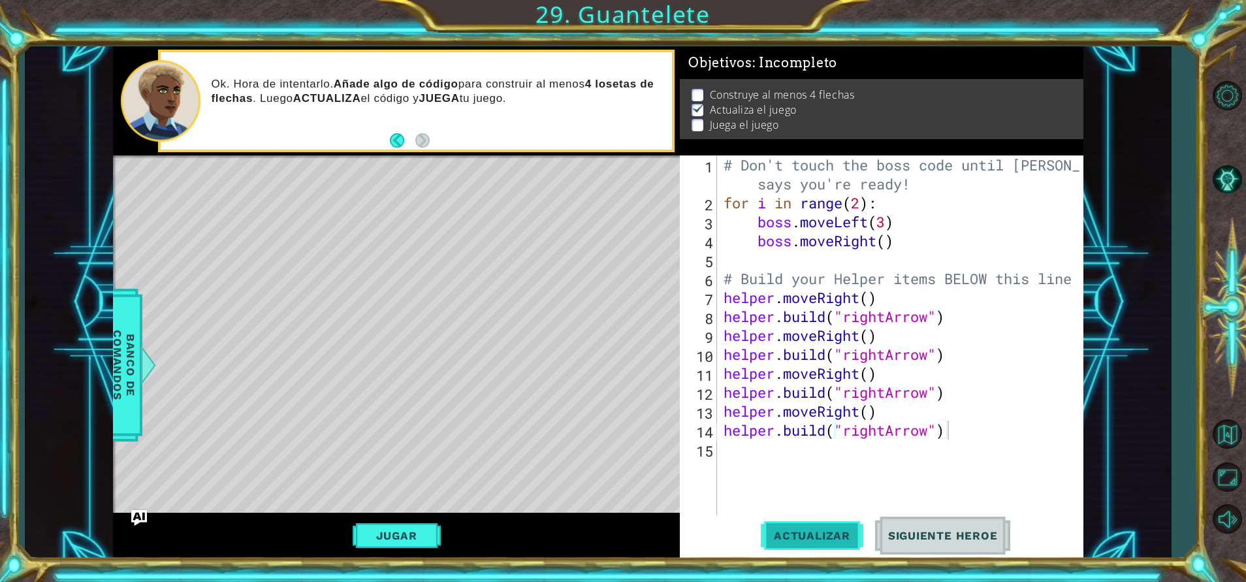
click at [807, 526] on button "Actualizar" at bounding box center [812, 536] width 103 height 41
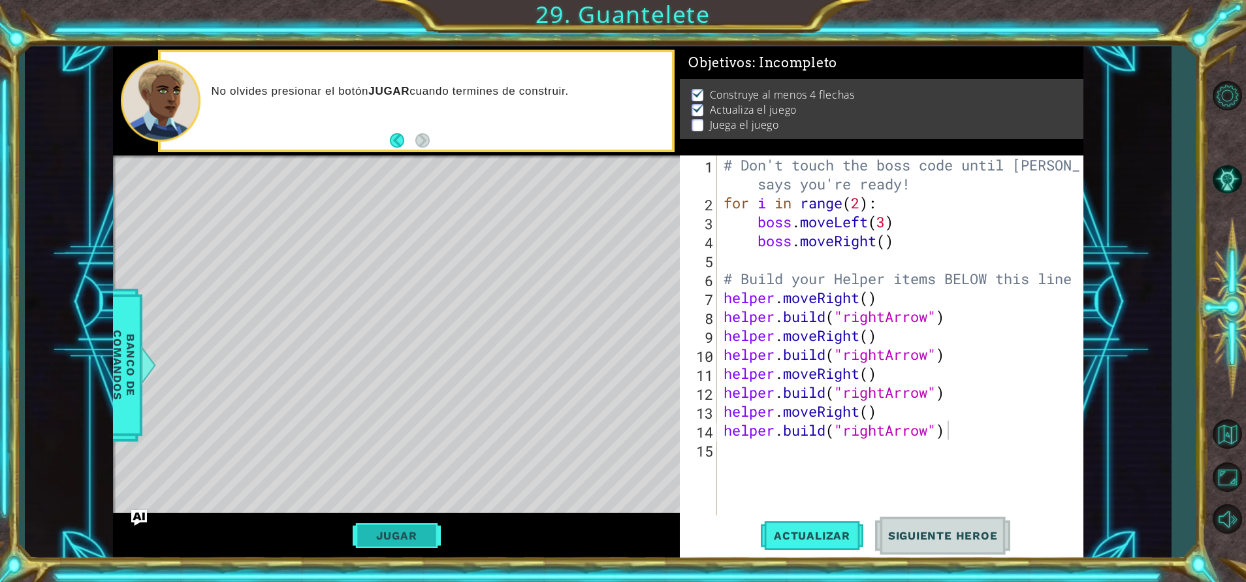
click at [395, 530] on button "Jugar" at bounding box center [397, 535] width 88 height 25
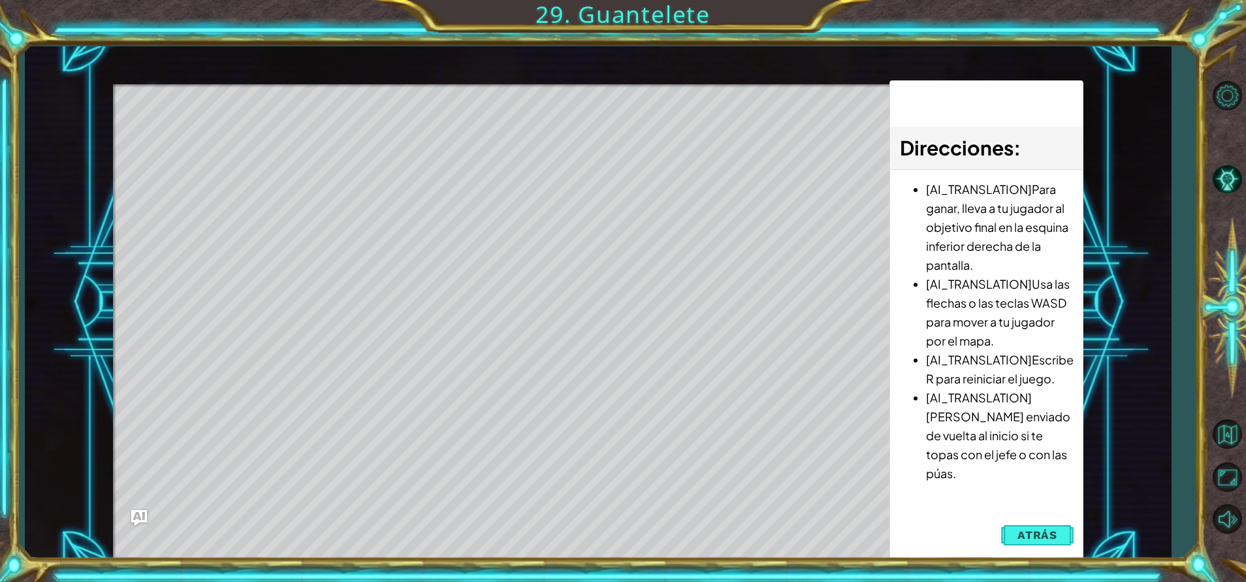
drag, startPoint x: 207, startPoint y: 154, endPoint x: 286, endPoint y: 148, distance: 79.3
click at [286, 148] on div "Level Map" at bounding box center [415, 276] width 604 height 385
click at [376, 438] on div "Level Map" at bounding box center [415, 276] width 604 height 385
drag, startPoint x: 402, startPoint y: 450, endPoint x: 526, endPoint y: 466, distance: 125.1
click at [526, 466] on div "Level Map" at bounding box center [415, 276] width 604 height 385
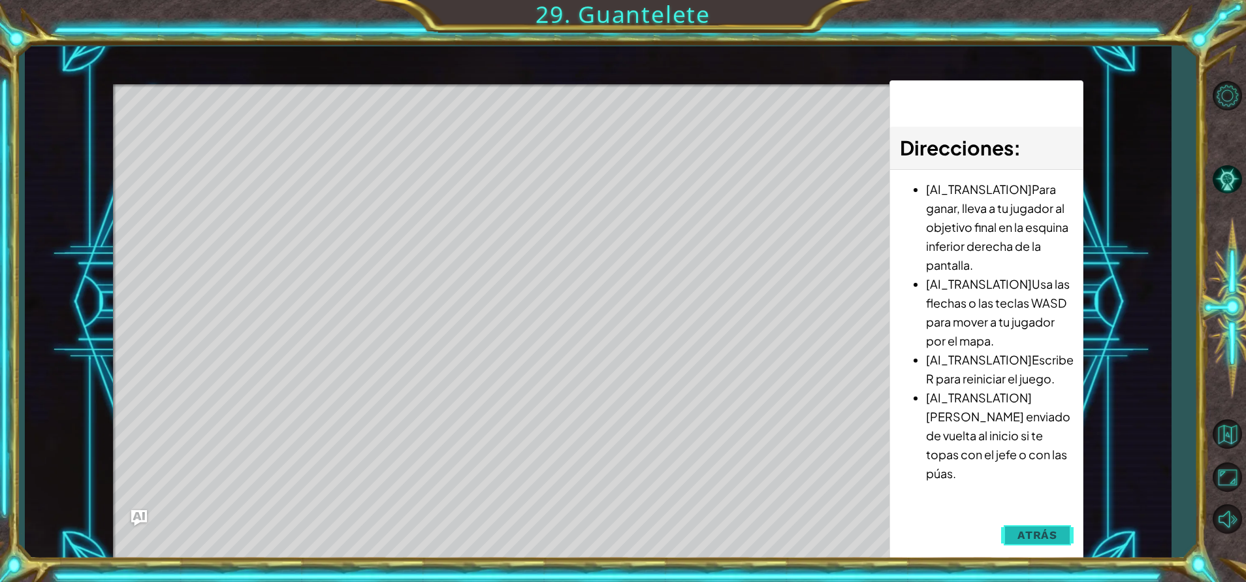
click at [1031, 542] on button "Atrás" at bounding box center [1037, 535] width 73 height 26
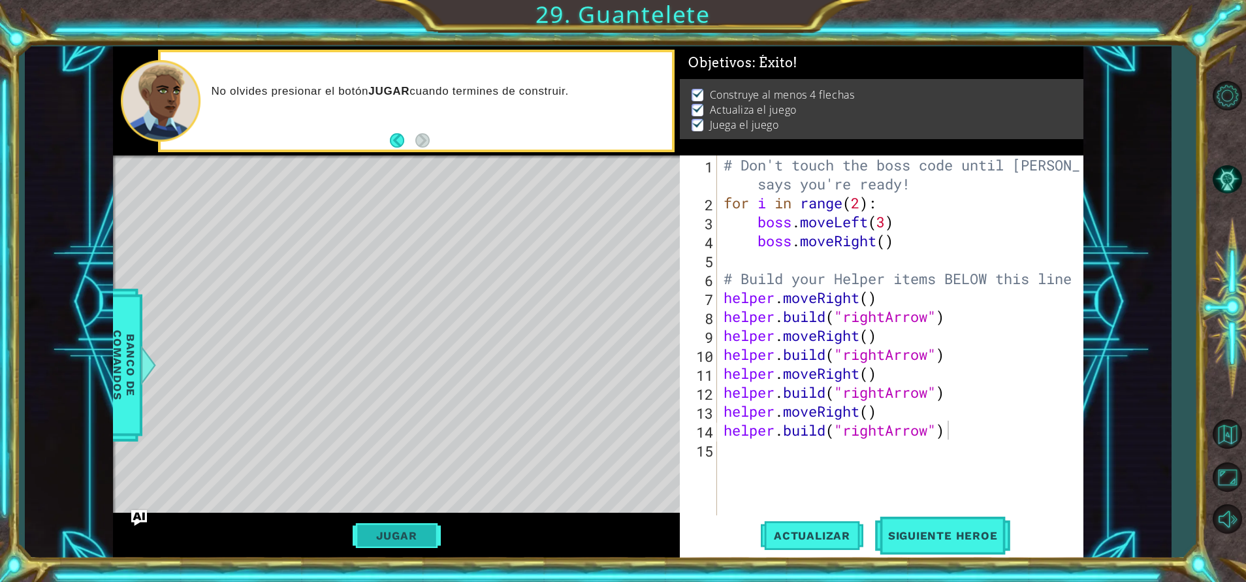
click at [400, 534] on button "Jugar" at bounding box center [397, 535] width 88 height 25
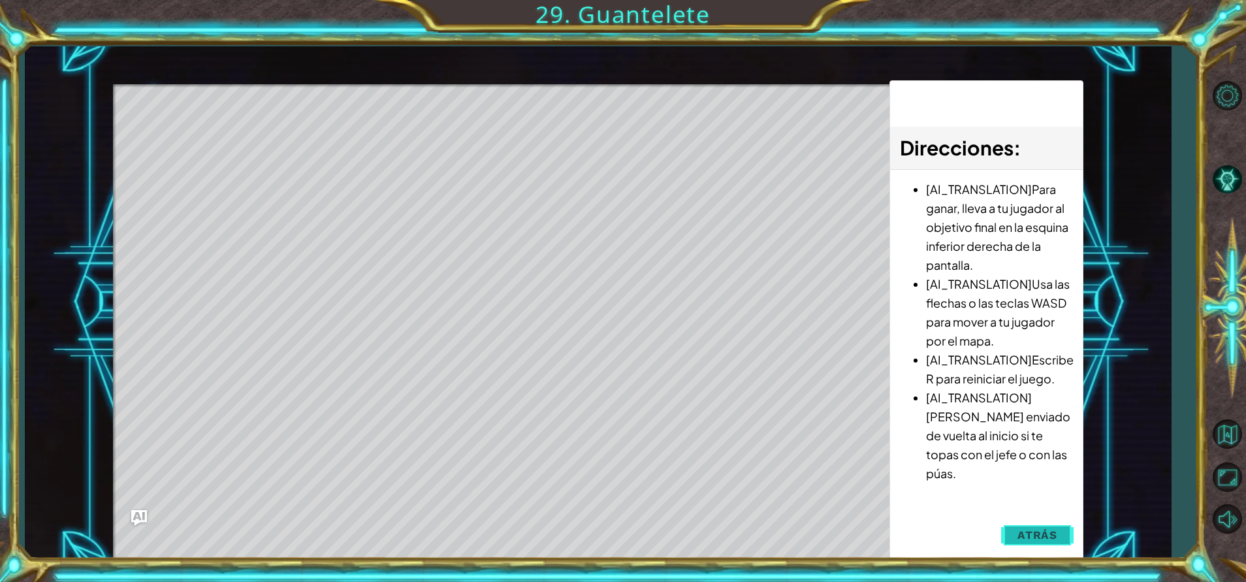
click at [1037, 538] on span "Atrás" at bounding box center [1038, 534] width 40 height 13
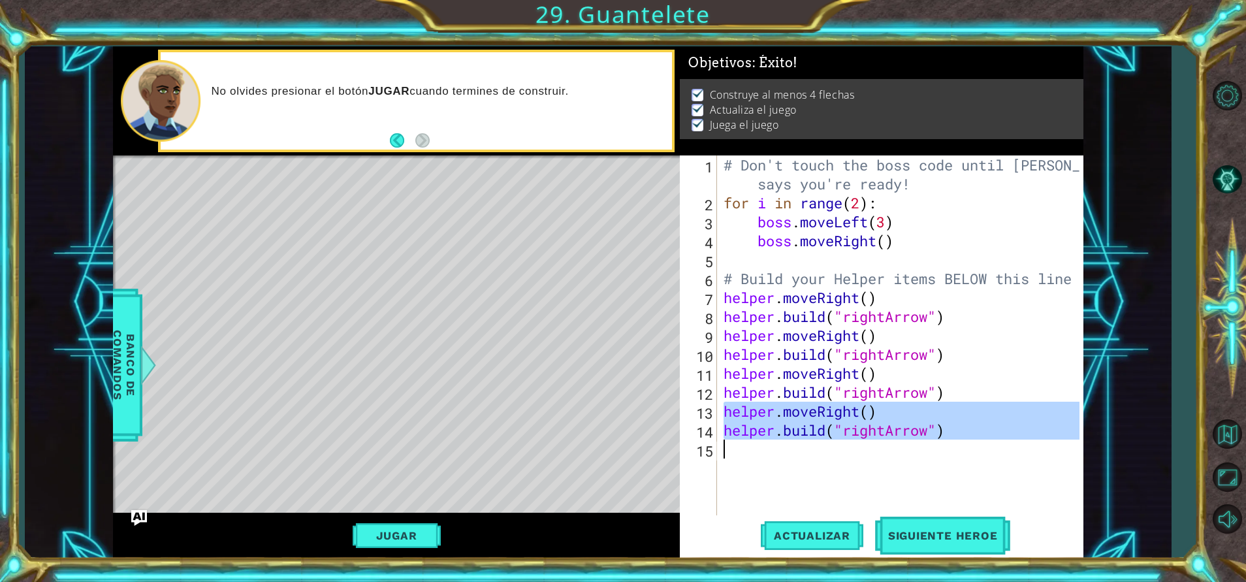
drag, startPoint x: 724, startPoint y: 409, endPoint x: 956, endPoint y: 448, distance: 234.5
click at [956, 448] on div "# Don't touch the boss code until [PERSON_NAME] says you're ready! for i in ran…" at bounding box center [903, 363] width 365 height 417
type textarea "[DOMAIN_NAME]("rightArrow")"
click at [747, 446] on div "# Don't touch the boss code until [PERSON_NAME] says you're ready! for i in ran…" at bounding box center [900, 335] width 359 height 360
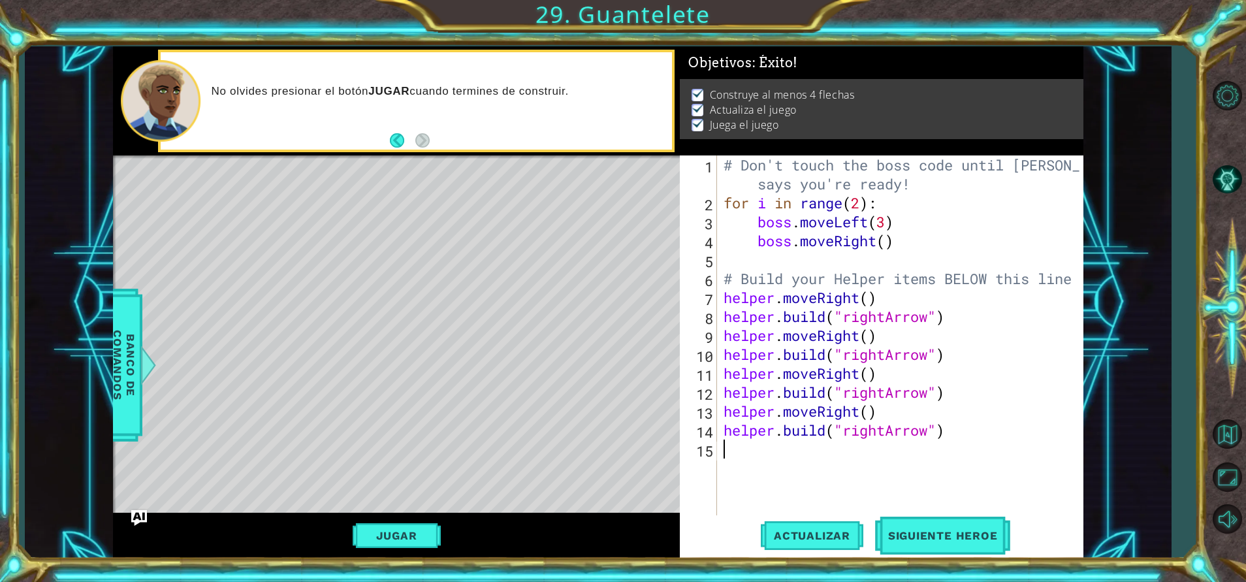
paste textarea "[DOMAIN_NAME]("rightArrow")"
type textarea "[DOMAIN_NAME]("rightArrow")"
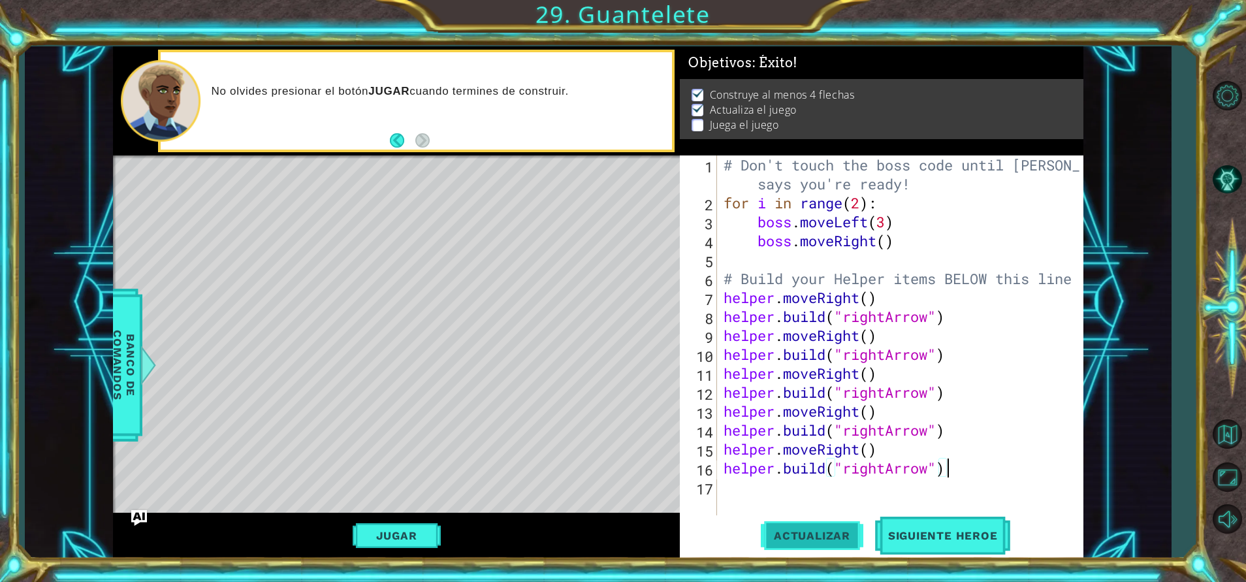
click at [833, 532] on span "Actualizar" at bounding box center [812, 535] width 103 height 13
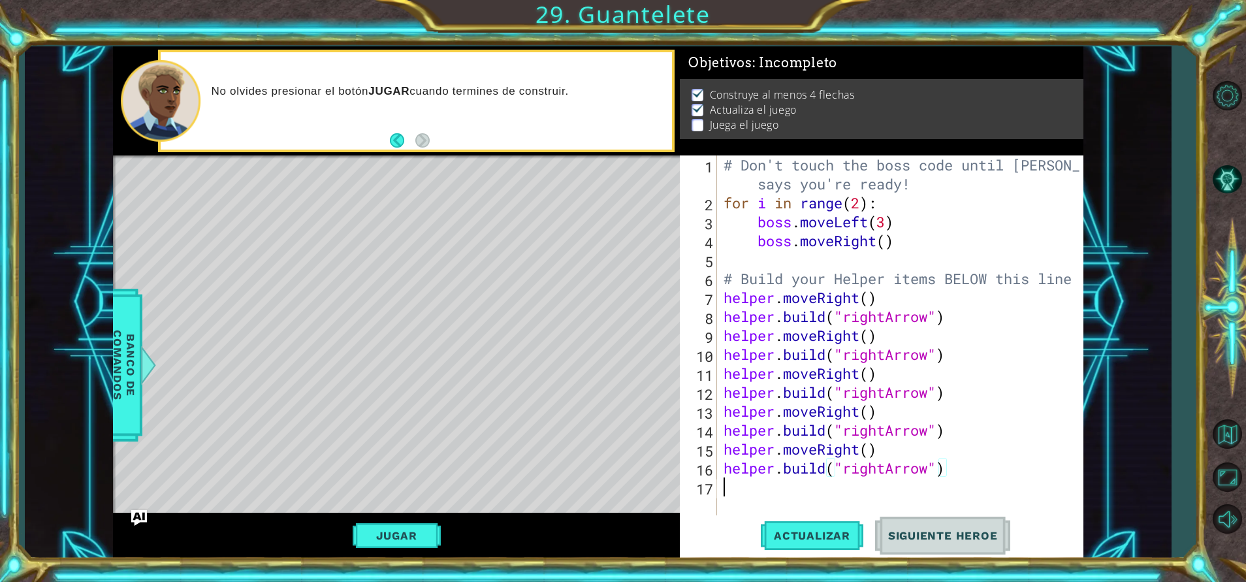
click at [961, 482] on div "# Don't touch the boss code until [PERSON_NAME] says you're ready! for i in ran…" at bounding box center [903, 363] width 365 height 417
click at [882, 480] on div "# Don't touch the boss code until [PERSON_NAME] says you're ready! for i in ran…" at bounding box center [903, 363] width 365 height 417
click at [888, 471] on div "# Don't touch the boss code until [PERSON_NAME] says you're ready! for i in ran…" at bounding box center [903, 363] width 365 height 417
click at [1097, 476] on div "1 ההההההההההההההההההההההההההההההההההההההההההההההההההההההההההההההההההההההההההההה…" at bounding box center [598, 302] width 1146 height 512
click at [934, 472] on div "# Don't touch the boss code until [PERSON_NAME] says you're ready! for i in ran…" at bounding box center [903, 363] width 365 height 417
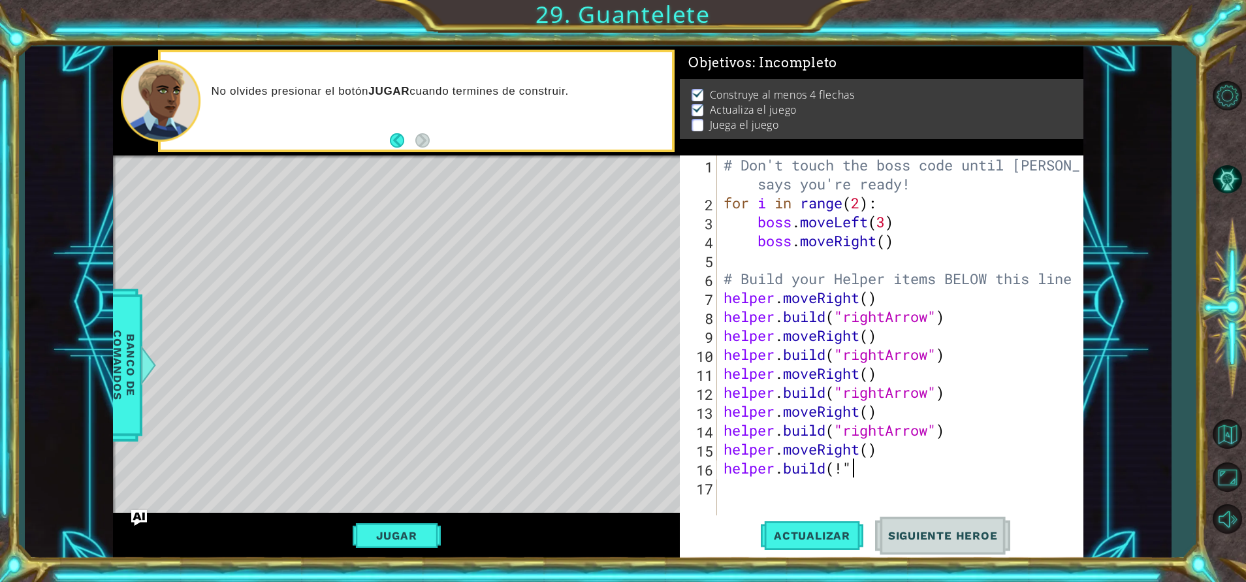
scroll to position [0, 5]
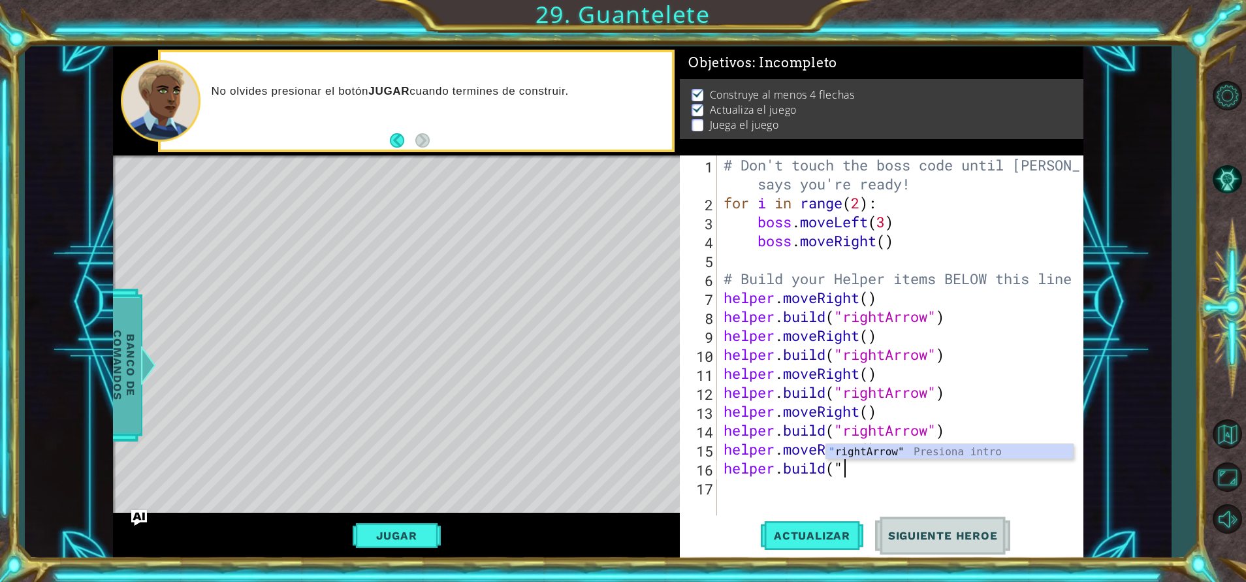
type textarea "[DOMAIN_NAME](""
click at [139, 356] on span "Banco de comandos" at bounding box center [124, 364] width 34 height 135
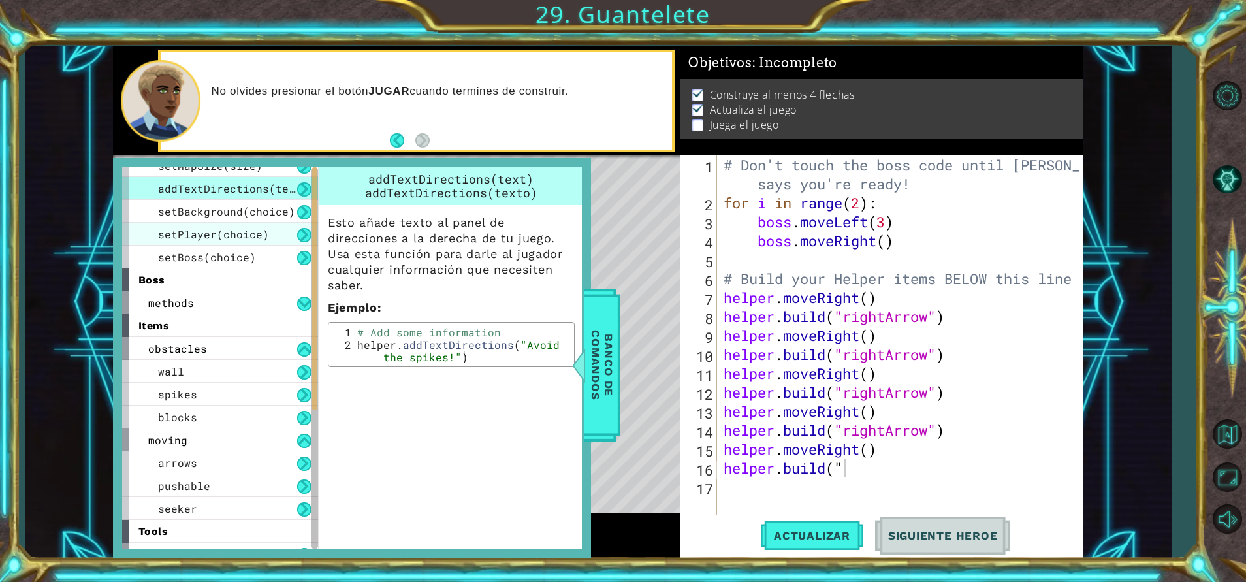
scroll to position [0, 0]
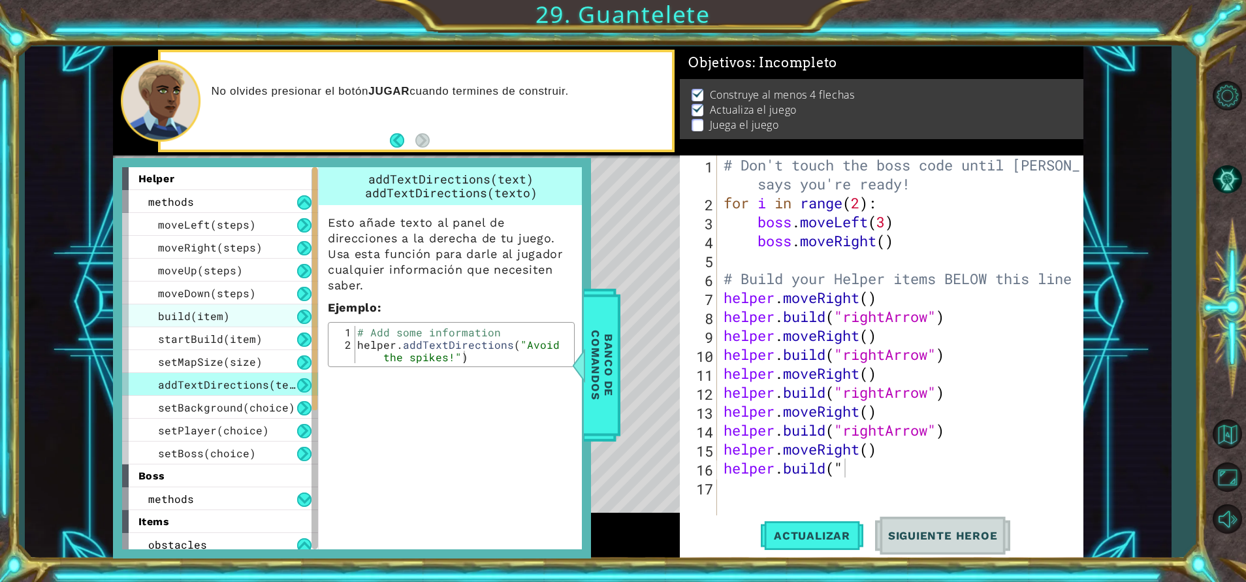
click at [228, 312] on div "build(item)" at bounding box center [220, 315] width 196 height 23
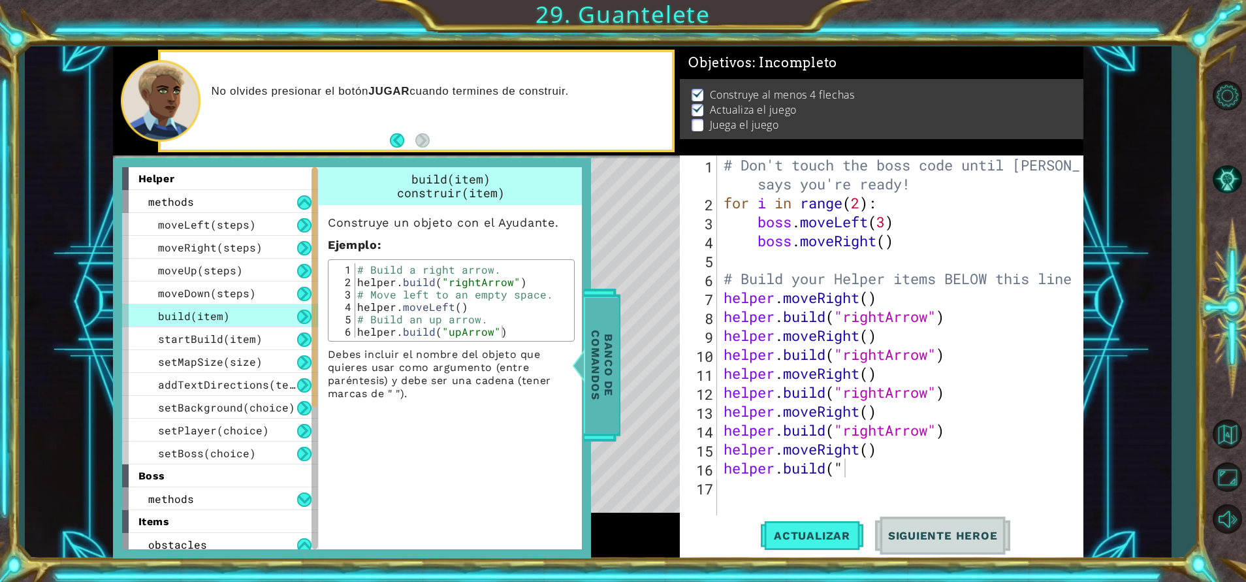
click at [597, 378] on span "Banco de comandos" at bounding box center [602, 364] width 34 height 135
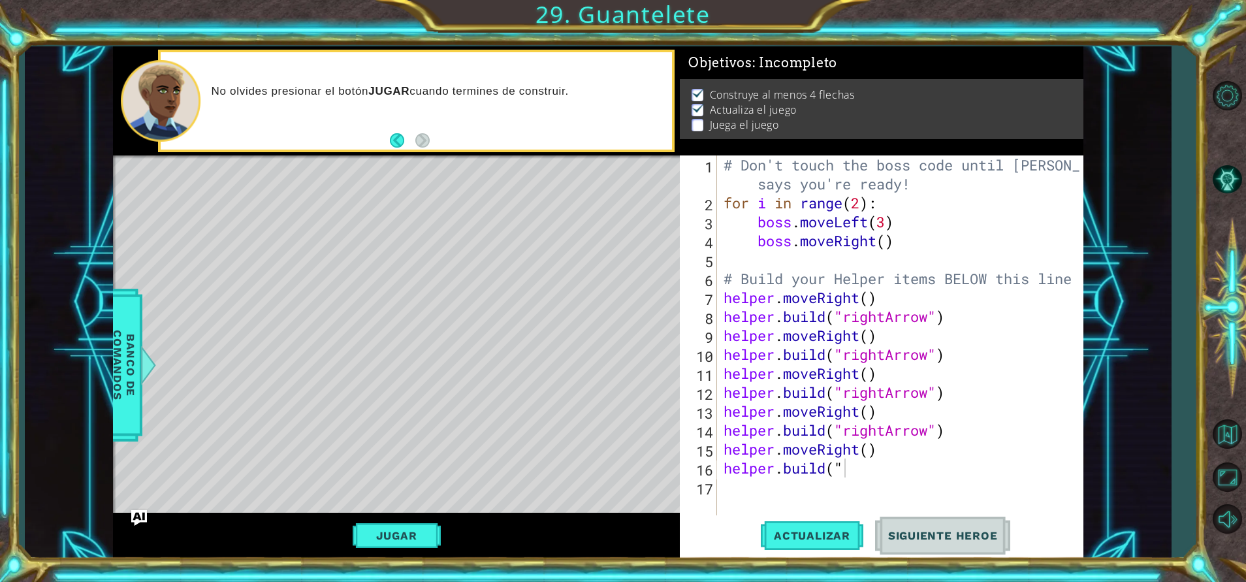
drag, startPoint x: 333, startPoint y: 198, endPoint x: 332, endPoint y: 481, distance: 282.8
click at [332, 481] on div "Level Map" at bounding box center [415, 347] width 604 height 385
click at [869, 491] on div "# Don't touch the boss code until [PERSON_NAME] says you're ready! for i in ran…" at bounding box center [903, 363] width 365 height 417
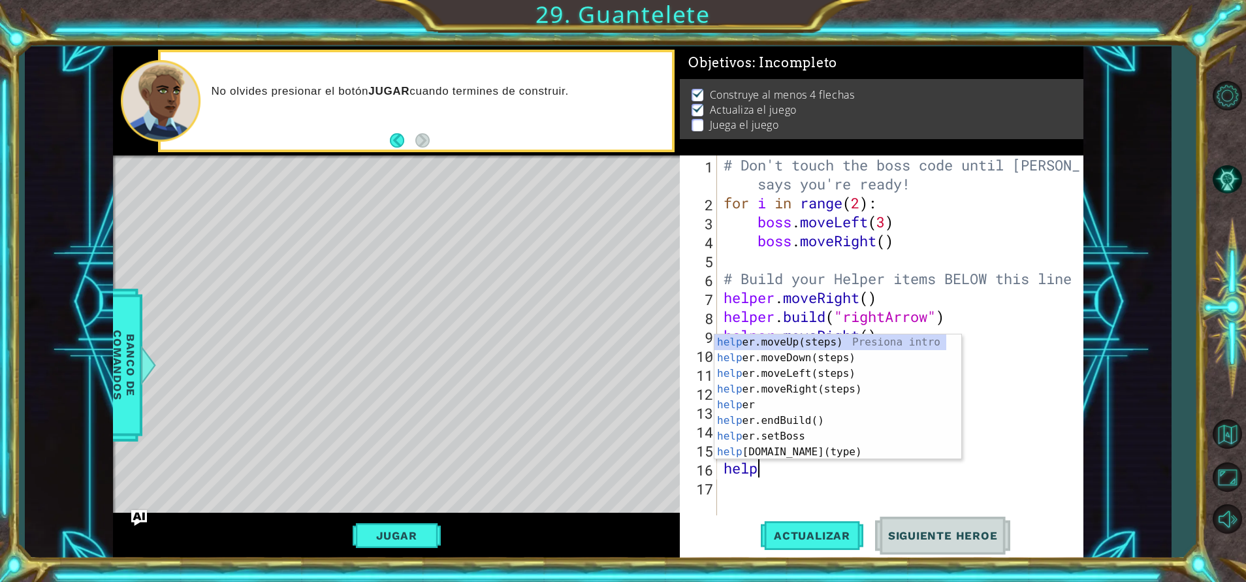
type textarea "h"
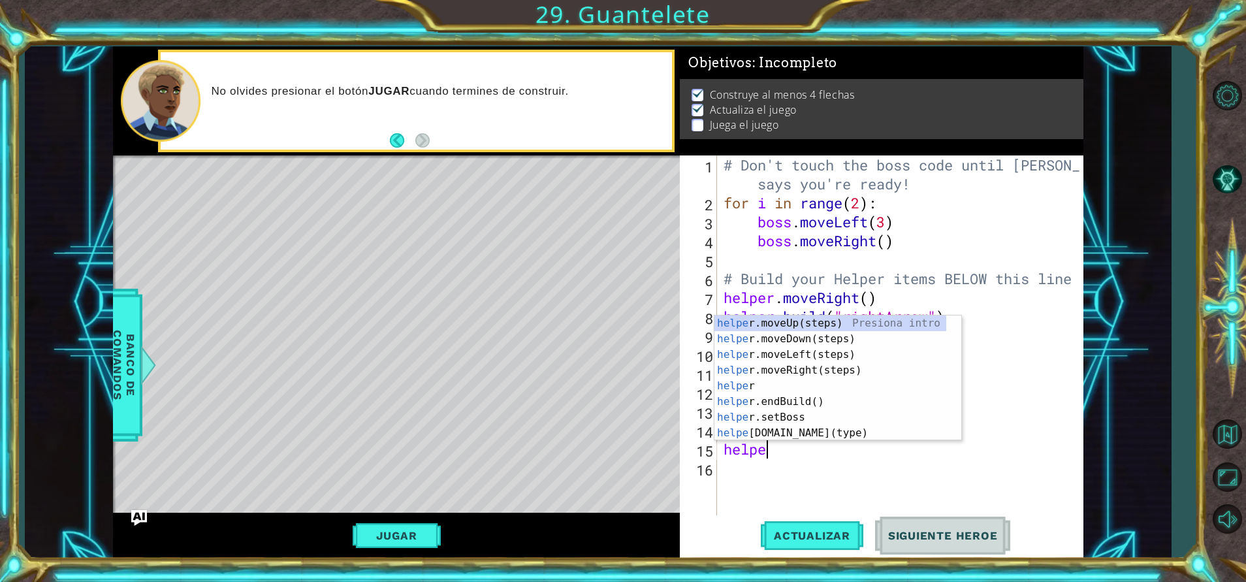
type textarea "h"
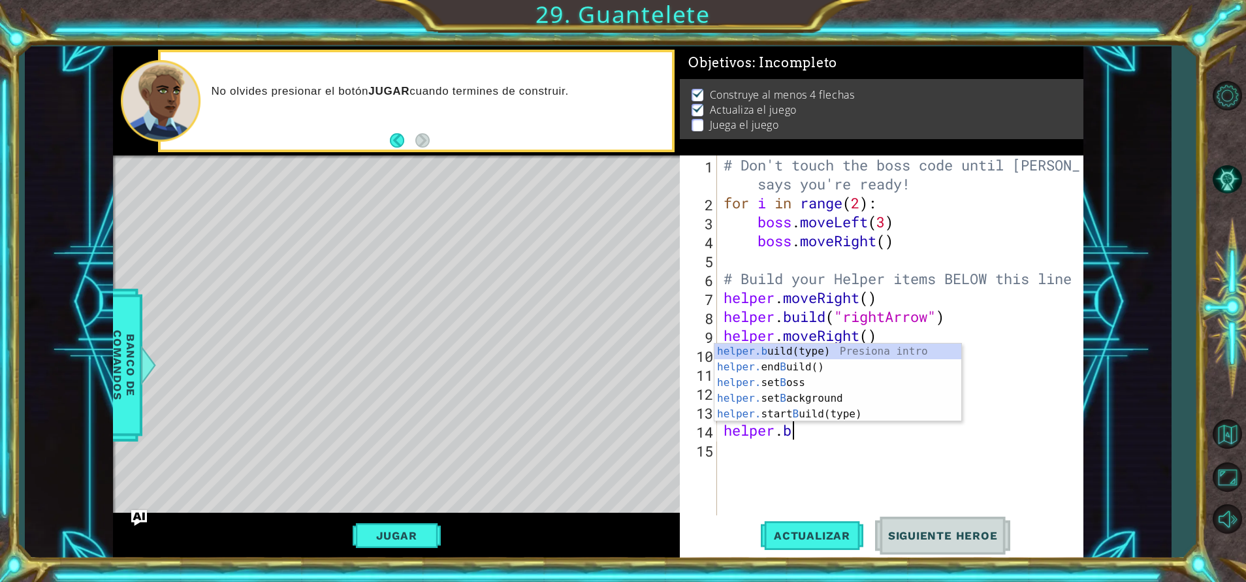
type textarea "h"
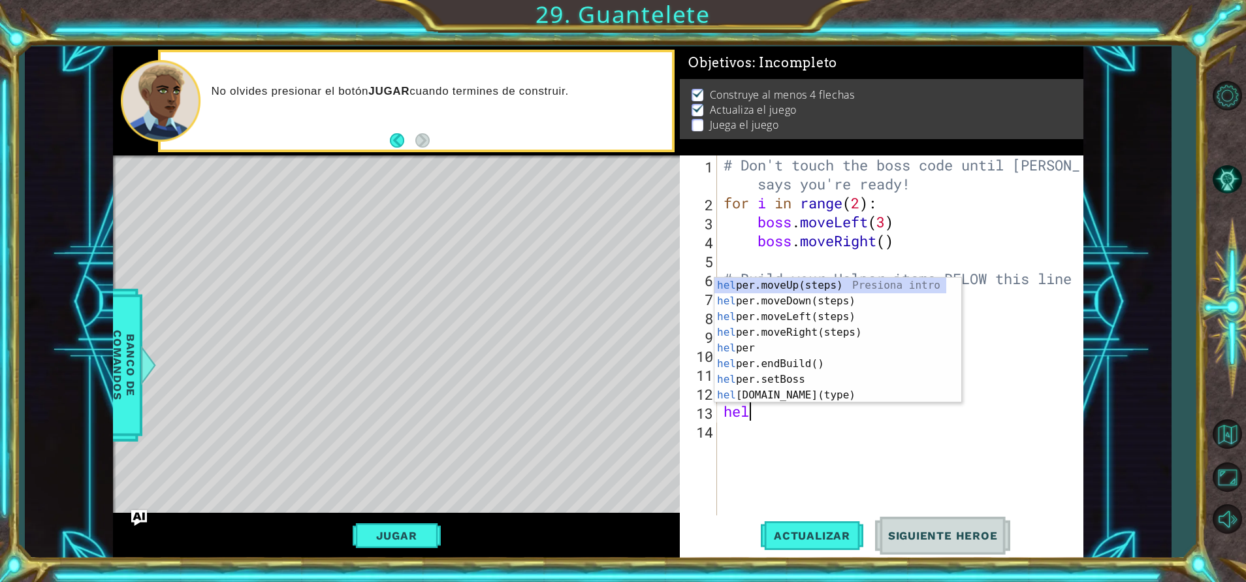
type textarea "h"
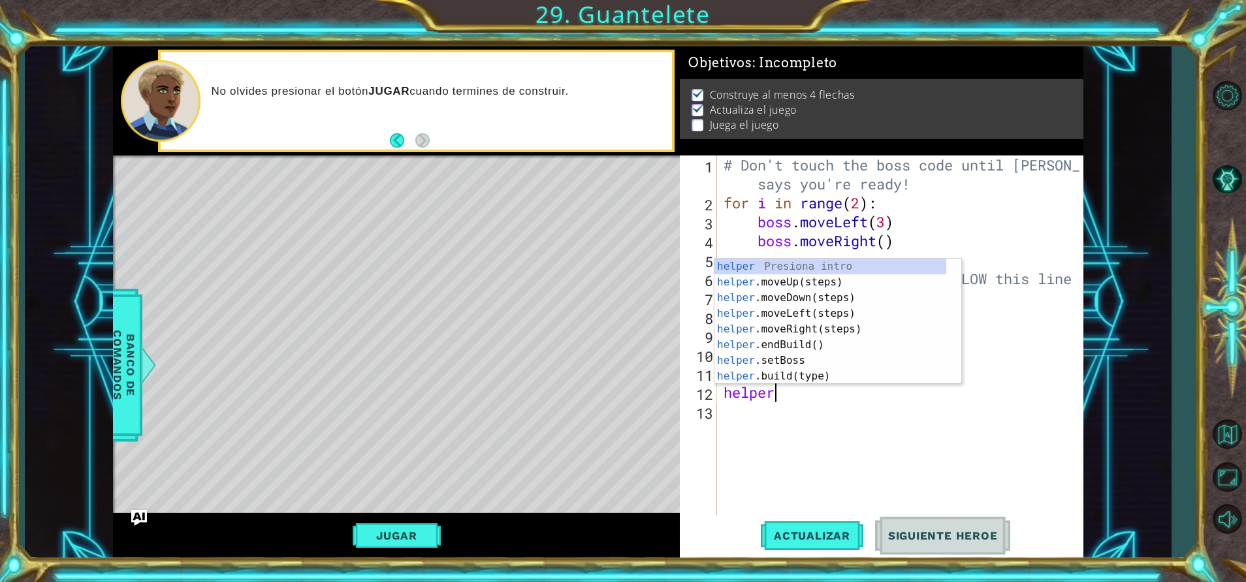
type textarea "h"
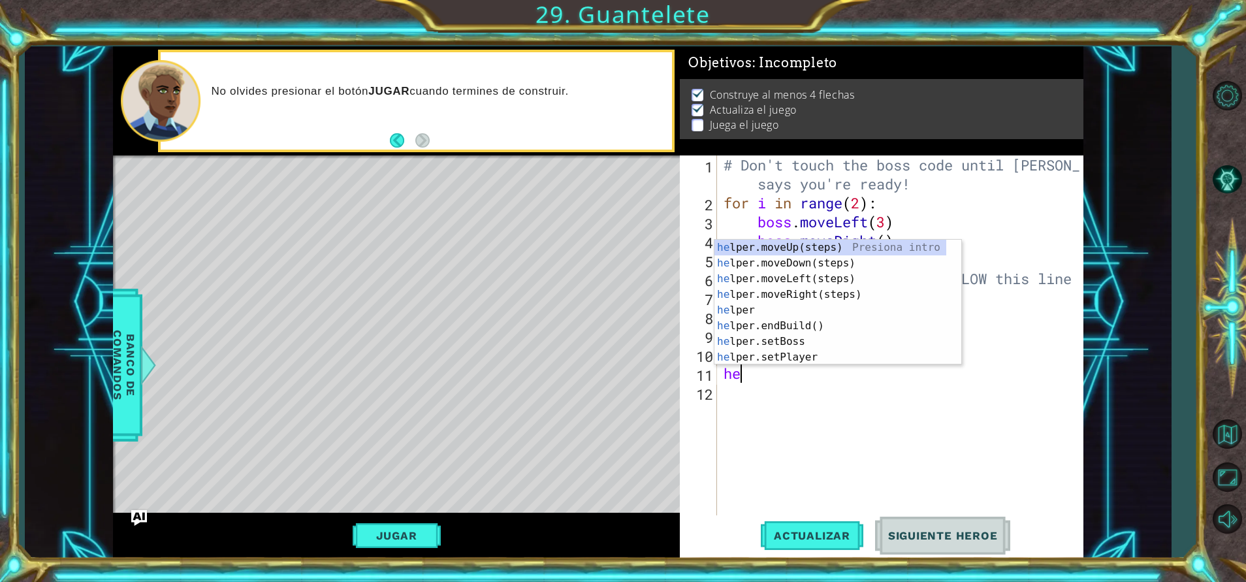
type textarea "h"
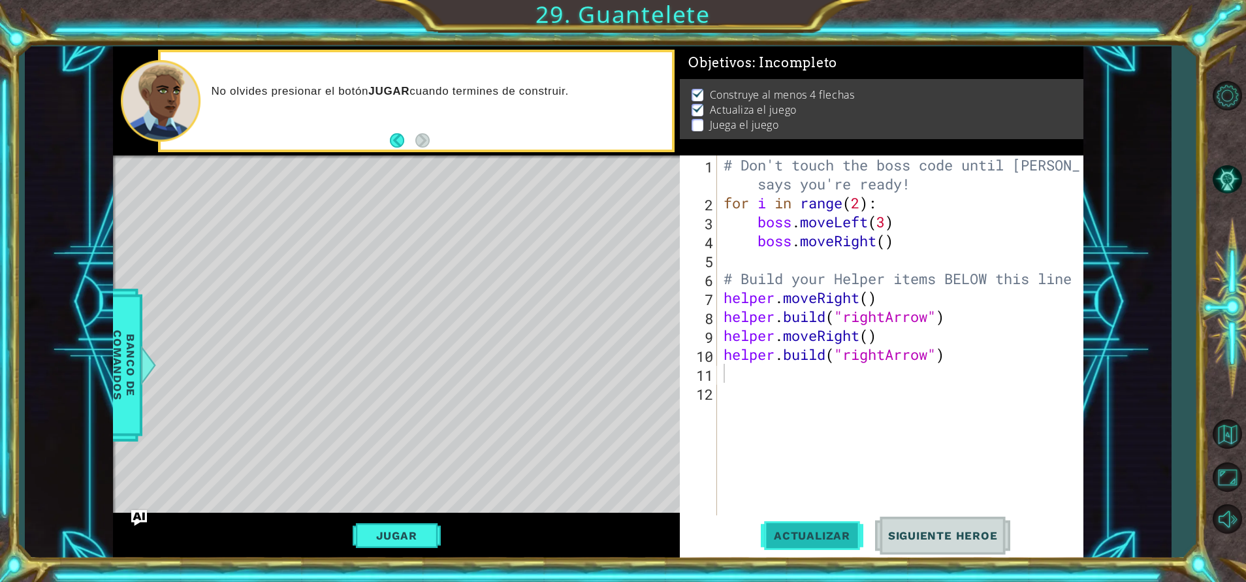
click at [806, 542] on span "Actualizar" at bounding box center [812, 535] width 103 height 13
click at [139, 339] on span "Banco de comandos" at bounding box center [124, 364] width 34 height 135
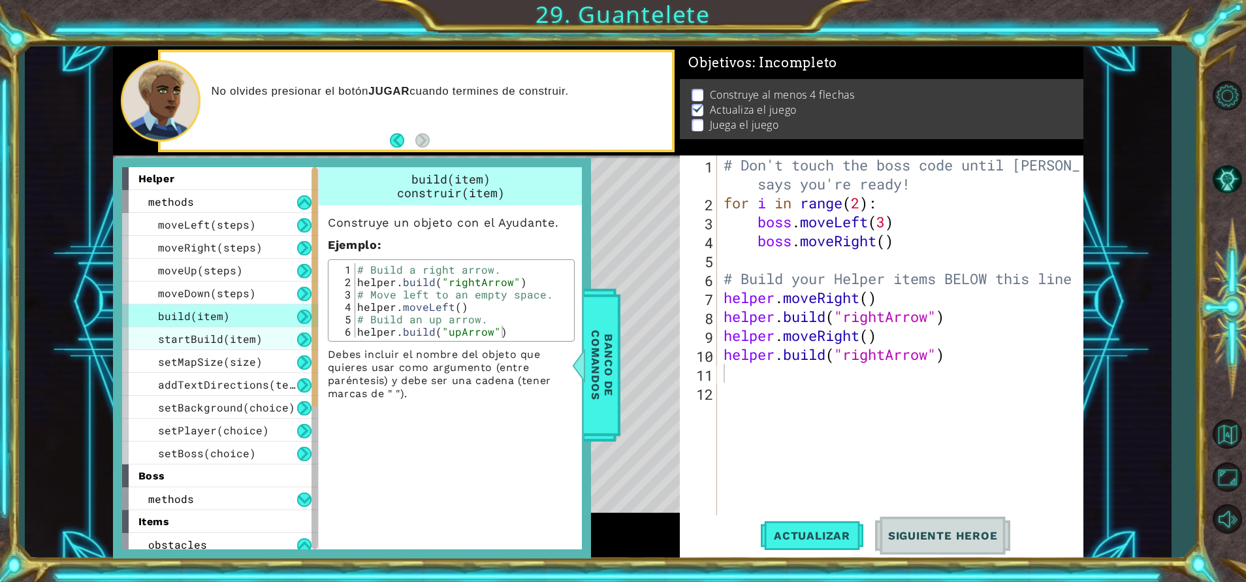
click at [225, 340] on span "startBuild(item)" at bounding box center [210, 339] width 105 height 14
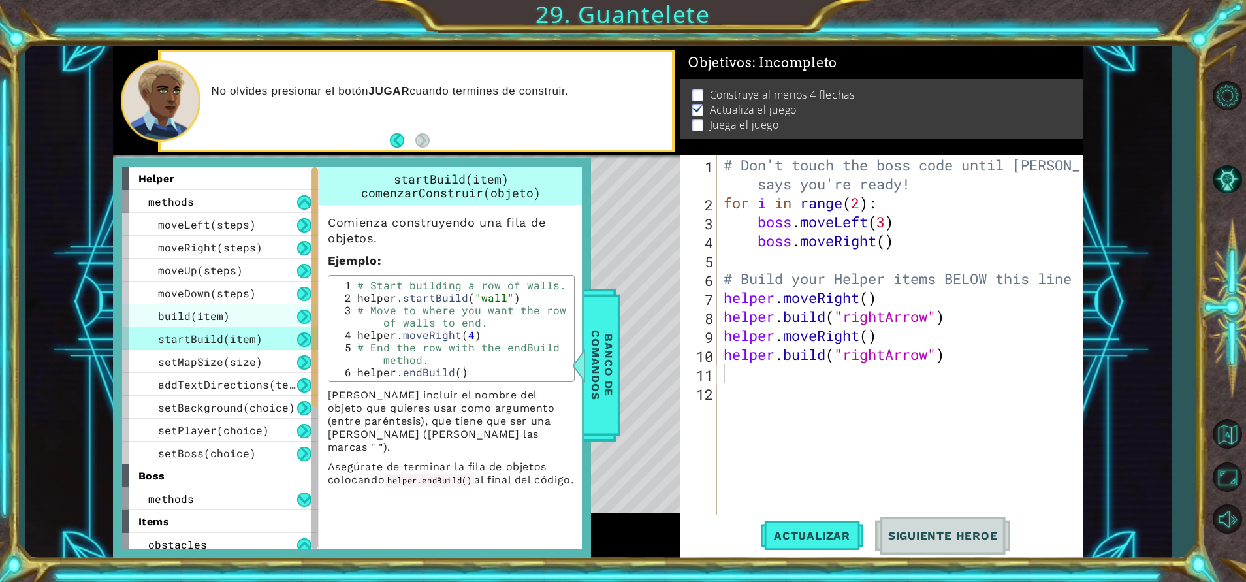
click at [201, 316] on span "build(item)" at bounding box center [194, 316] width 72 height 14
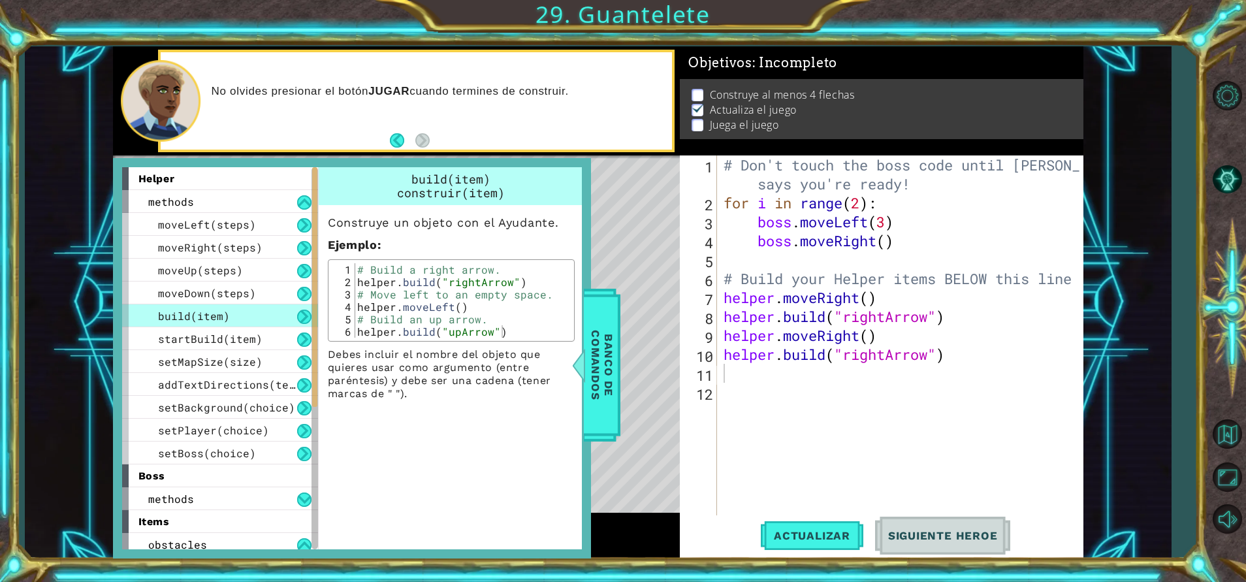
drag, startPoint x: 408, startPoint y: 404, endPoint x: 498, endPoint y: 461, distance: 106.6
click at [498, 461] on div "build(item) construir(item) Construye un objeto con el Ayudante. Ejemplo : 1 2 …" at bounding box center [452, 358] width 269 height 382
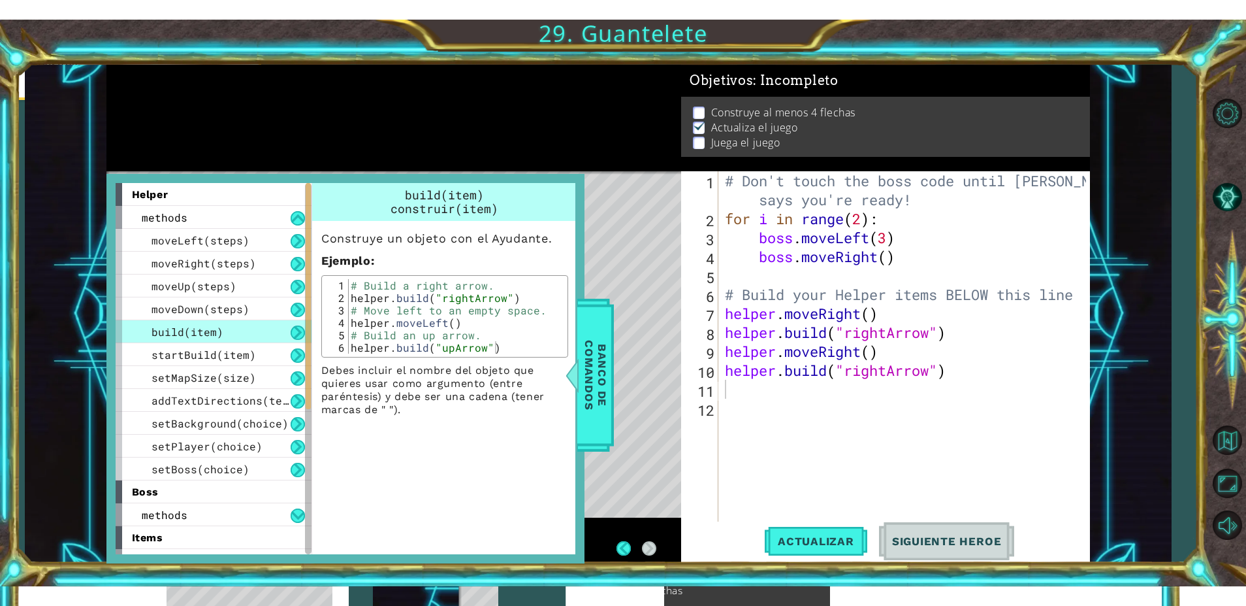
scroll to position [5, 0]
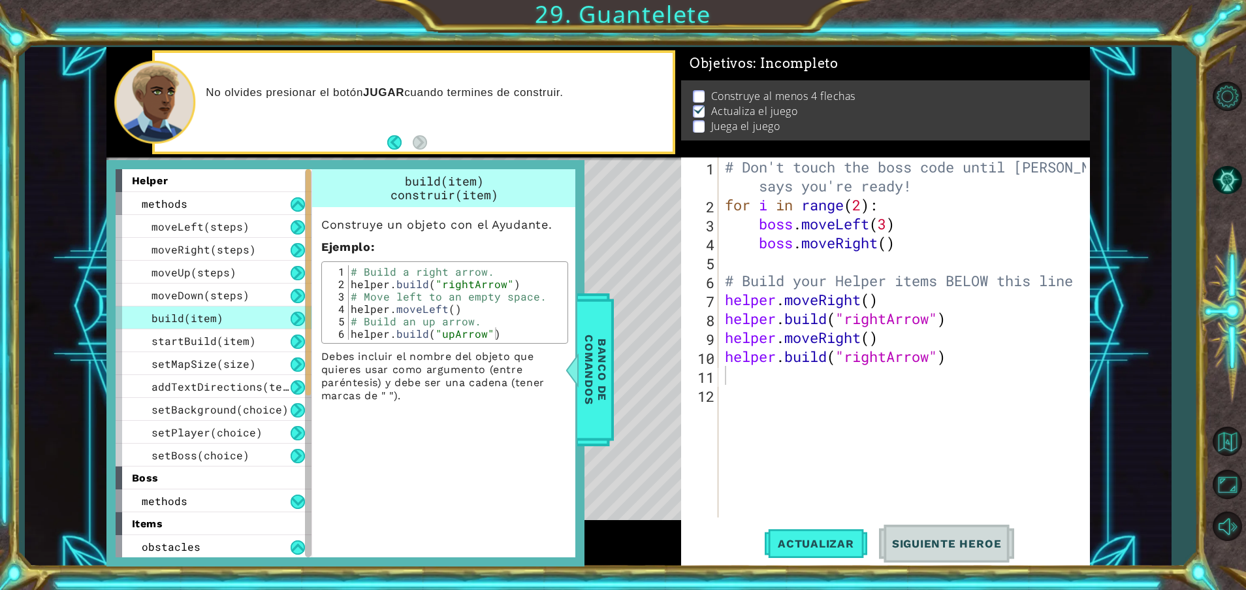
click at [594, 362] on span "Banco de comandos" at bounding box center [596, 369] width 34 height 135
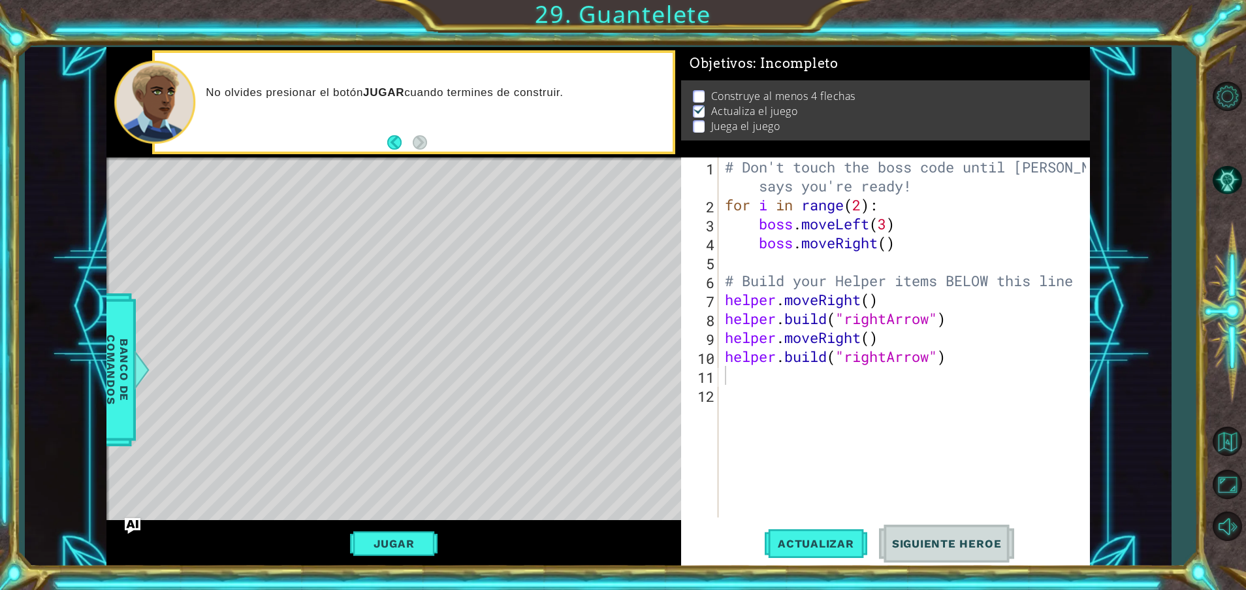
click at [762, 383] on div "# Don't touch the boss code until [PERSON_NAME] says you're ready! for i in ran…" at bounding box center [907, 365] width 370 height 417
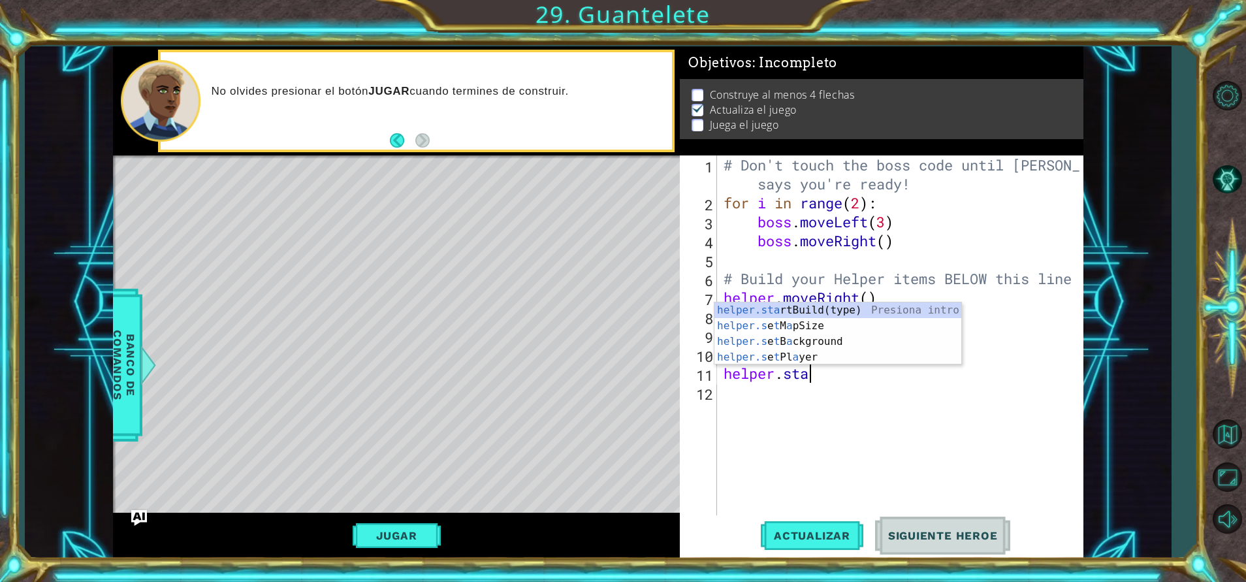
scroll to position [0, 4]
click at [824, 325] on div "[DOMAIN_NAME] tBuild(type) Presiona intro helper.s e t Pl a ye r Presiona intro…" at bounding box center [838, 357] width 247 height 78
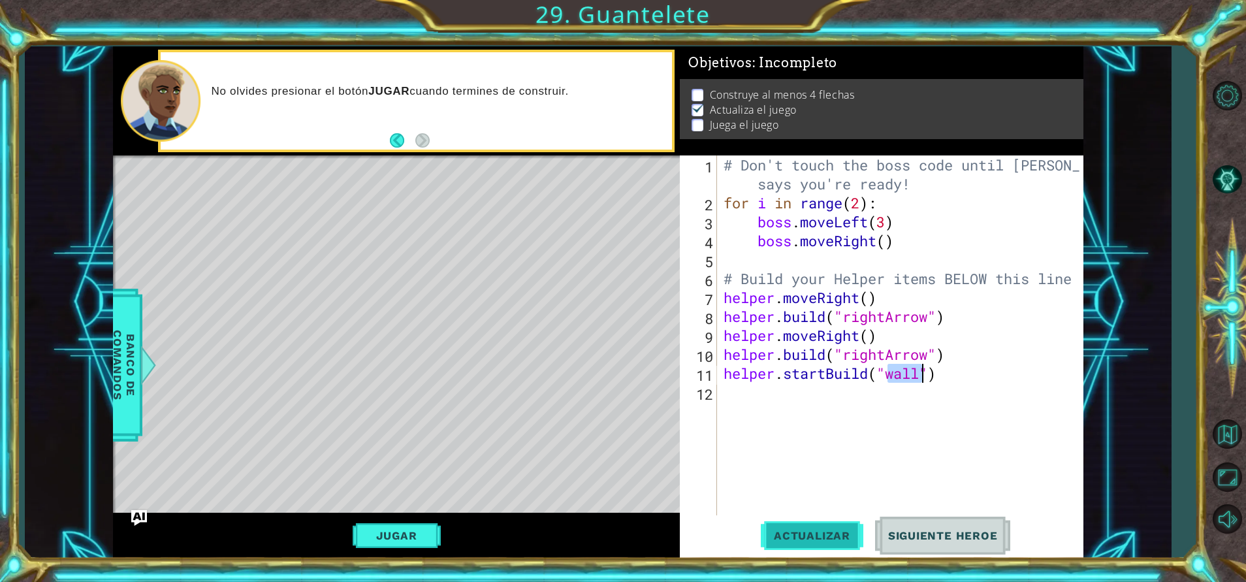
click at [824, 542] on span "Actualizar" at bounding box center [812, 535] width 103 height 13
drag, startPoint x: 335, startPoint y: 208, endPoint x: 345, endPoint y: 226, distance: 20.7
click at [345, 226] on div "Level Map" at bounding box center [415, 347] width 604 height 385
drag, startPoint x: 335, startPoint y: 206, endPoint x: 395, endPoint y: 204, distance: 60.1
click at [395, 204] on div "Level Map" at bounding box center [415, 347] width 604 height 385
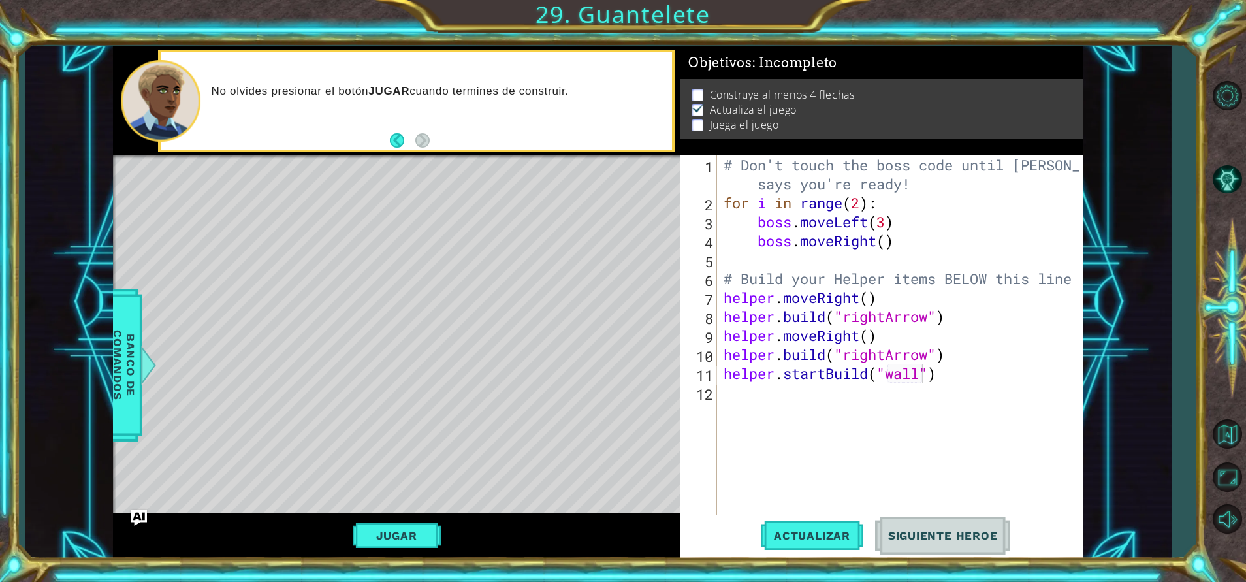
click at [395, 204] on div "Level Map" at bounding box center [415, 347] width 604 height 385
click at [954, 360] on div "# Don't touch the boss code until [PERSON_NAME] says you're ready! for i in ran…" at bounding box center [903, 363] width 365 height 417
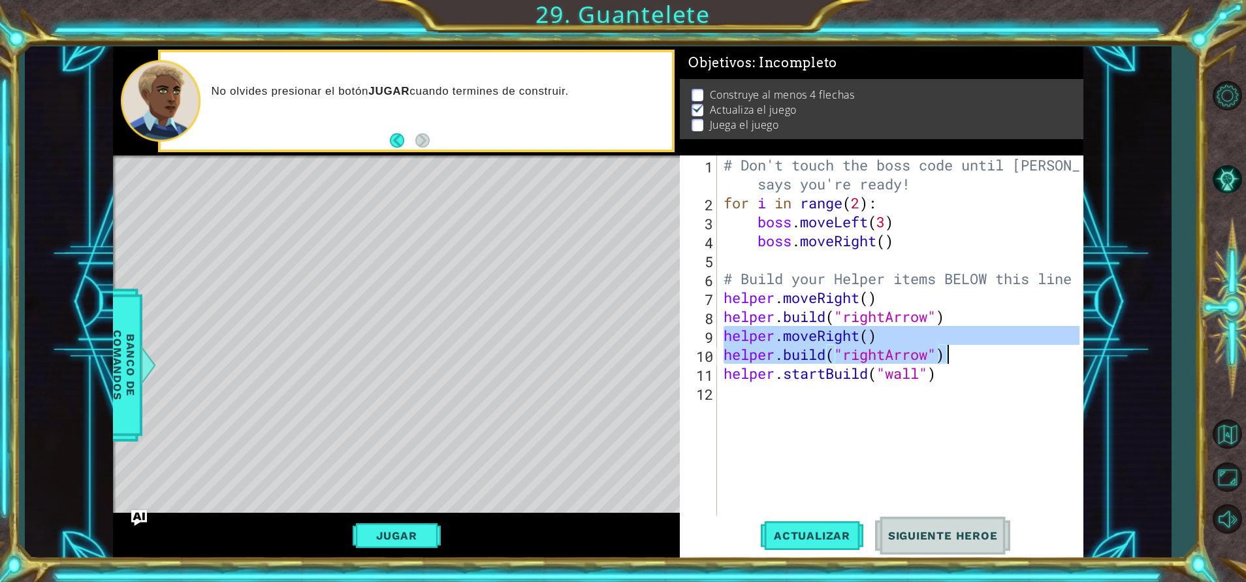
drag, startPoint x: 722, startPoint y: 335, endPoint x: 950, endPoint y: 357, distance: 228.3
click at [950, 357] on div "# Don't touch the boss code until [PERSON_NAME] says you're ready! for i in ran…" at bounding box center [903, 363] width 365 height 417
click at [721, 374] on div "# Don't touch the boss code until [PERSON_NAME] says you're ready! for i in ran…" at bounding box center [903, 363] width 365 height 417
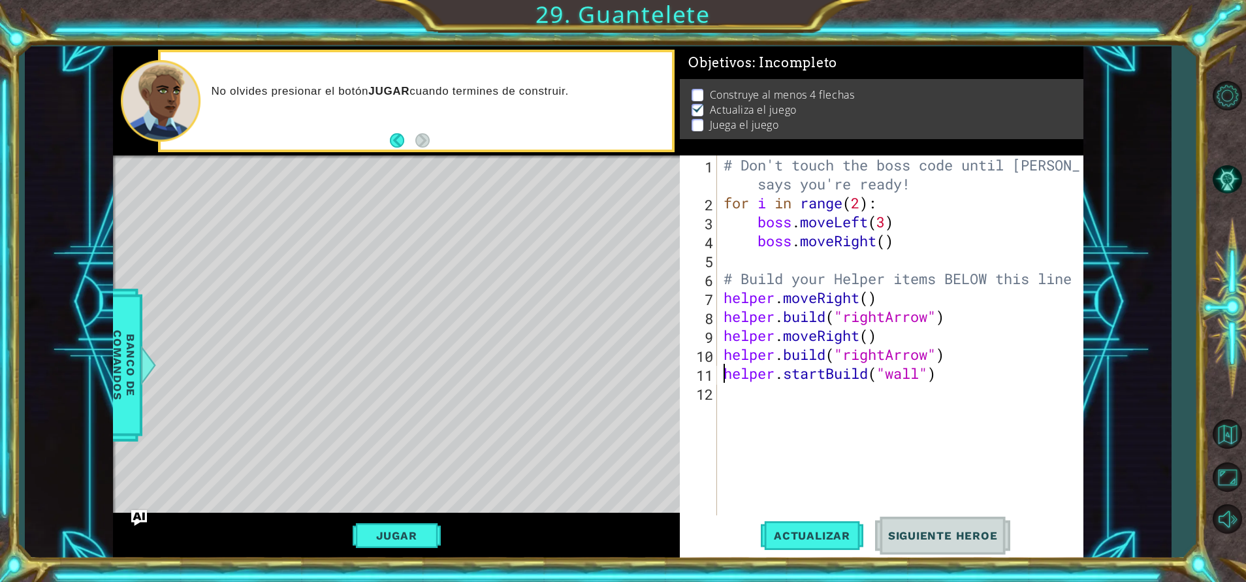
paste textarea "[DOMAIN_NAME]("rightArrow")"
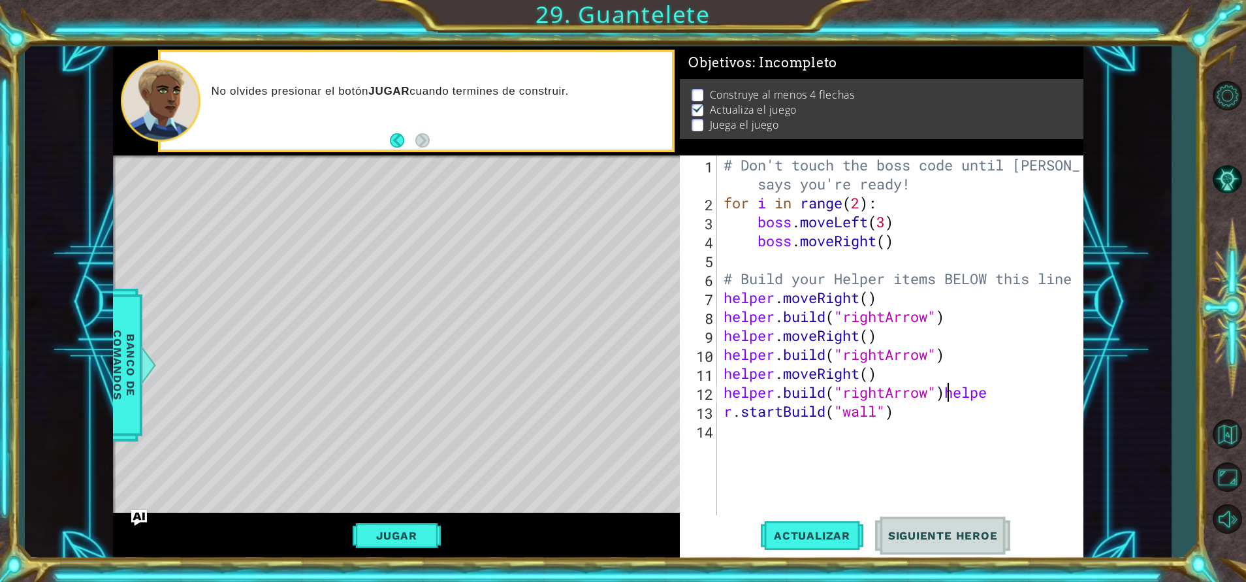
click at [945, 395] on div "# Don't touch the boss code until [PERSON_NAME] says you're ready! for i in ran…" at bounding box center [903, 363] width 365 height 417
click at [724, 431] on div "# Don't touch the boss code until [PERSON_NAME] says you're ready! for i in ran…" at bounding box center [903, 363] width 365 height 417
type textarea "helper.startBuild("wall")"
click at [794, 493] on div "# Don't touch the boss code until [PERSON_NAME] says you're ready! for i in ran…" at bounding box center [903, 363] width 365 height 417
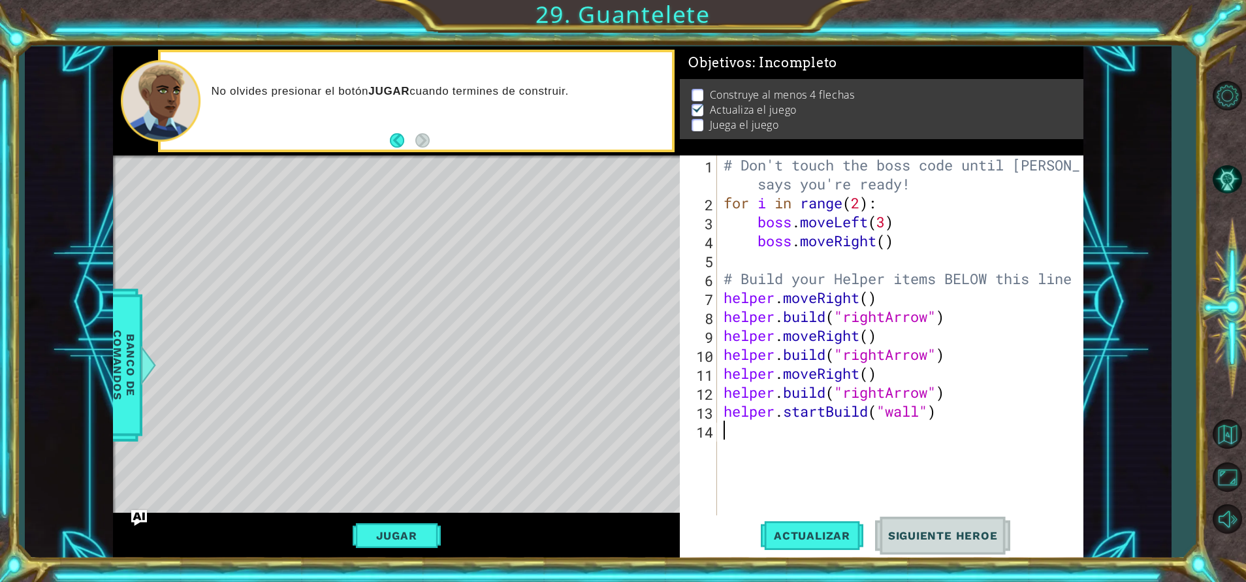
scroll to position [0, 0]
click at [806, 538] on span "Actualizar" at bounding box center [812, 535] width 103 height 13
click at [892, 380] on div "# Don't touch the boss code until [PERSON_NAME] says you're ready! for i in ran…" at bounding box center [903, 363] width 365 height 417
click at [886, 376] on div "# Don't touch the boss code until [PERSON_NAME] says you're ready! for i in ran…" at bounding box center [903, 363] width 365 height 417
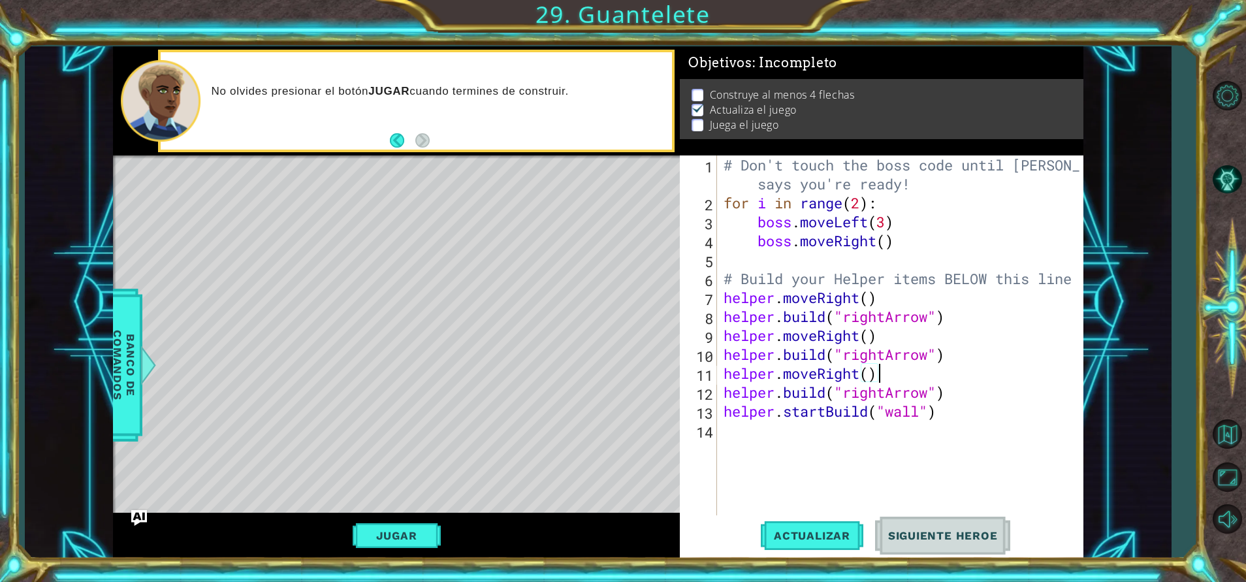
click at [886, 395] on div "# Don't touch the boss code until [PERSON_NAME] says you're ready! for i in ran…" at bounding box center [903, 363] width 365 height 417
click at [1041, 383] on div "# Don't touch the boss code until [PERSON_NAME] says you're ready! for i in ran…" at bounding box center [903, 363] width 365 height 417
click at [1011, 387] on div "# Don't touch the boss code until [PERSON_NAME] says you're ready! for i in ran…" at bounding box center [903, 363] width 365 height 417
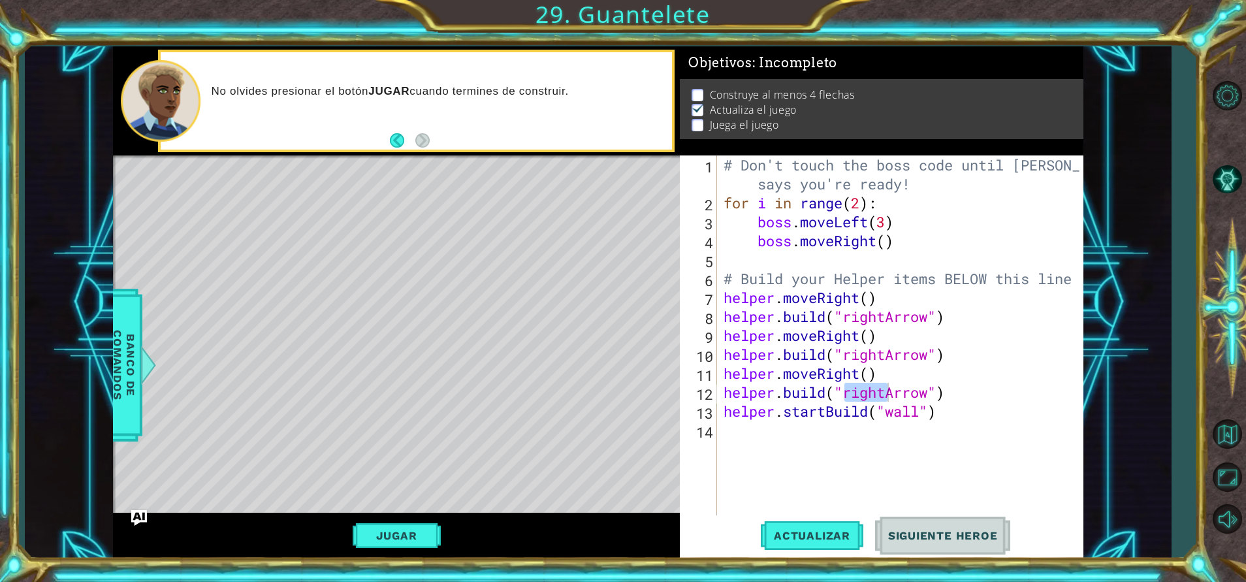
click at [1088, 396] on div "1 ההההההההההההההההההההההההההההההההההההההההההההההההההההההההההההההההההההההההההההה…" at bounding box center [598, 302] width 1146 height 512
click at [886, 355] on div "# Don't touch the boss code until [PERSON_NAME] says you're ready! for i in ran…" at bounding box center [903, 363] width 365 height 417
click at [962, 351] on div "# Don't touch the boss code until [PERSON_NAME] says you're ready! for i in ran…" at bounding box center [903, 363] width 365 height 417
click at [127, 356] on span "Banco de comandos" at bounding box center [124, 364] width 34 height 135
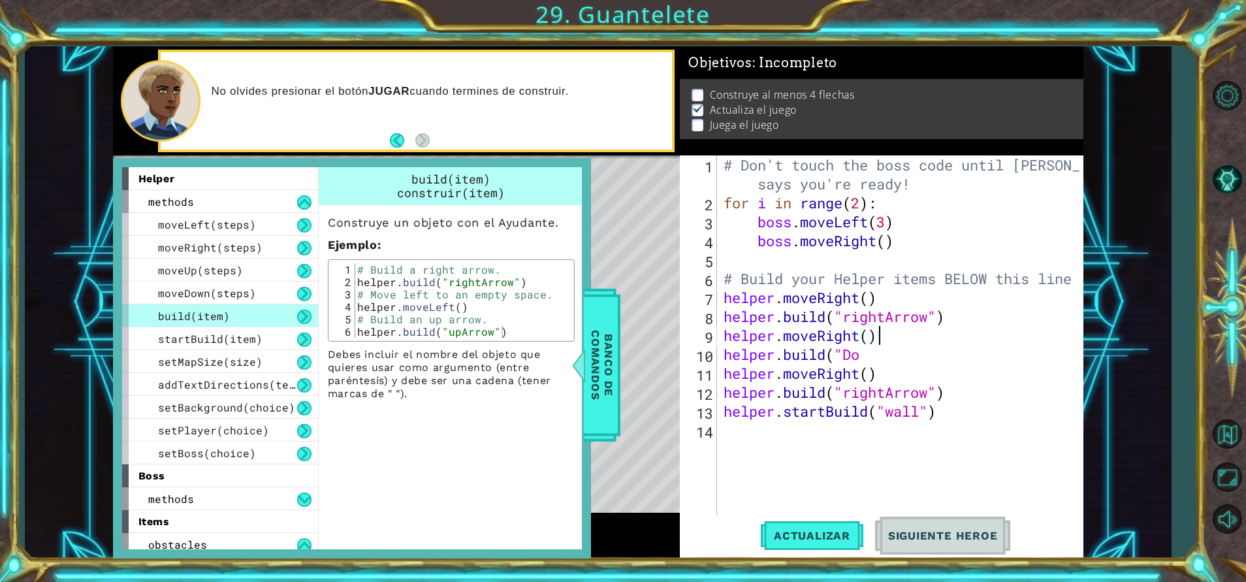
click at [1010, 338] on div "# Don't touch the boss code until [PERSON_NAME] says you're ready! for i in ran…" at bounding box center [903, 363] width 365 height 417
click at [990, 365] on div "# Don't touch the boss code until [PERSON_NAME] says you're ready! for i in ran…" at bounding box center [903, 363] width 365 height 417
click at [978, 355] on div "# Don't touch the boss code until [PERSON_NAME] says you're ready! for i in ran…" at bounding box center [903, 363] width 365 height 417
click at [247, 292] on span "moveDown(steps)" at bounding box center [207, 293] width 98 height 14
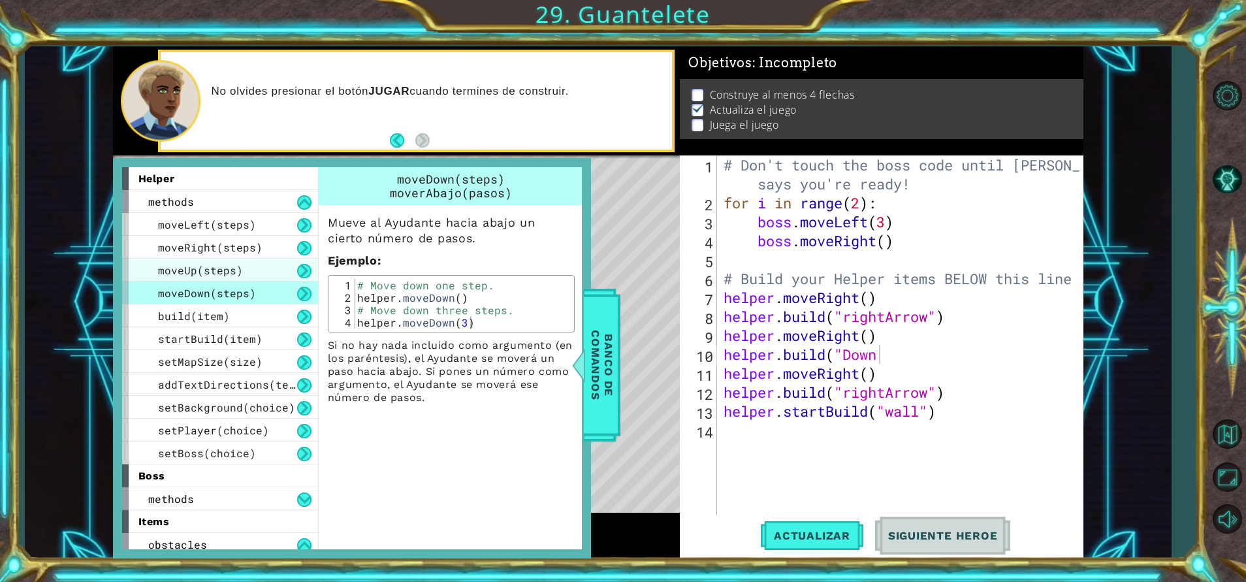
click at [190, 273] on span "moveUp(steps)" at bounding box center [200, 270] width 85 height 14
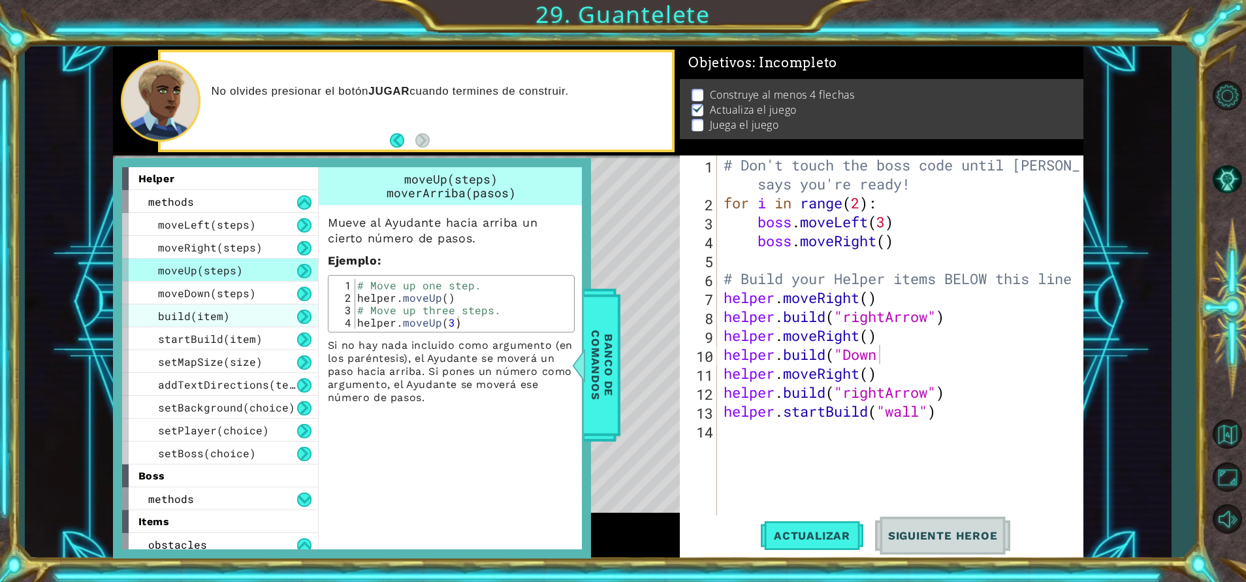
click at [237, 327] on div "build(item)" at bounding box center [220, 315] width 196 height 23
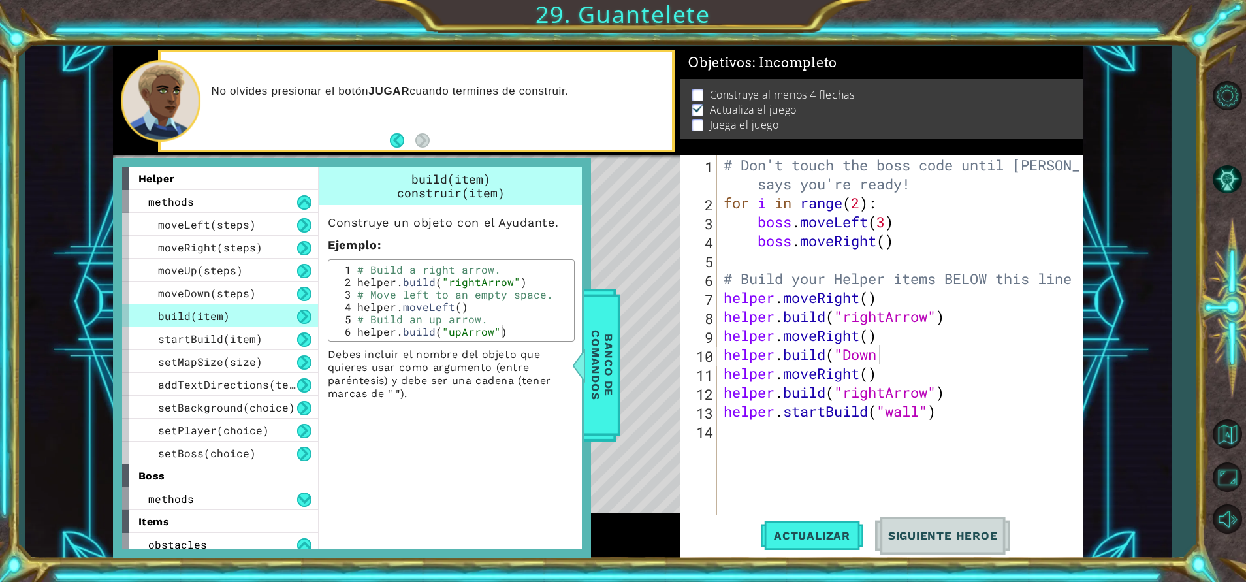
click at [962, 352] on div "# Don't touch the boss code until [PERSON_NAME] says you're ready! for i in ran…" at bounding box center [903, 363] width 365 height 417
click at [586, 393] on span "Banco de comandos" at bounding box center [602, 364] width 34 height 135
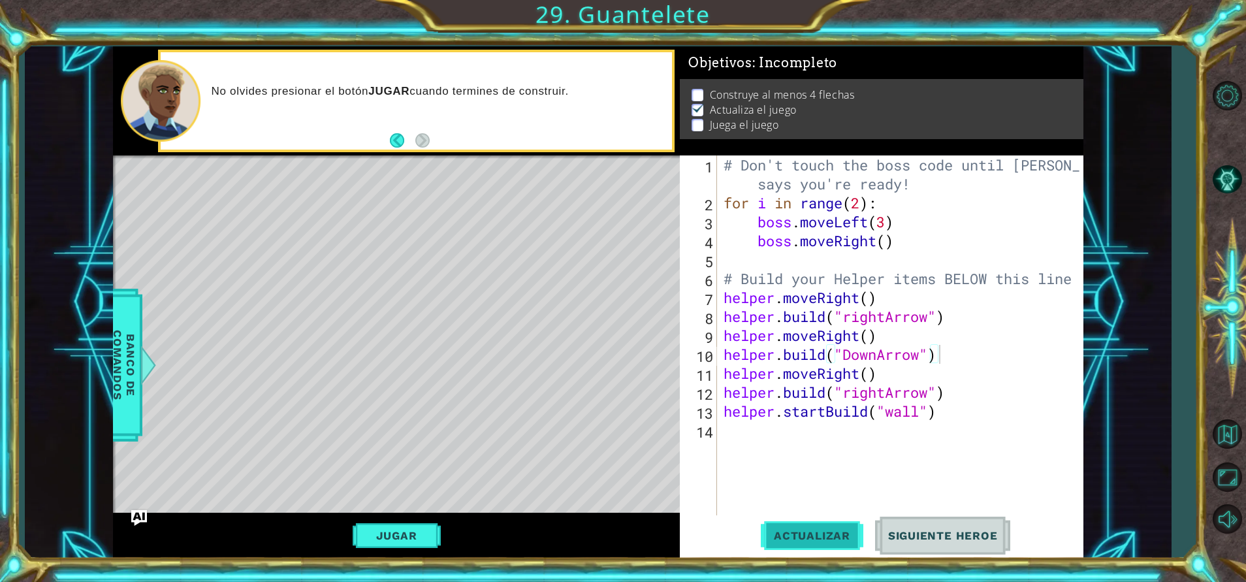
click at [803, 530] on span "Actualizar" at bounding box center [812, 535] width 103 height 13
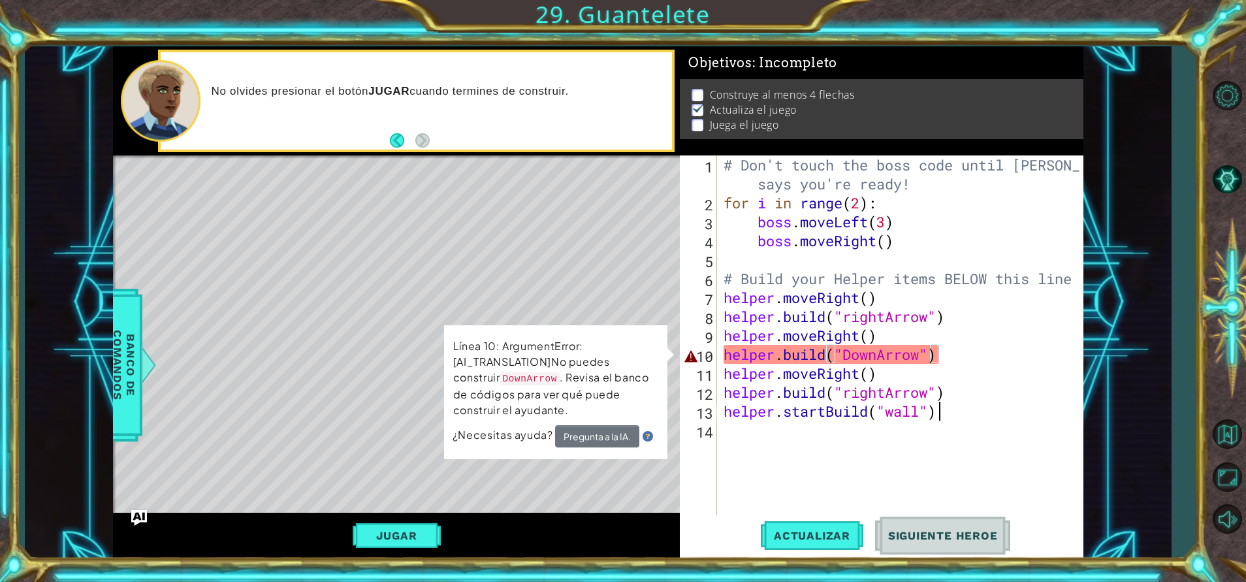
click at [1016, 419] on div "# Don't touch the boss code until [PERSON_NAME] says you're ready! for i in ran…" at bounding box center [903, 363] width 365 height 417
click at [854, 359] on div "# Don't touch the boss code until [PERSON_NAME] says you're ready! for i in ran…" at bounding box center [903, 363] width 365 height 417
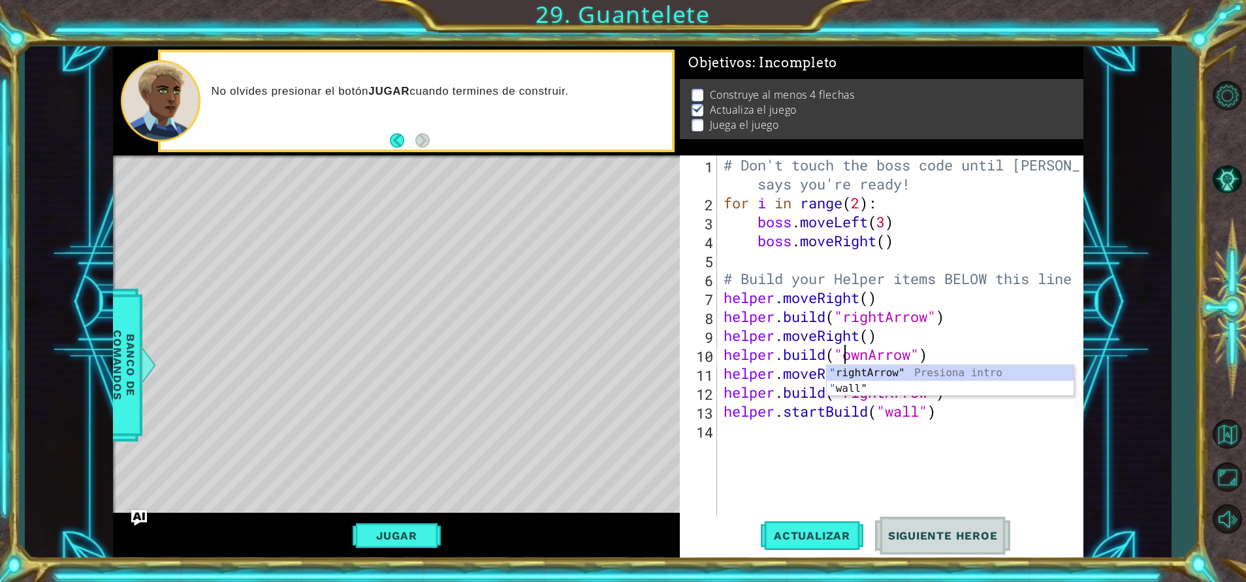
scroll to position [0, 6]
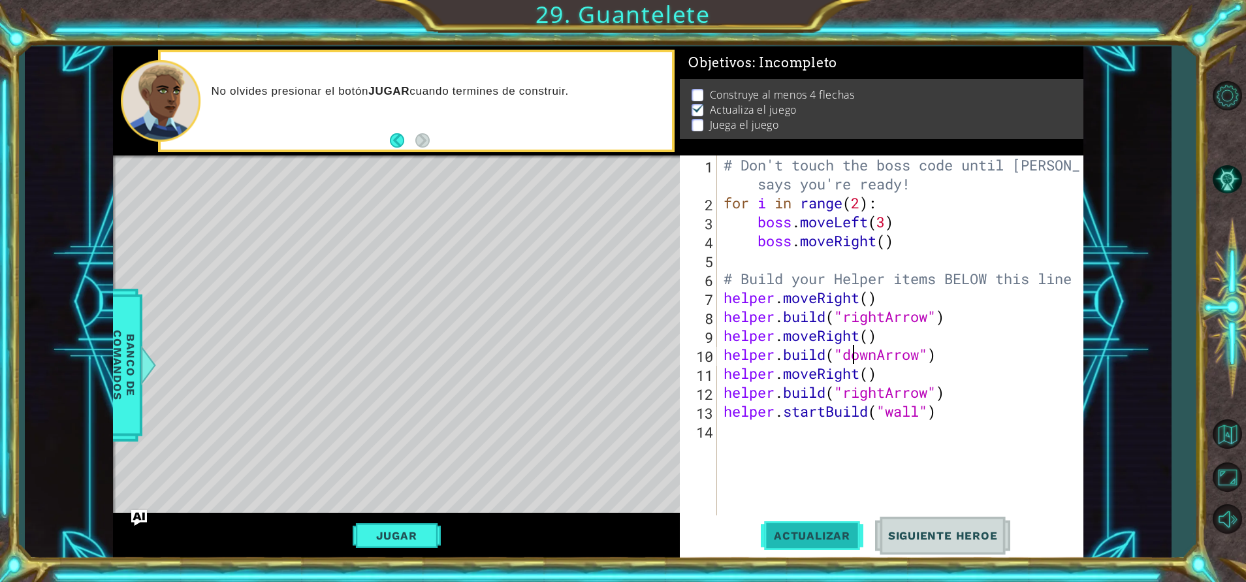
type textarea "[DOMAIN_NAME]("downArrow")"
click at [830, 523] on button "Actualizar" at bounding box center [812, 536] width 103 height 41
click at [827, 464] on div "# Don't touch the boss code until [PERSON_NAME] says you're ready! for i in ran…" at bounding box center [903, 363] width 365 height 417
click at [325, 264] on div "Level Map" at bounding box center [415, 347] width 604 height 385
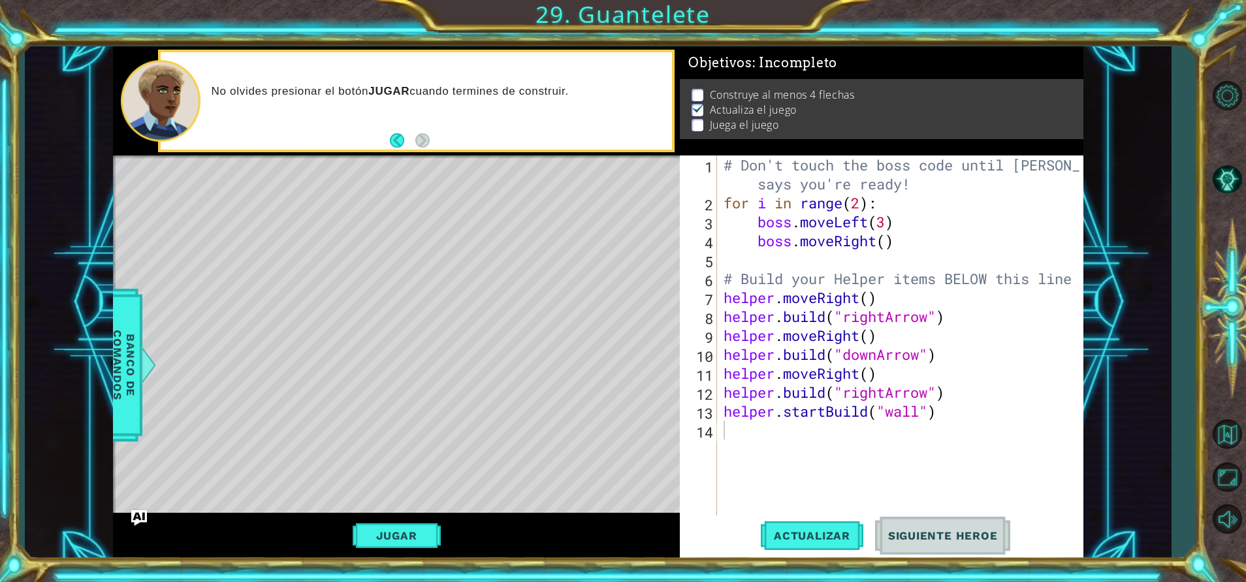
click at [318, 255] on div "Level Map" at bounding box center [415, 347] width 604 height 385
click at [317, 316] on div "Level Map" at bounding box center [415, 347] width 604 height 385
click at [315, 274] on div "Level Map" at bounding box center [415, 347] width 604 height 385
click at [325, 314] on div "Level Map" at bounding box center [415, 347] width 604 height 385
click at [394, 188] on div "Level Map" at bounding box center [415, 347] width 604 height 385
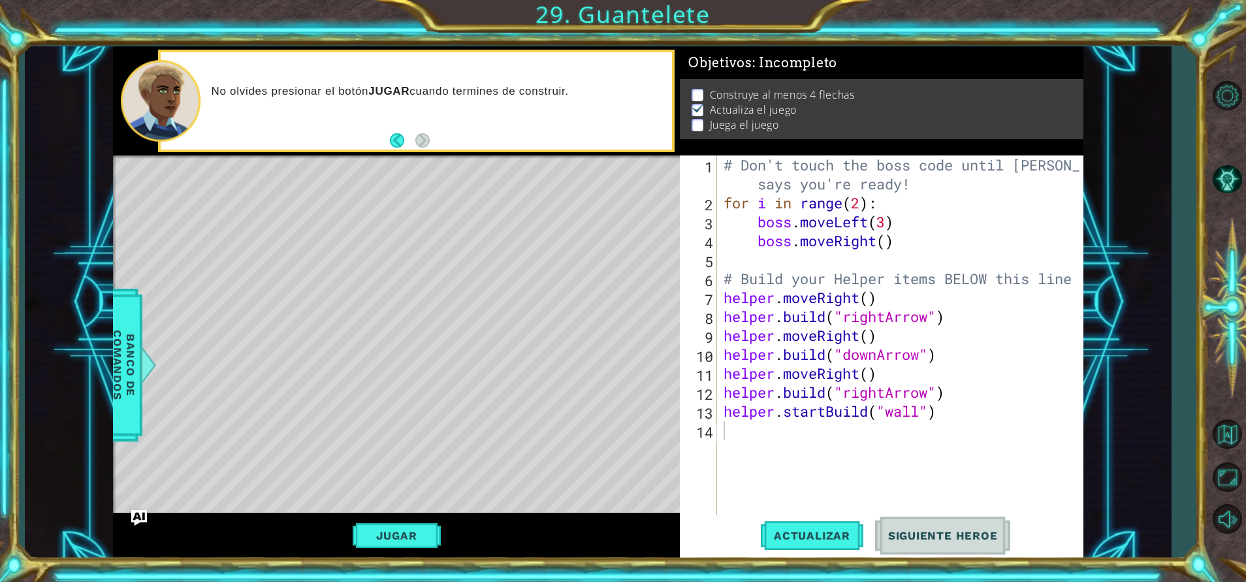
click at [408, 258] on div "Level Map" at bounding box center [415, 347] width 604 height 385
click at [399, 257] on div "Level Map" at bounding box center [415, 347] width 604 height 385
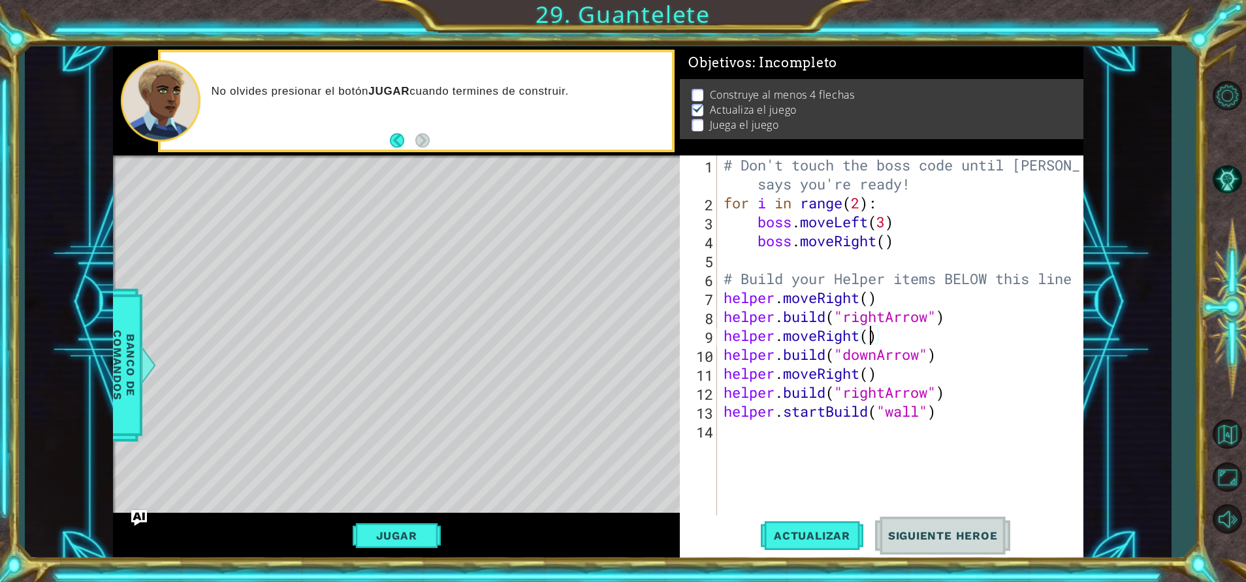
click at [868, 333] on div "# Don't touch the boss code until [PERSON_NAME] says you're ready! for i in ran…" at bounding box center [903, 363] width 365 height 417
click at [820, 534] on span "Actualizar" at bounding box center [812, 535] width 103 height 13
click at [487, 263] on div "Level Map" at bounding box center [415, 347] width 604 height 385
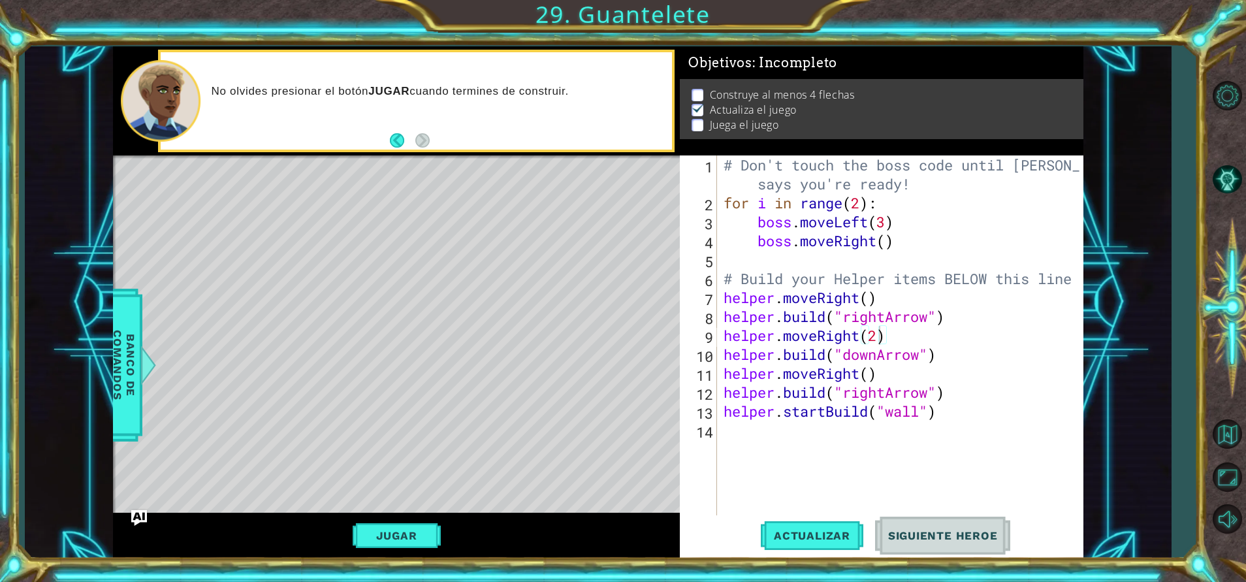
click at [487, 263] on div "Level Map" at bounding box center [415, 347] width 604 height 385
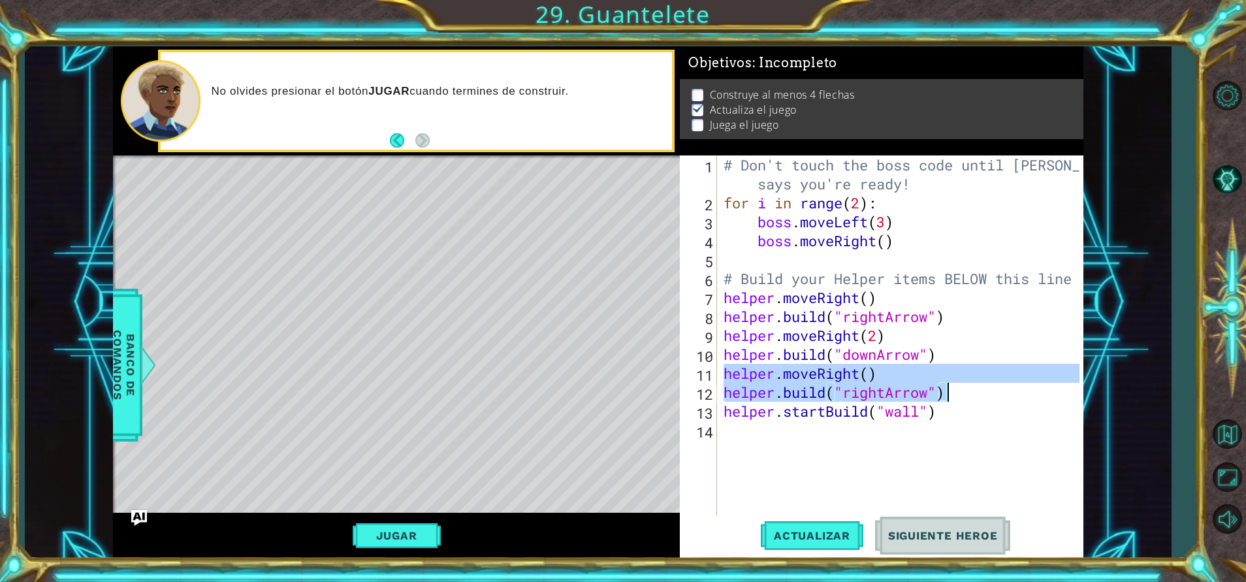
drag, startPoint x: 722, startPoint y: 372, endPoint x: 952, endPoint y: 388, distance: 229.9
click at [952, 388] on div "# Don't touch the boss code until [PERSON_NAME] says you're ready! for i in ran…" at bounding box center [903, 363] width 365 height 417
type textarea "helper.moveRight() [DOMAIN_NAME]("rightArrow")"
drag, startPoint x: 830, startPoint y: 363, endPoint x: 832, endPoint y: 380, distance: 16.5
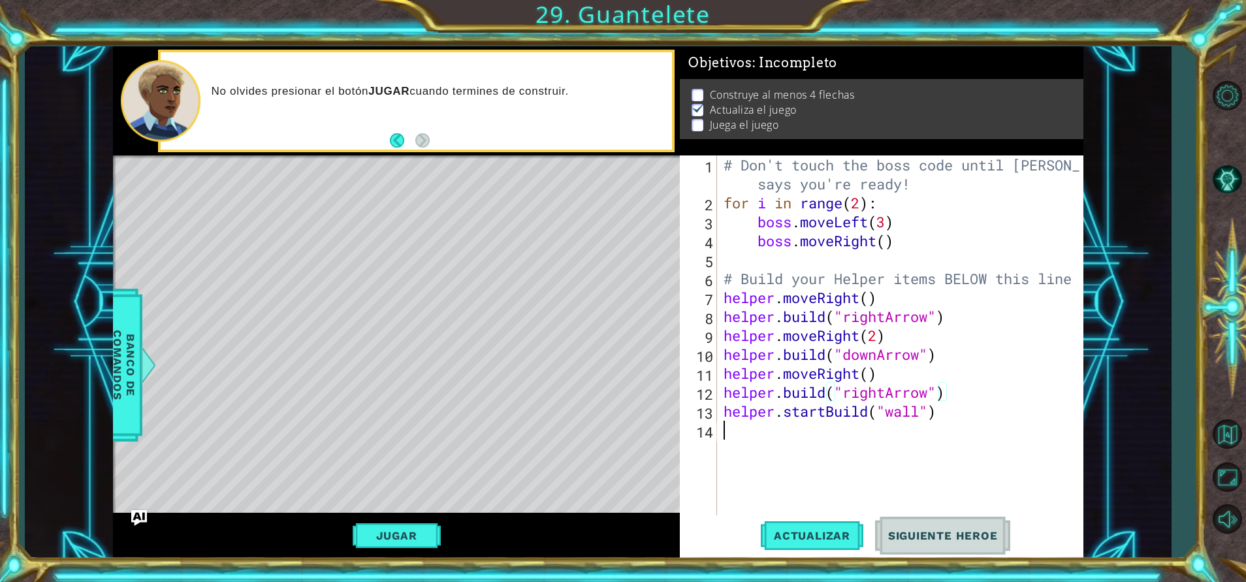
click at [730, 426] on div "# Don't touch the boss code until [PERSON_NAME] says you're ready! for i in ran…" at bounding box center [903, 363] width 365 height 417
paste textarea "[DOMAIN_NAME]("rightArrow")"
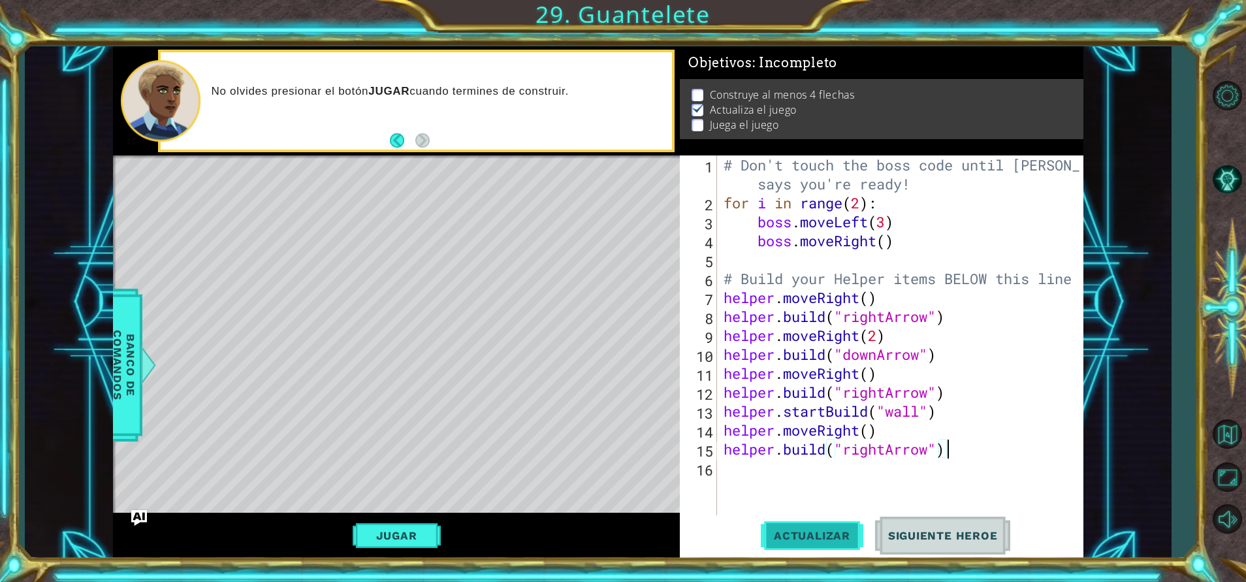
click at [798, 533] on span "Actualizar" at bounding box center [812, 535] width 103 height 13
click at [468, 248] on div "Level Map" at bounding box center [415, 347] width 604 height 385
click at [549, 282] on div "Level Map" at bounding box center [415, 347] width 604 height 385
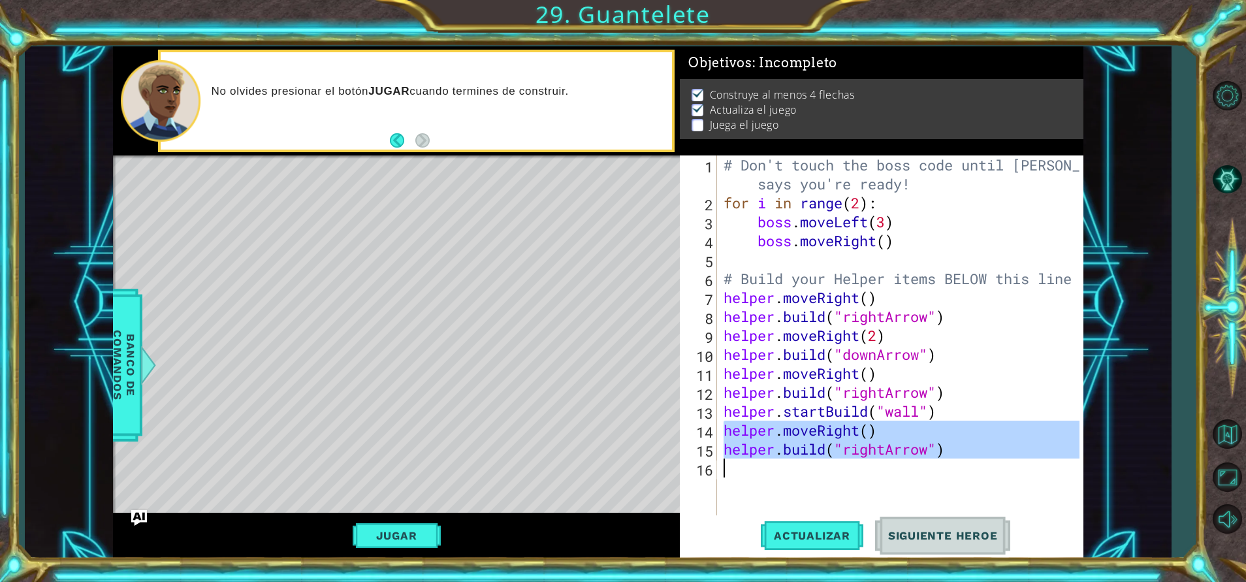
drag, startPoint x: 724, startPoint y: 427, endPoint x: 956, endPoint y: 462, distance: 234.7
click at [956, 462] on div "# Don't touch the boss code until [PERSON_NAME] says you're ready! for i in ran…" at bounding box center [903, 363] width 365 height 417
type textarea "[DOMAIN_NAME]("rightArrow")"
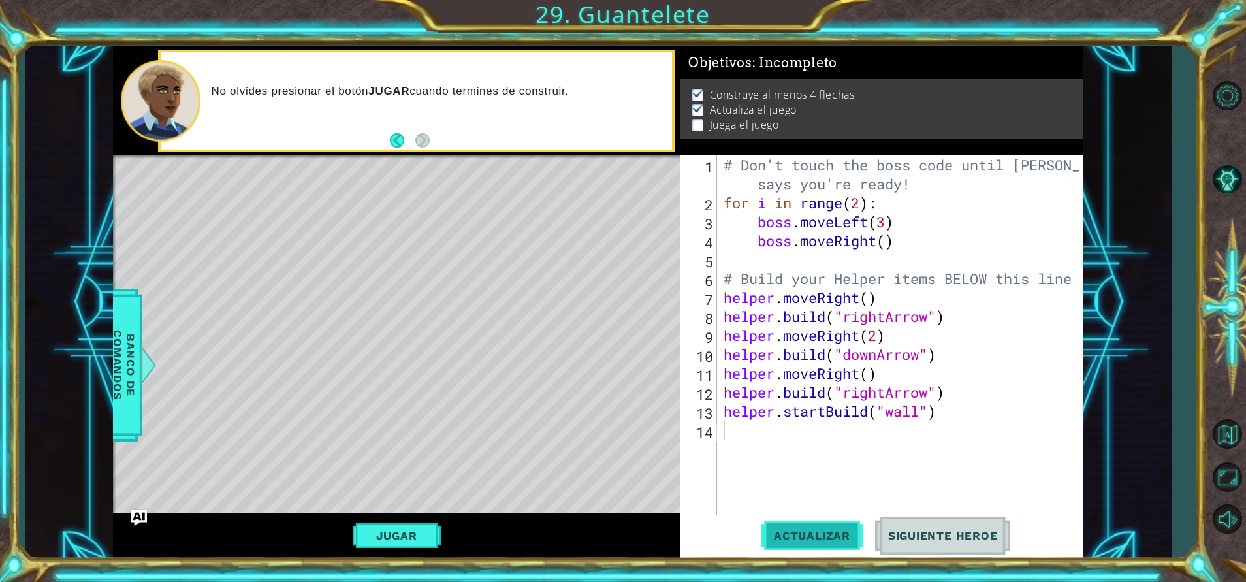
click at [822, 540] on span "Actualizar" at bounding box center [812, 535] width 103 height 13
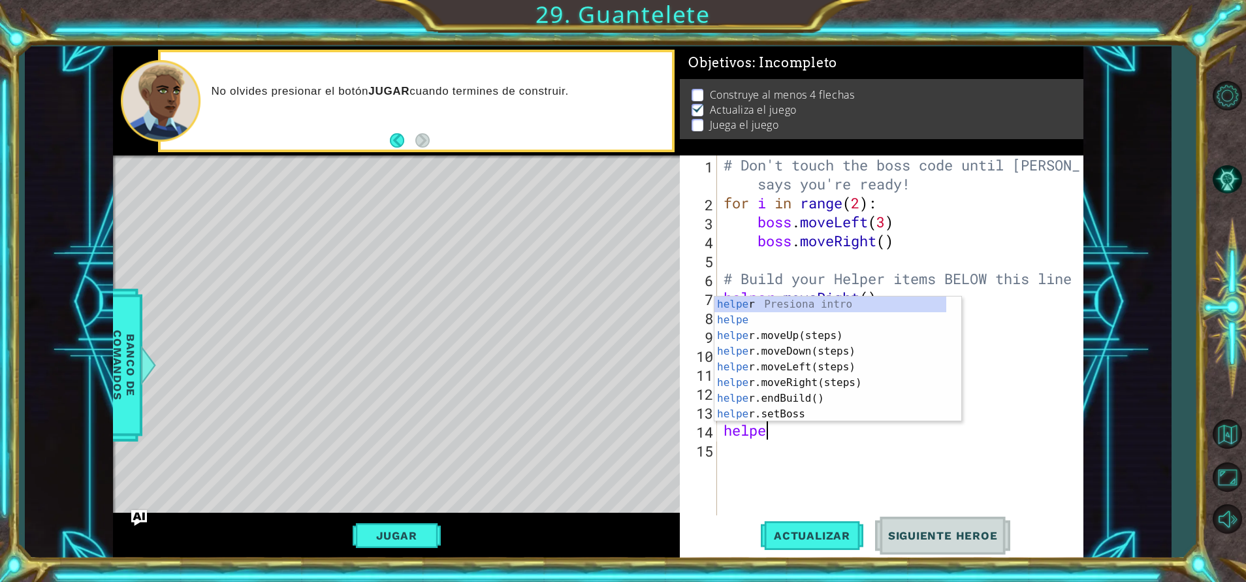
type textarea "helper"
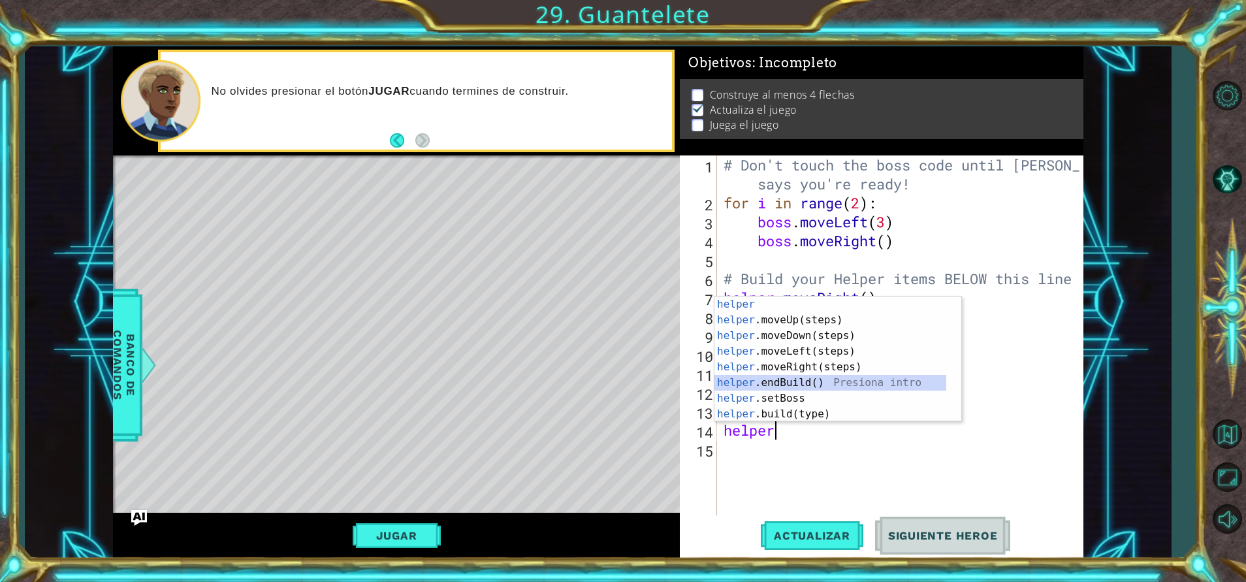
click at [838, 376] on div "helper Presiona intro helper .moveUp(steps) Presiona intro helper .moveDown(ste…" at bounding box center [831, 375] width 232 height 157
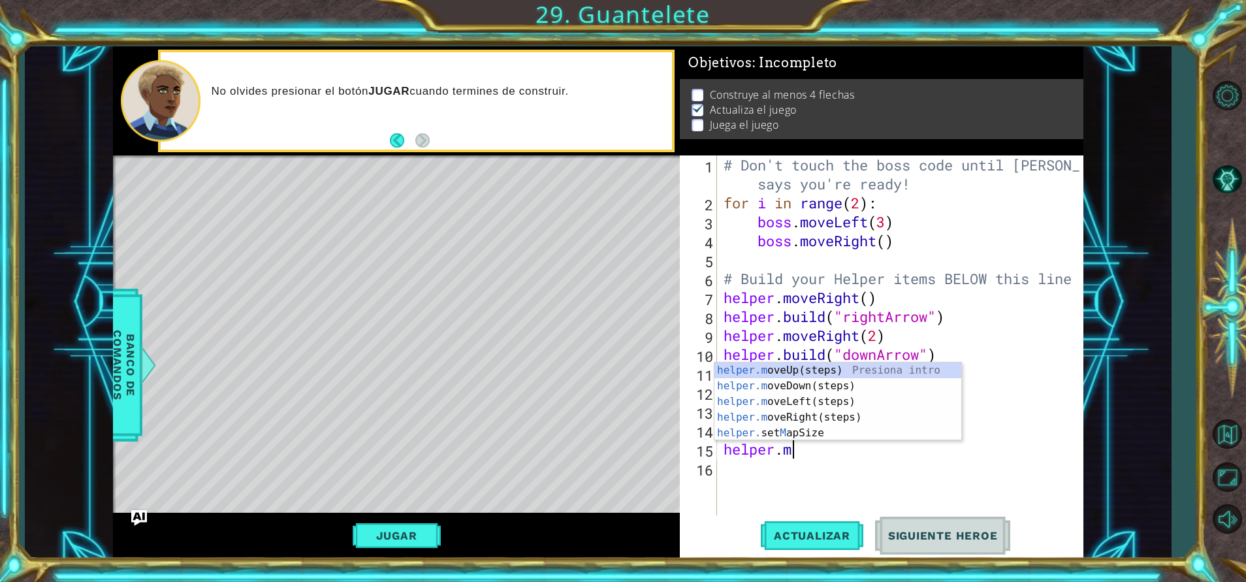
scroll to position [0, 3]
type textarea "[DOMAIN_NAME]"
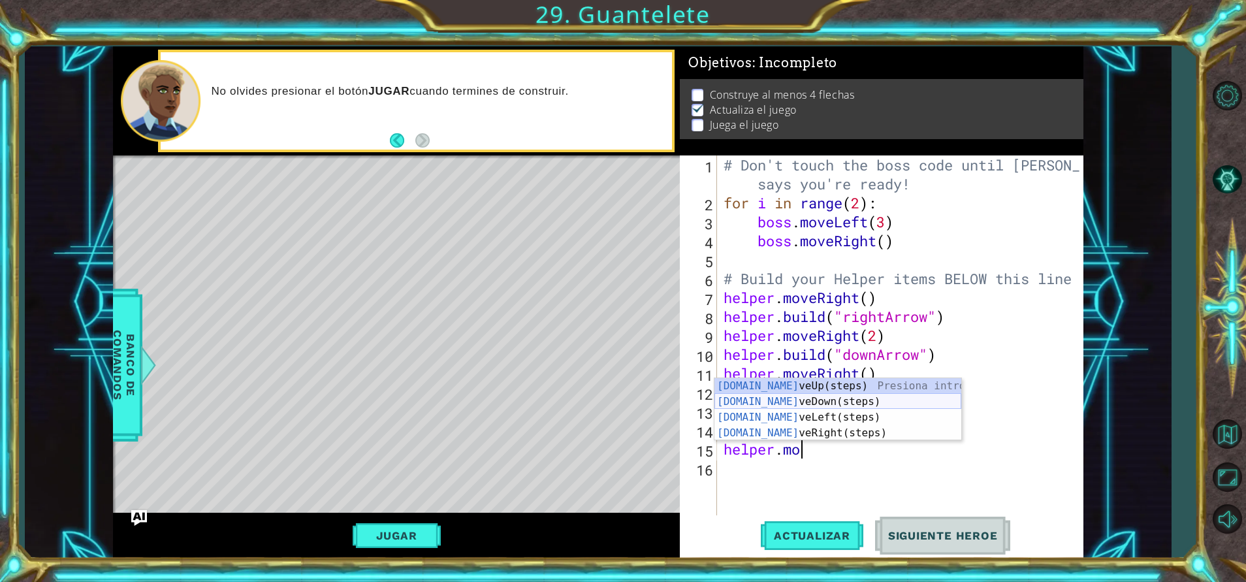
click at [792, 400] on div "[DOMAIN_NAME] veUp(steps) Presiona intro [DOMAIN_NAME] veDown(steps) Presiona i…" at bounding box center [838, 425] width 247 height 94
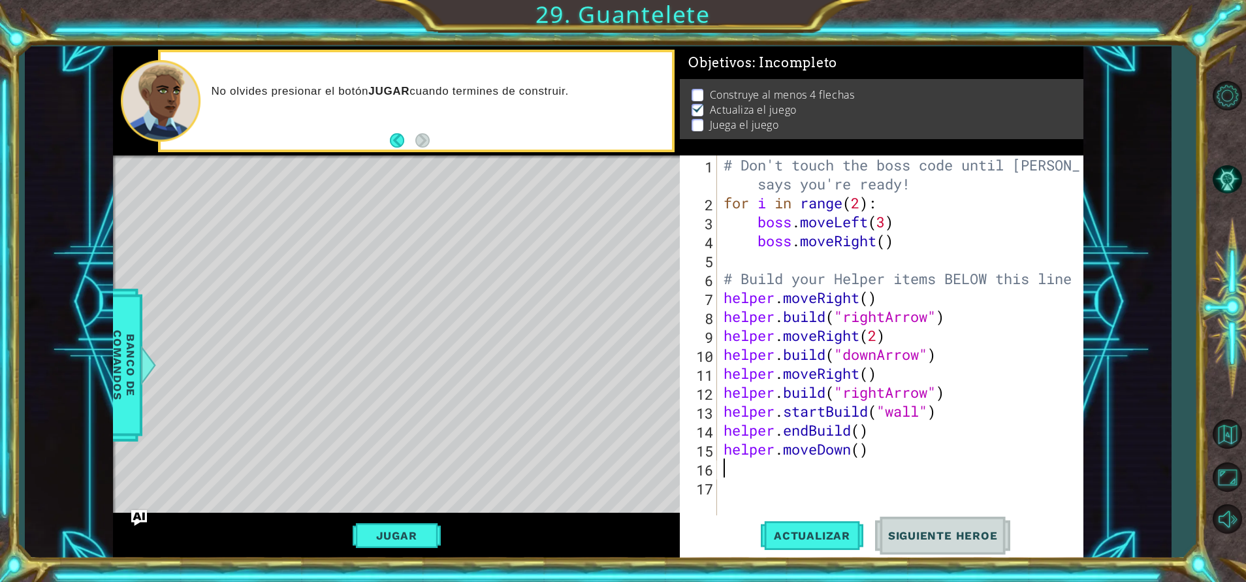
scroll to position [0, 0]
click at [811, 536] on span "Actualizar" at bounding box center [812, 535] width 103 height 13
drag, startPoint x: 724, startPoint y: 391, endPoint x: 984, endPoint y: 397, distance: 260.0
click at [984, 397] on div "# Don't touch the boss code until [PERSON_NAME] says you're ready! for i in ran…" at bounding box center [903, 363] width 365 height 417
type textarea "[DOMAIN_NAME]("rightArrow")"
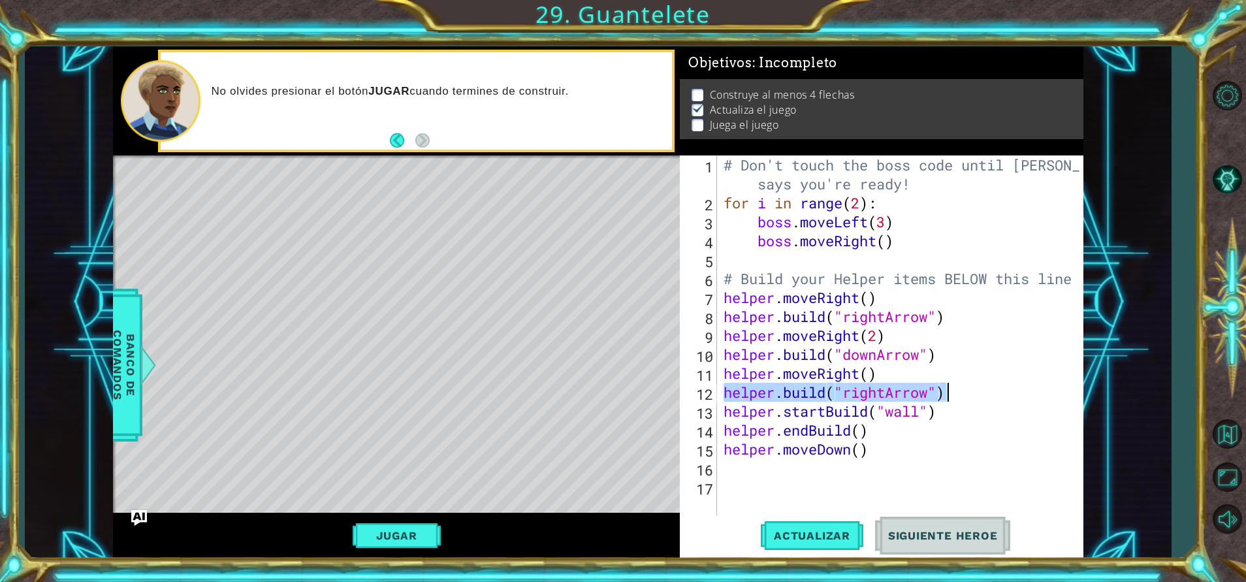
click at [733, 461] on div "# Don't touch the boss code until [PERSON_NAME] says you're ready! for i in ran…" at bounding box center [903, 363] width 365 height 417
paste textarea "[DOMAIN_NAME]("rightArrow")"
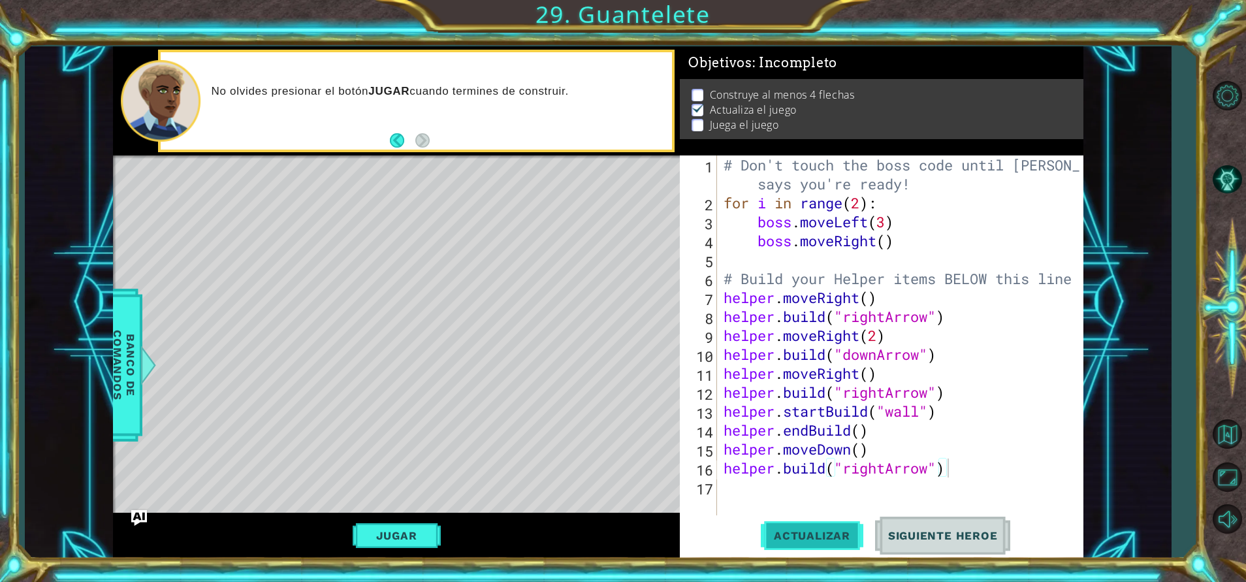
click at [819, 534] on span "Actualizar" at bounding box center [812, 535] width 103 height 13
click at [1071, 408] on div "# Don't touch the boss code until [PERSON_NAME] says you're ready! for i in ran…" at bounding box center [903, 363] width 365 height 417
click at [911, 434] on div "# Don't touch the boss code until [PERSON_NAME] says you're ready! for i in ran…" at bounding box center [903, 363] width 365 height 417
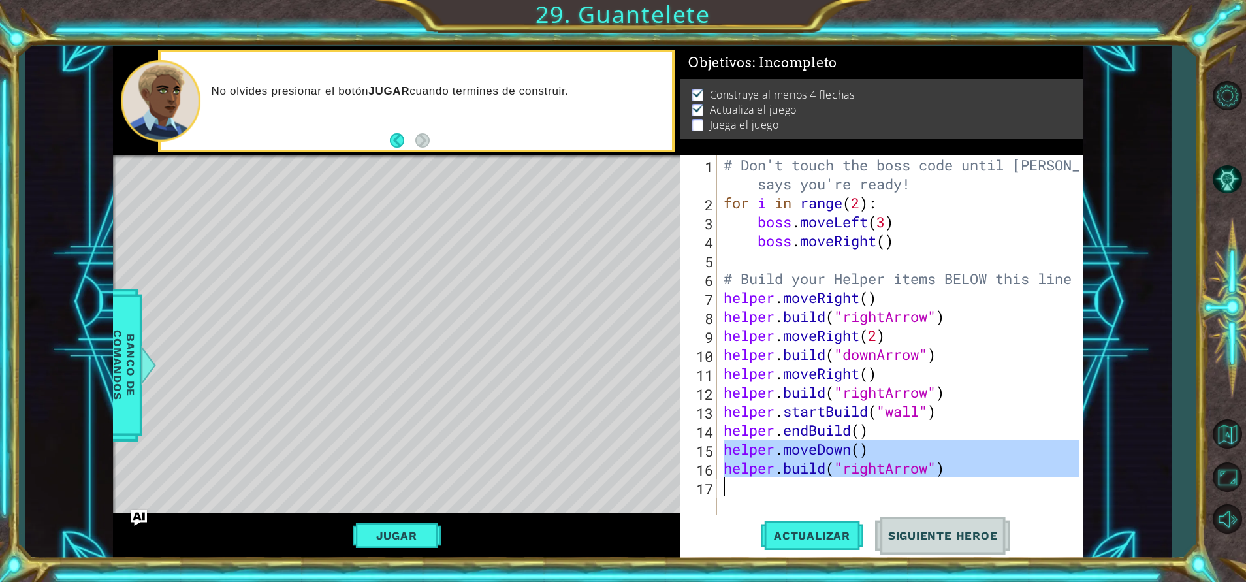
drag, startPoint x: 724, startPoint y: 447, endPoint x: 968, endPoint y: 479, distance: 245.7
click at [968, 479] on div "# Don't touch the boss code until [PERSON_NAME] says you're ready! for i in ran…" at bounding box center [903, 363] width 365 height 417
type textarea "[DOMAIN_NAME]("rightArrow")"
click at [732, 489] on div "# Don't touch the boss code until [PERSON_NAME] says you're ready! for i in ran…" at bounding box center [900, 335] width 358 height 360
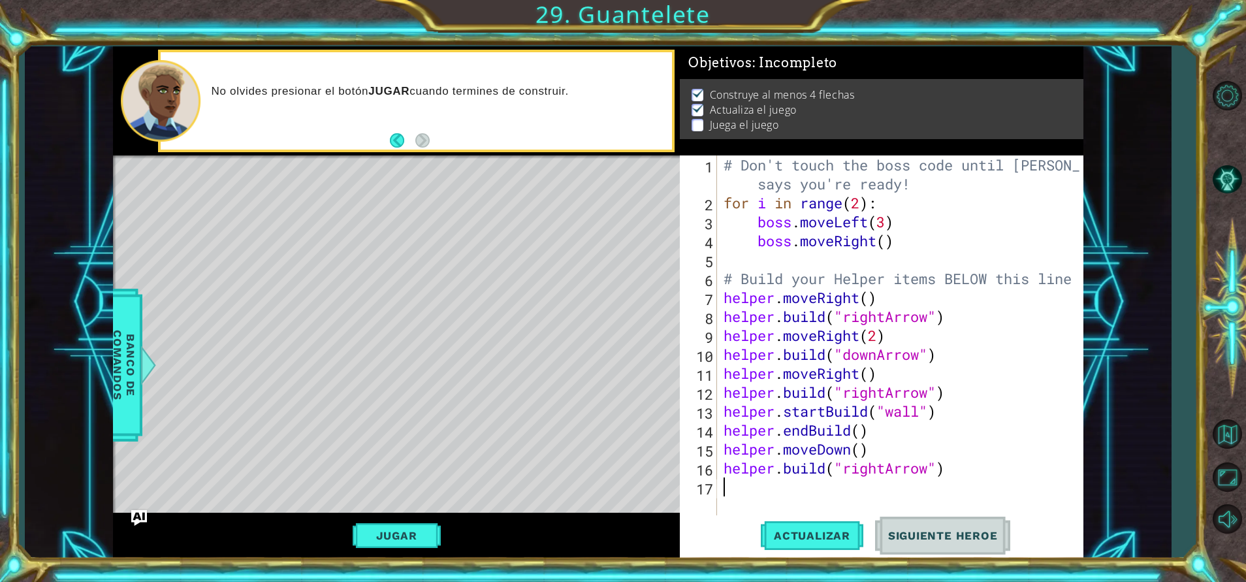
paste textarea "helper.moveDown()"
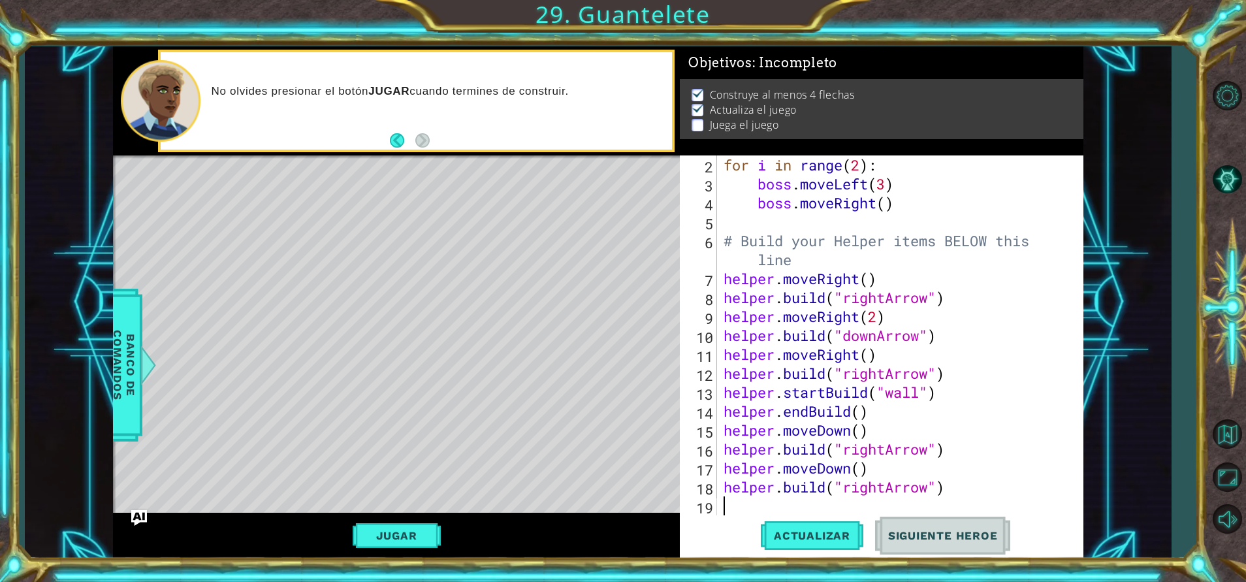
scroll to position [38, 0]
click at [861, 471] on div "for i in range ( 2 ) : boss . moveLeft ( 3 ) boss . moveRight ( ) # Build your …" at bounding box center [895, 354] width 349 height 398
click at [821, 536] on span "Actualizar" at bounding box center [812, 535] width 103 height 13
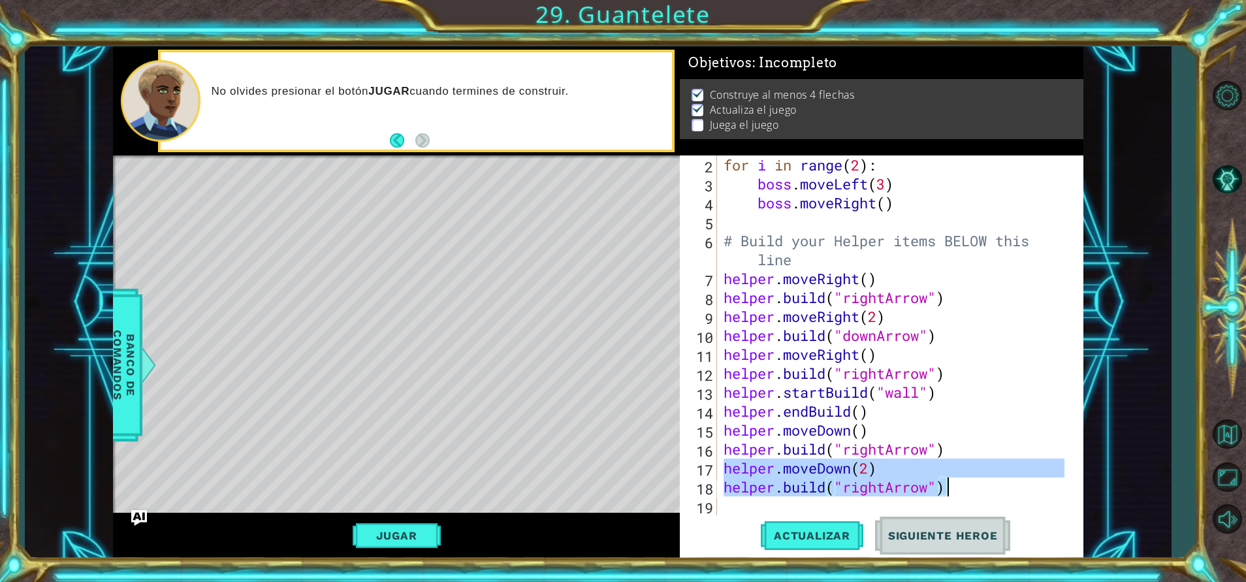
drag, startPoint x: 723, startPoint y: 470, endPoint x: 962, endPoint y: 493, distance: 239.5
click at [962, 493] on div "for i in range ( 2 ) : boss . moveLeft ( 3 ) boss . moveRight ( ) # Build your …" at bounding box center [895, 354] width 349 height 398
type textarea "helper.moveDown(2) [DOMAIN_NAME]("rightArrow")"
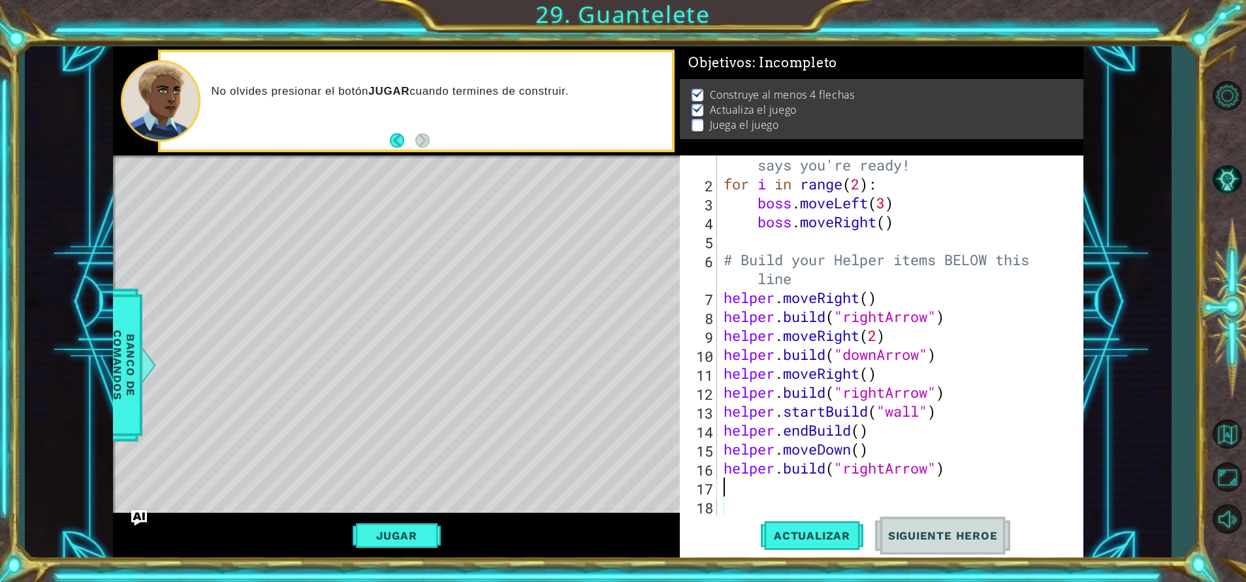
scroll to position [19, 0]
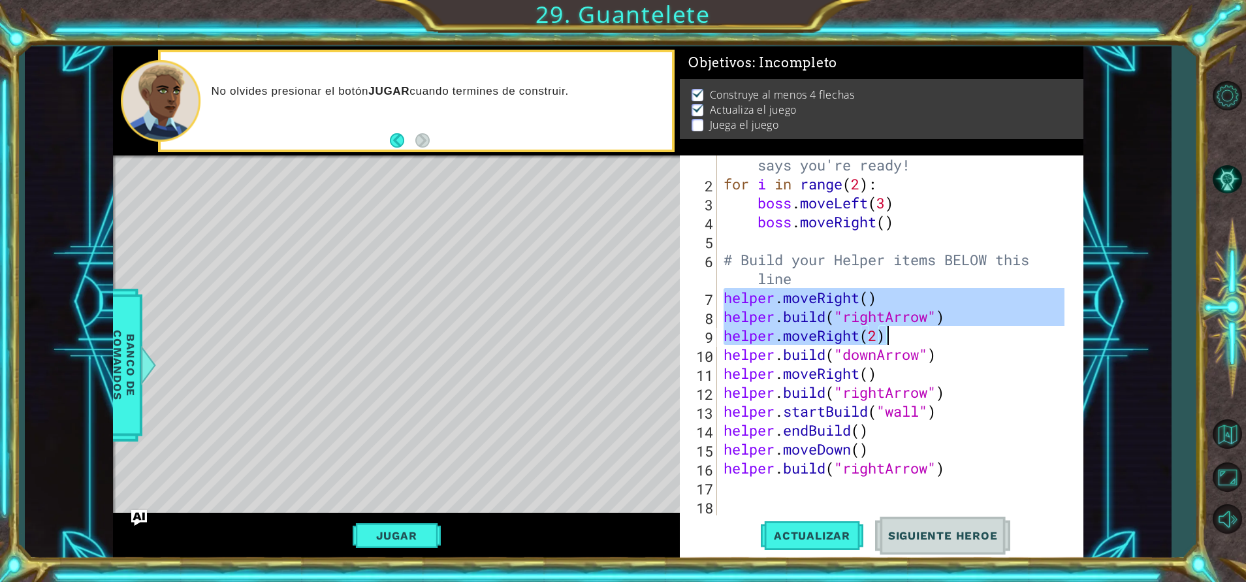
drag, startPoint x: 721, startPoint y: 293, endPoint x: 952, endPoint y: 327, distance: 233.1
click at [952, 327] on div "# Don't touch the boss code until [PERSON_NAME] says you're ready! for i in ran…" at bounding box center [895, 345] width 349 height 417
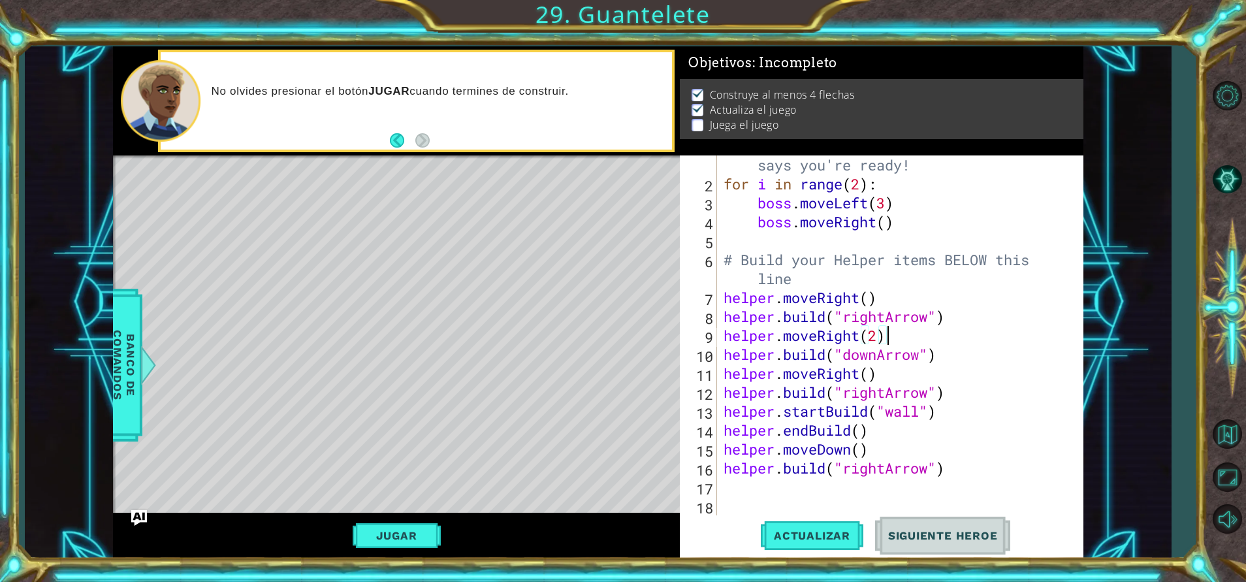
click at [976, 335] on div "# Don't touch the boss code until [PERSON_NAME] says you're ready! for i in ran…" at bounding box center [895, 345] width 349 height 417
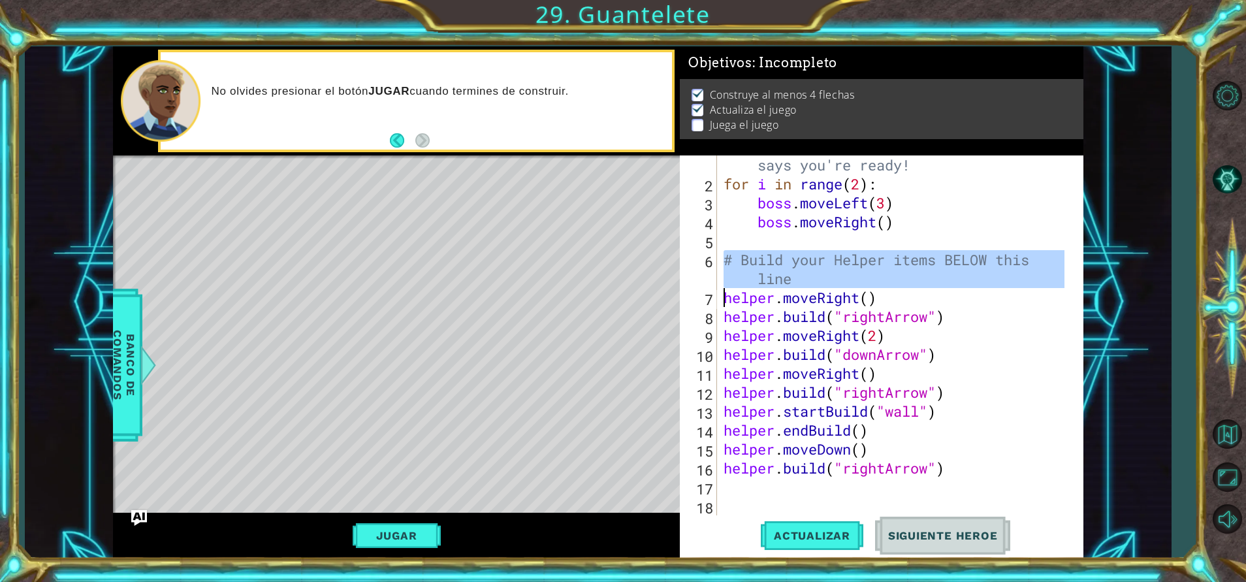
click at [713, 285] on div "6" at bounding box center [700, 271] width 35 height 38
type textarea "helper.moveRight()"
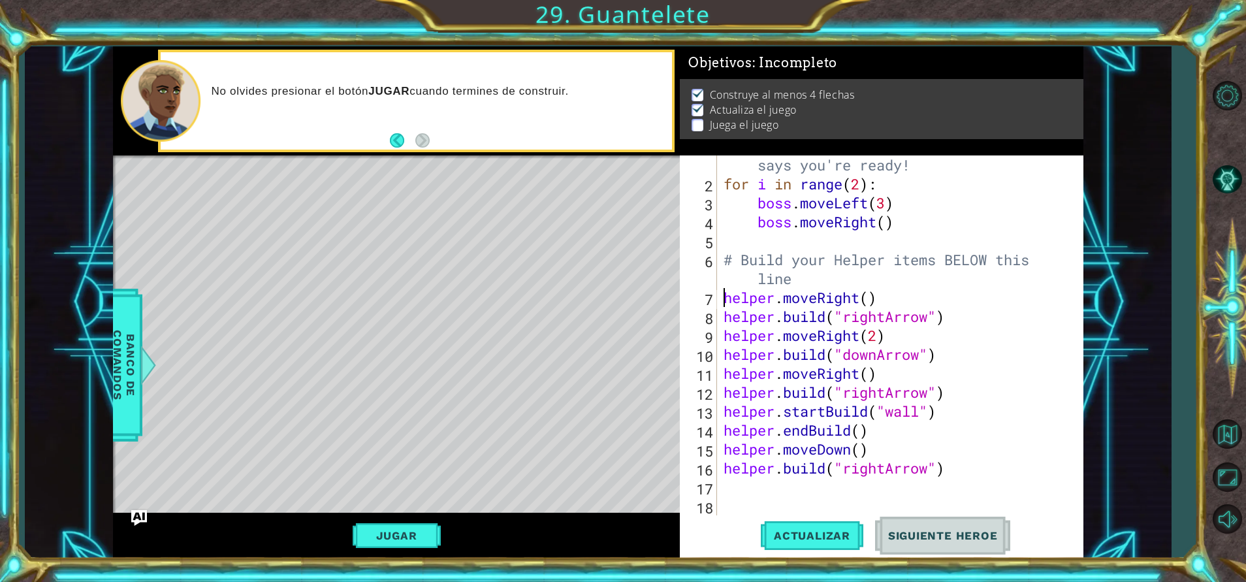
click at [575, 314] on div "Level Map" at bounding box center [415, 347] width 604 height 385
